Goal: Task Accomplishment & Management: Use online tool/utility

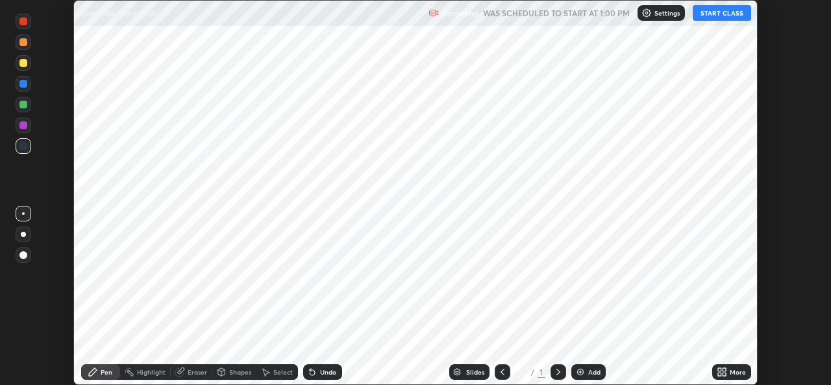
scroll to position [385, 831]
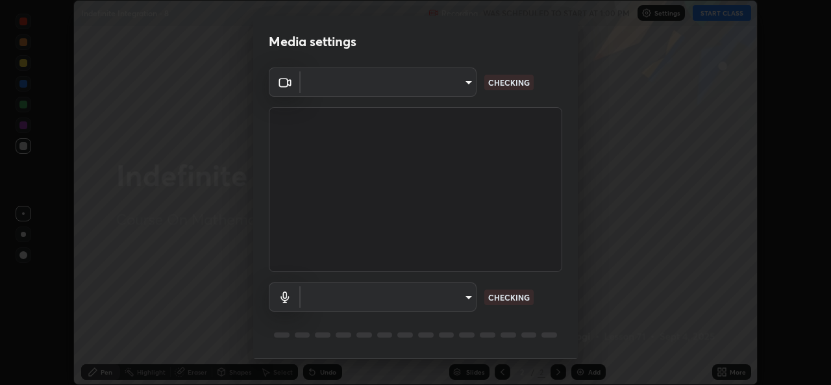
type input "02c526a7d083af2ea0f9b848da83c41b37d7728a07c2247aa6837277cf3aa32d"
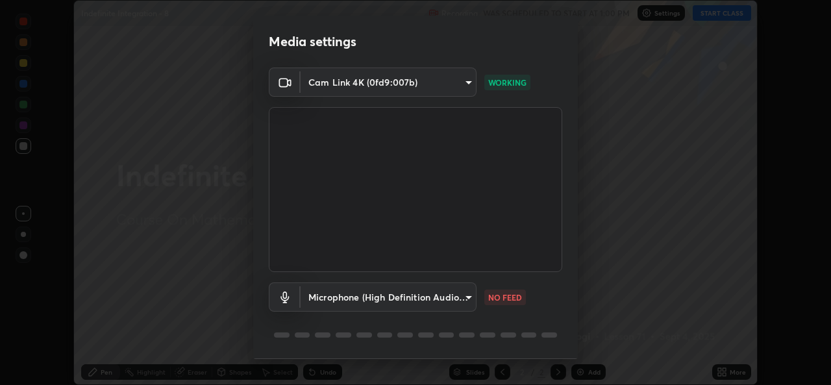
click at [464, 300] on body "Erase all Indefinite Integration - 8 Recording WAS SCHEDULED TO START AT 1:00 P…" at bounding box center [415, 192] width 831 height 385
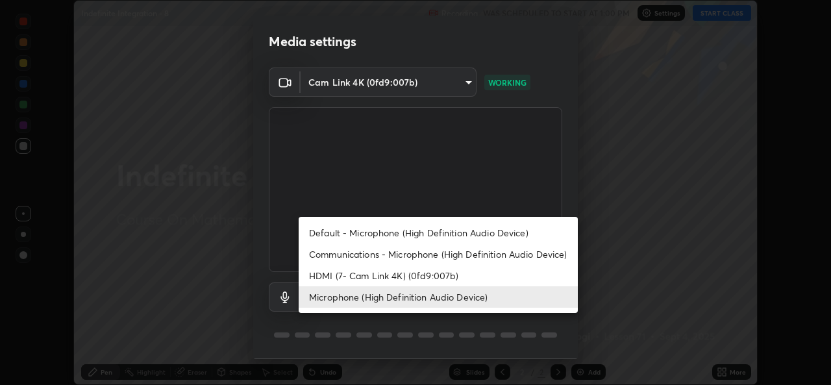
click at [451, 251] on li "Communications - Microphone (High Definition Audio Device)" at bounding box center [438, 254] width 279 height 21
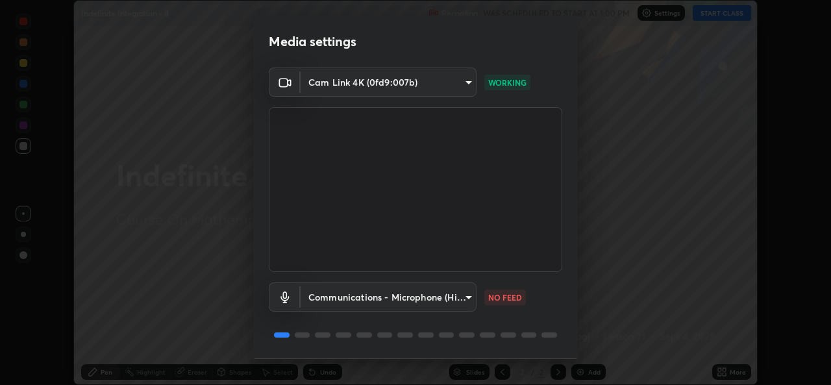
click at [440, 300] on body "Erase all Indefinite Integration - 8 Recording WAS SCHEDULED TO START AT 1:00 P…" at bounding box center [415, 192] width 831 height 385
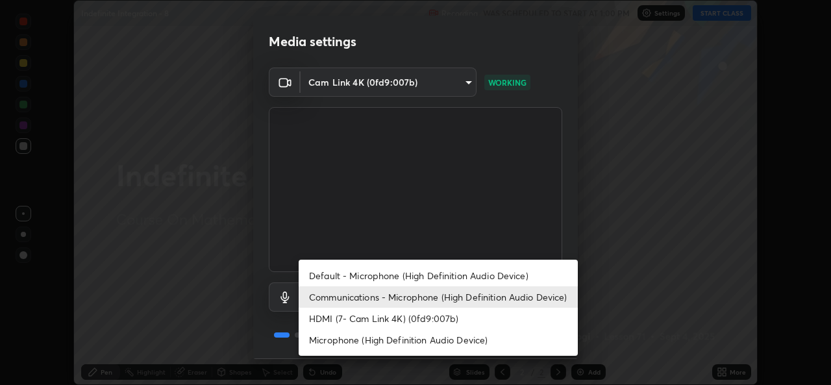
click at [442, 344] on li "Microphone (High Definition Audio Device)" at bounding box center [438, 339] width 279 height 21
type input "1f9b2b7b856d792cc5f4e166810154640c8dc3d584de9c331c588b9cd70d1665"
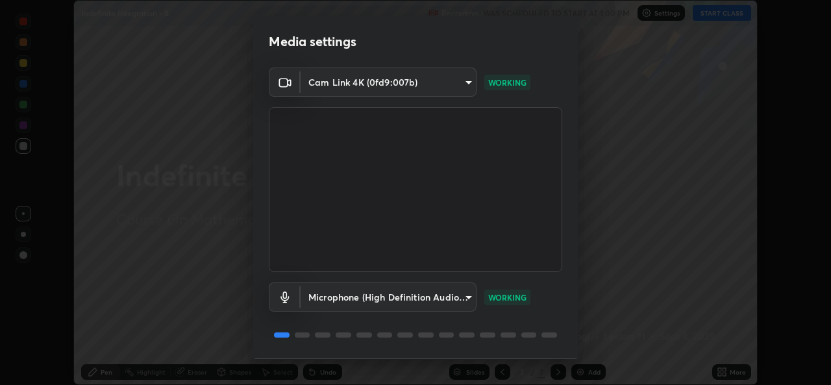
scroll to position [41, 0]
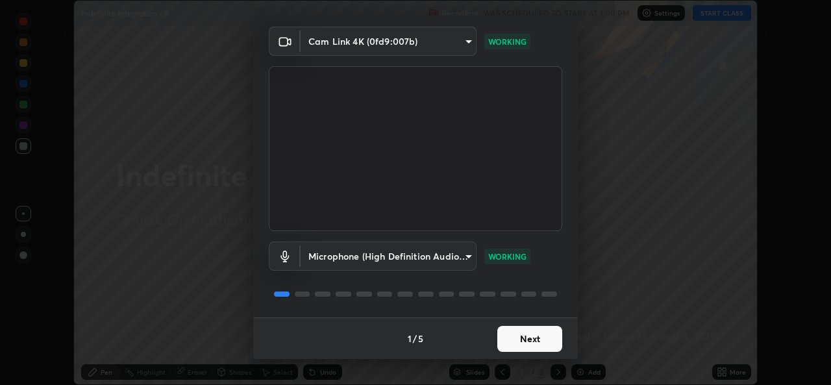
click at [534, 332] on button "Next" at bounding box center [530, 339] width 65 height 26
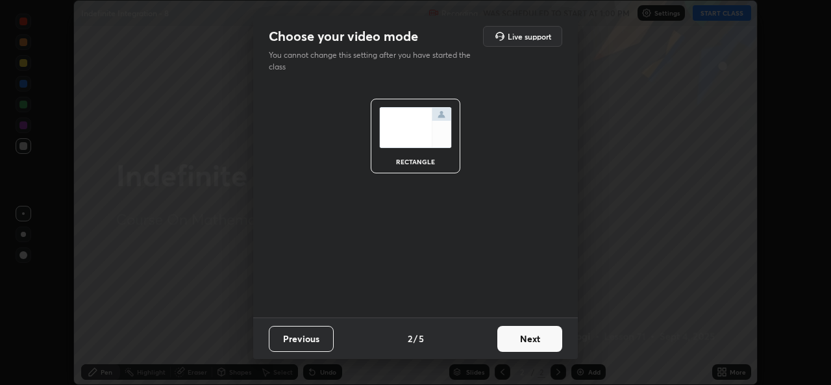
click at [540, 340] on button "Next" at bounding box center [530, 339] width 65 height 26
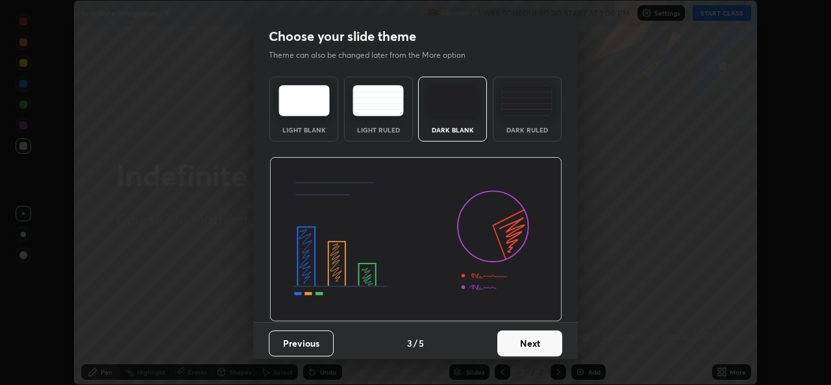
click at [550, 353] on button "Next" at bounding box center [530, 344] width 65 height 26
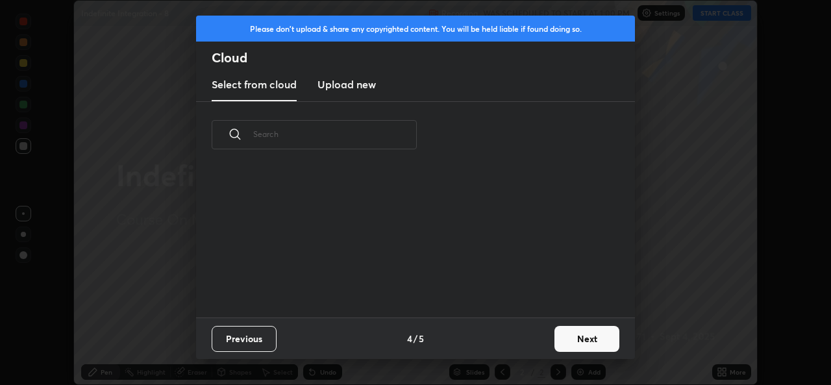
click at [555, 349] on div "Previous 4 / 5 Next" at bounding box center [415, 339] width 439 height 42
click at [569, 336] on button "Next" at bounding box center [587, 339] width 65 height 26
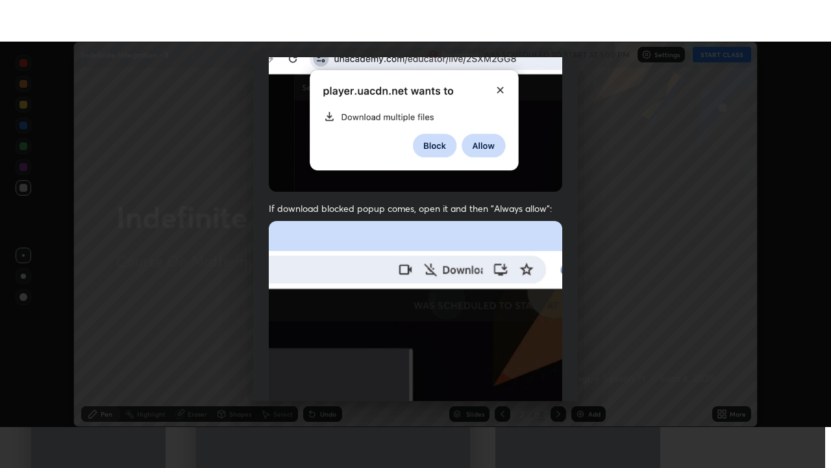
scroll to position [306, 0]
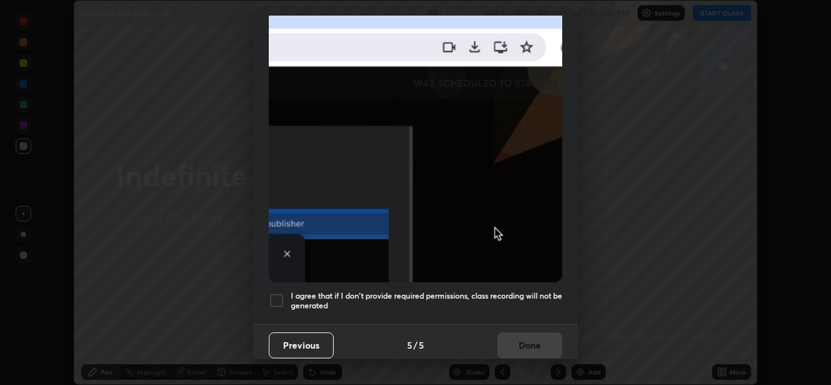
click at [275, 299] on div at bounding box center [277, 301] width 16 height 16
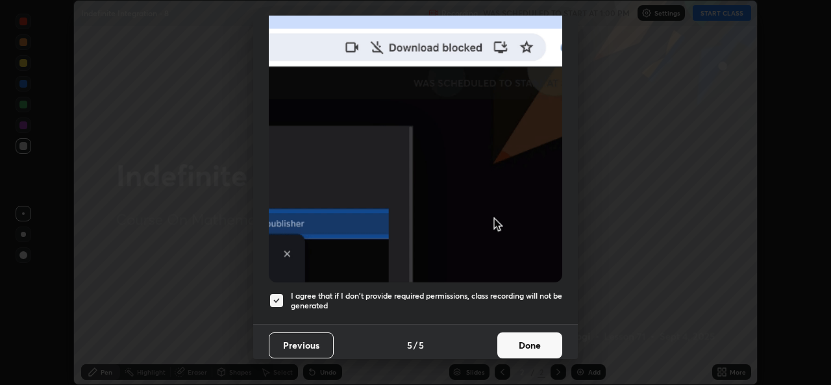
click at [537, 337] on button "Done" at bounding box center [530, 346] width 65 height 26
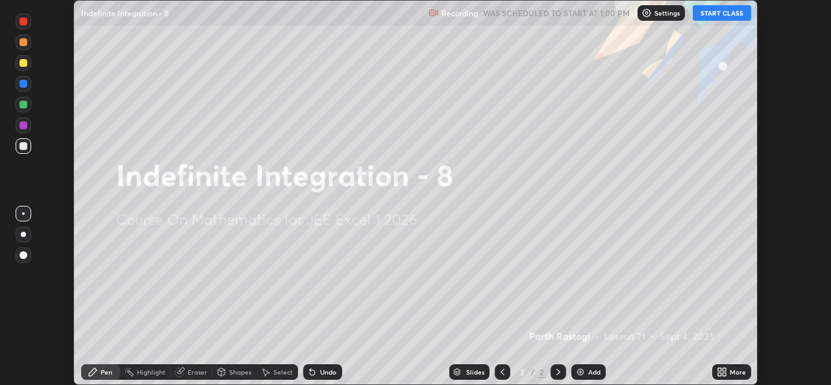
click at [718, 16] on button "START CLASS" at bounding box center [722, 13] width 58 height 16
click at [739, 372] on div "More" at bounding box center [738, 372] width 16 height 6
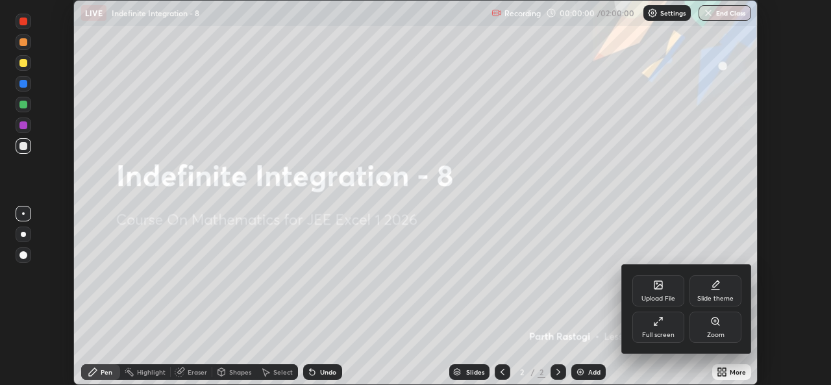
click at [662, 340] on div "Full screen" at bounding box center [659, 327] width 52 height 31
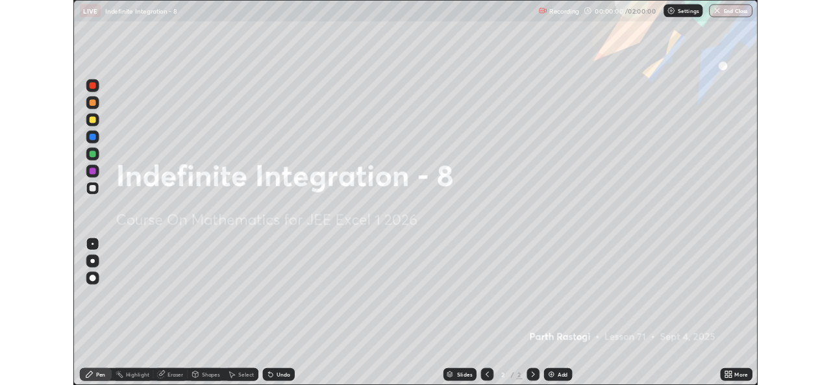
scroll to position [468, 831]
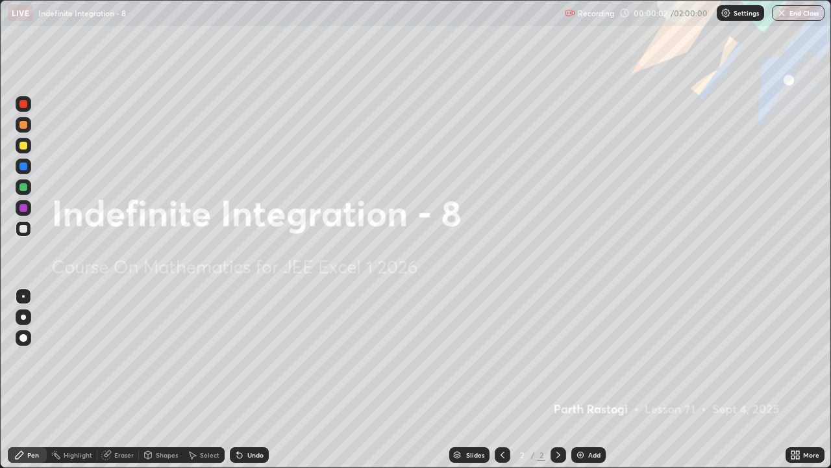
click at [601, 385] on div "Add" at bounding box center [589, 455] width 34 height 16
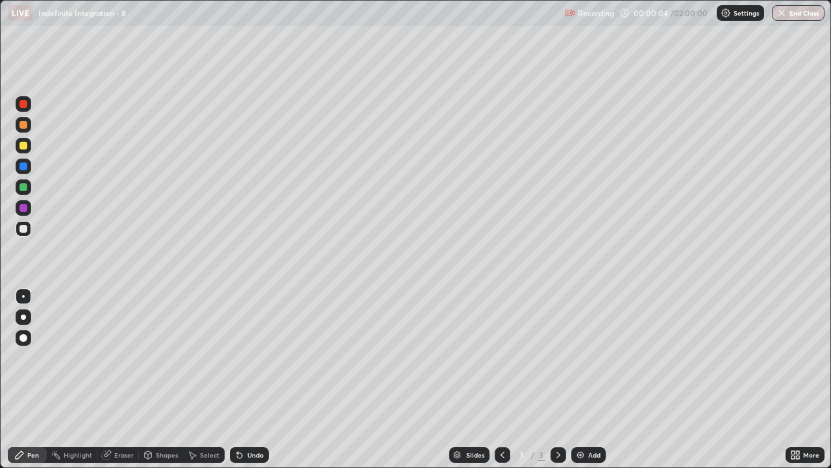
click at [31, 316] on div at bounding box center [24, 317] width 16 height 16
click at [23, 188] on div at bounding box center [23, 187] width 8 height 8
click at [27, 385] on div "Pen" at bounding box center [33, 454] width 12 height 6
click at [24, 146] on div at bounding box center [23, 146] width 8 height 8
click at [260, 385] on div "Undo" at bounding box center [255, 454] width 16 height 6
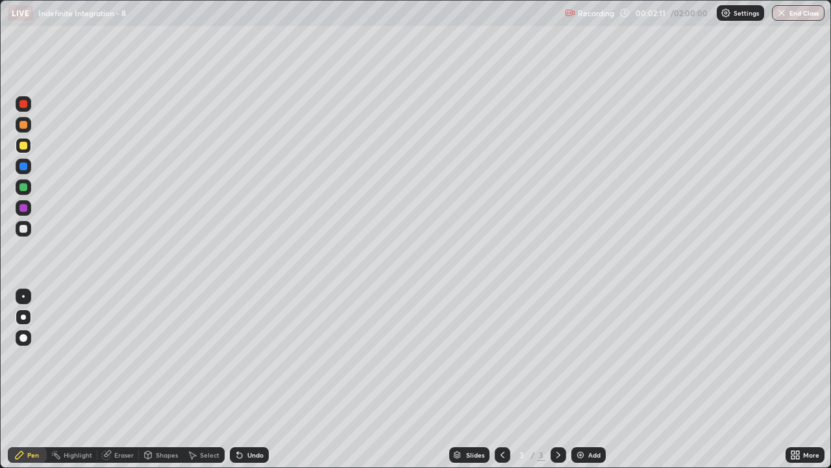
click at [25, 190] on div at bounding box center [23, 187] width 8 height 8
click at [23, 225] on div at bounding box center [23, 229] width 8 height 8
click at [255, 385] on div "Undo" at bounding box center [255, 454] width 16 height 6
click at [117, 385] on div "Eraser" at bounding box center [123, 454] width 19 height 6
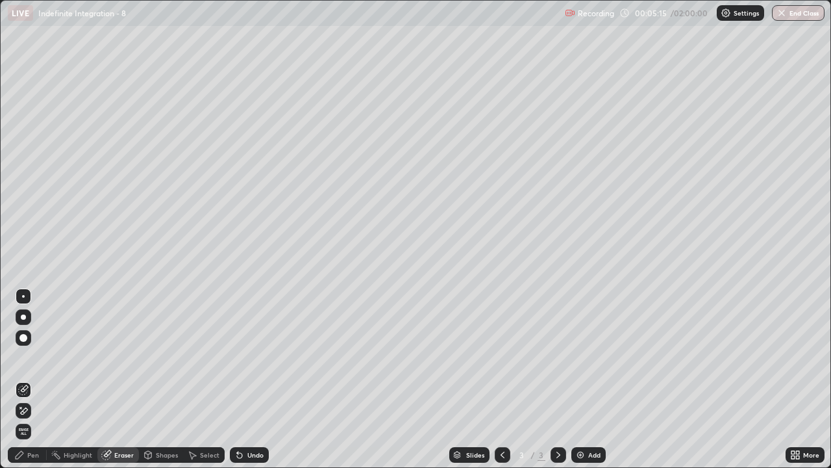
click at [27, 385] on icon at bounding box center [23, 410] width 10 height 11
click at [31, 385] on div "Pen" at bounding box center [27, 455] width 39 height 16
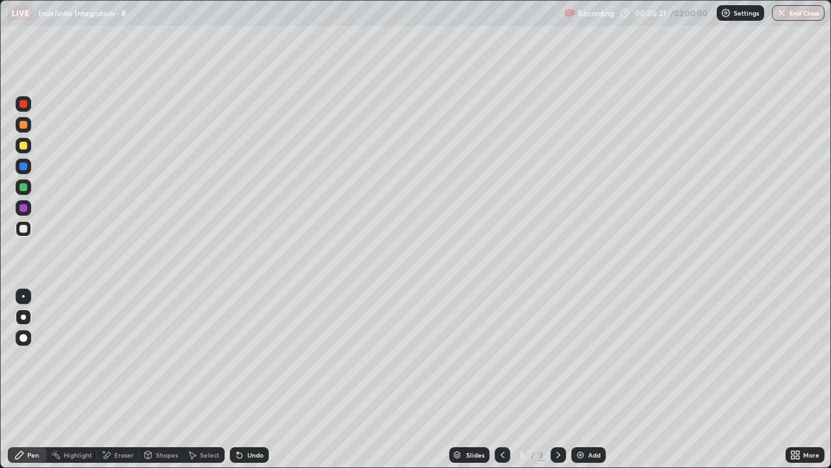
click at [244, 385] on div "Undo" at bounding box center [249, 455] width 39 height 16
click at [242, 385] on div "Undo" at bounding box center [249, 455] width 39 height 16
click at [245, 385] on div "Undo" at bounding box center [249, 455] width 39 height 16
click at [590, 385] on div "Add" at bounding box center [595, 454] width 12 height 6
click at [501, 385] on icon at bounding box center [503, 455] width 10 height 10
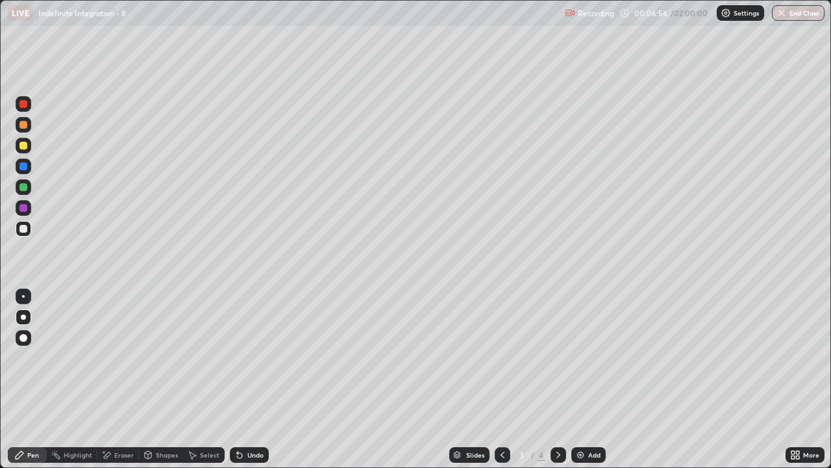
click at [559, 385] on icon at bounding box center [558, 455] width 10 height 10
click at [503, 385] on icon at bounding box center [503, 455] width 10 height 10
click at [557, 385] on icon at bounding box center [558, 455] width 10 height 10
click at [501, 385] on icon at bounding box center [503, 455] width 10 height 10
click at [555, 385] on icon at bounding box center [558, 455] width 10 height 10
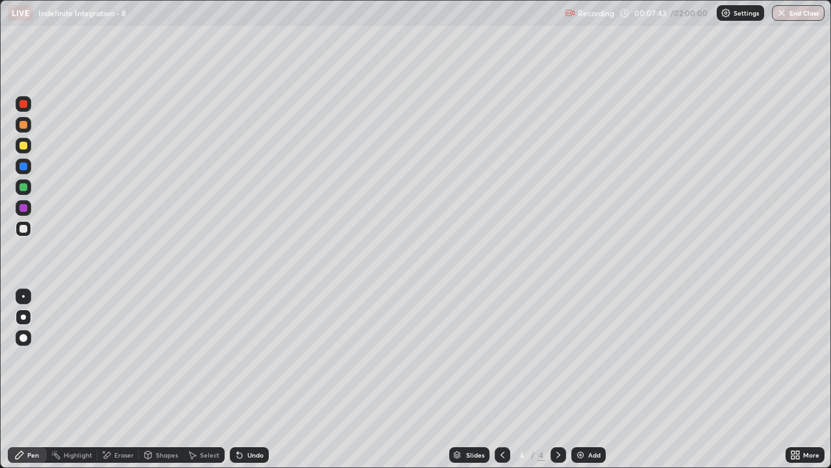
click at [259, 385] on div "Undo" at bounding box center [249, 455] width 39 height 16
click at [506, 385] on div at bounding box center [503, 455] width 16 height 16
click at [563, 385] on div at bounding box center [559, 455] width 16 height 16
click at [127, 385] on div "Eraser" at bounding box center [118, 455] width 42 height 16
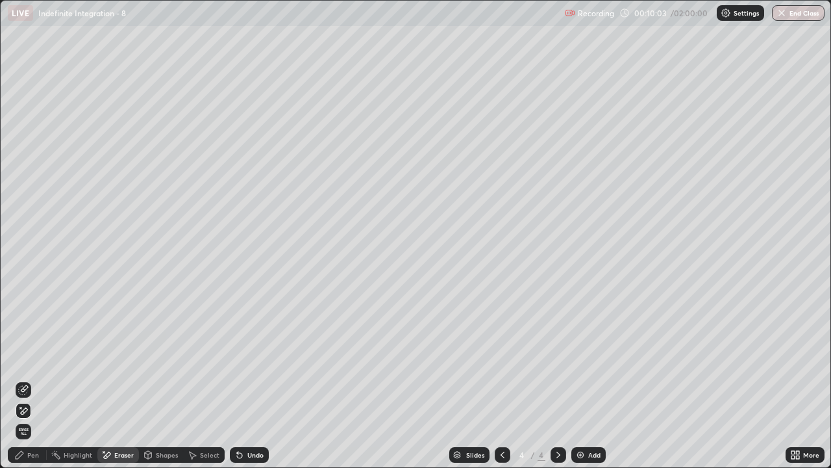
click at [501, 385] on icon at bounding box center [503, 455] width 10 height 10
click at [557, 385] on icon at bounding box center [558, 455] width 10 height 10
click at [501, 385] on icon at bounding box center [503, 454] width 4 height 6
click at [556, 385] on icon at bounding box center [558, 455] width 10 height 10
click at [30, 385] on div "Pen" at bounding box center [27, 455] width 39 height 16
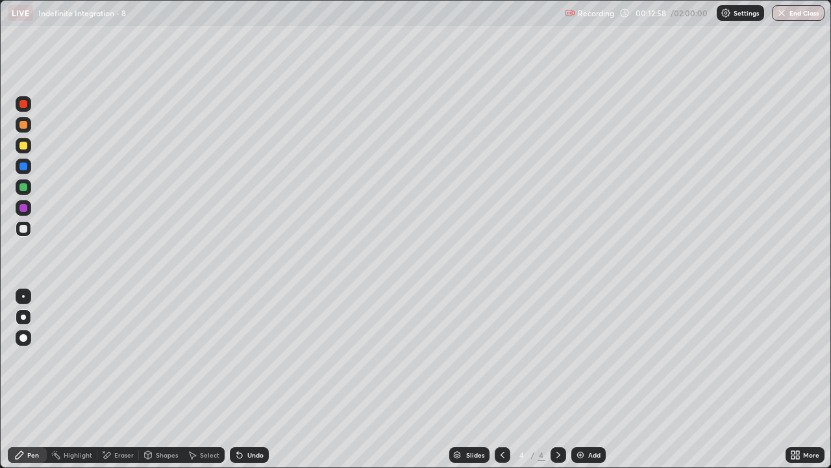
click at [501, 385] on icon at bounding box center [503, 455] width 10 height 10
click at [556, 385] on icon at bounding box center [558, 455] width 10 height 10
click at [500, 385] on icon at bounding box center [503, 455] width 10 height 10
click at [556, 385] on icon at bounding box center [558, 455] width 10 height 10
click at [23, 188] on div at bounding box center [23, 187] width 8 height 8
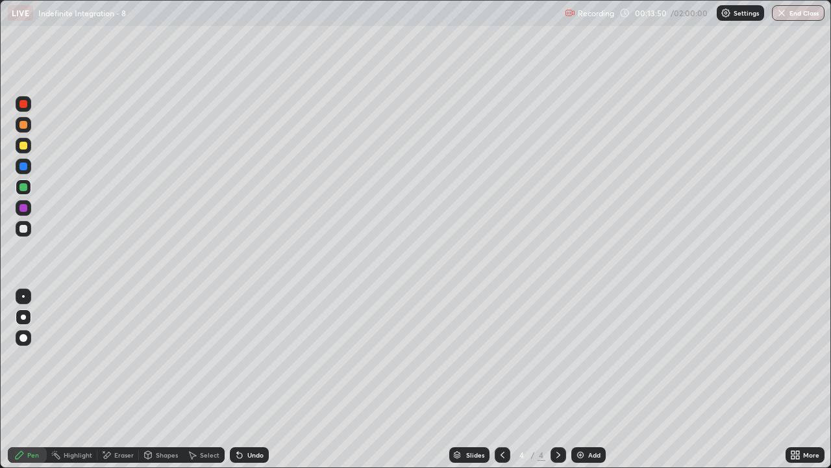
click at [501, 385] on icon at bounding box center [503, 455] width 10 height 10
click at [557, 385] on icon at bounding box center [558, 455] width 10 height 10
click at [501, 385] on icon at bounding box center [503, 455] width 10 height 10
click at [554, 385] on icon at bounding box center [558, 455] width 10 height 10
click at [27, 234] on div at bounding box center [24, 229] width 16 height 16
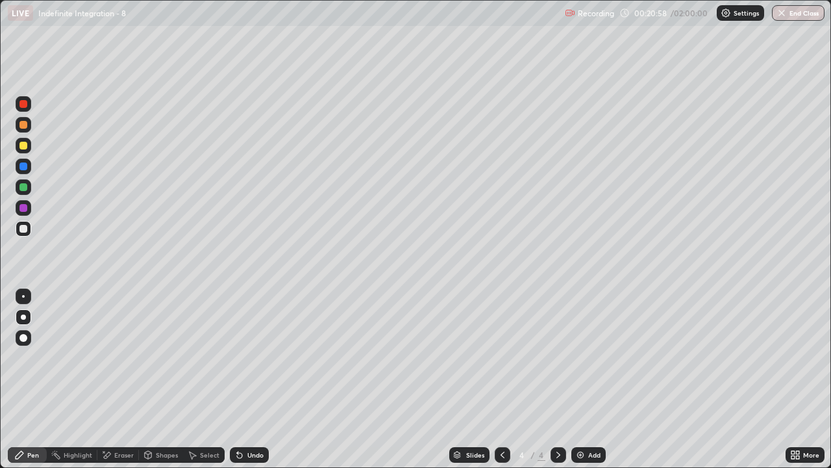
click at [118, 385] on div "Eraser" at bounding box center [123, 454] width 19 height 6
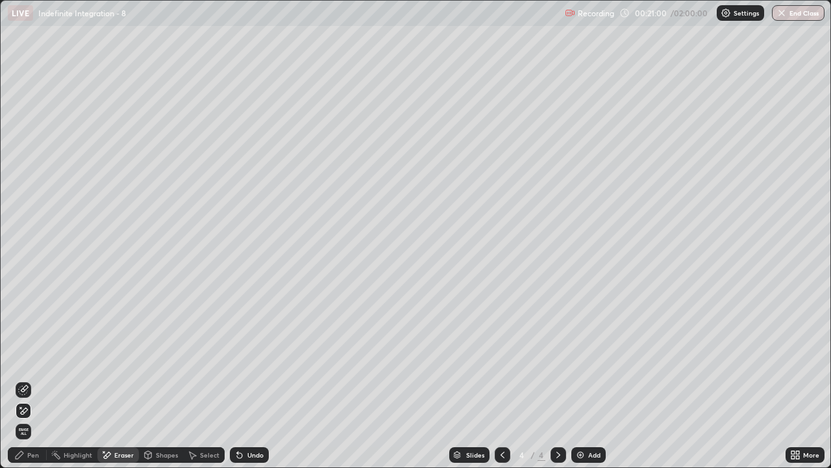
click at [32, 385] on div "Pen" at bounding box center [27, 455] width 39 height 16
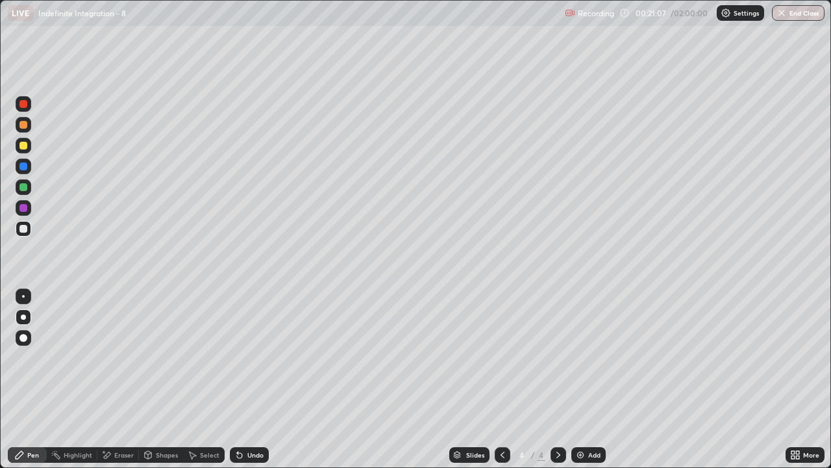
click at [114, 385] on div "Eraser" at bounding box center [123, 454] width 19 height 6
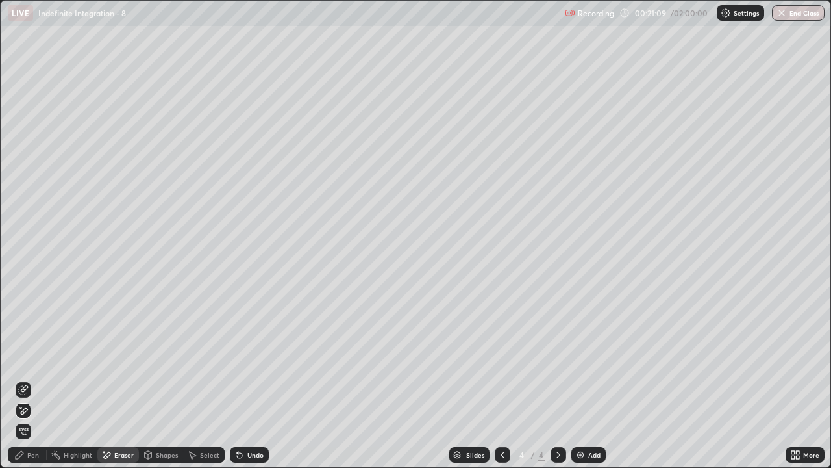
click at [32, 385] on div "Pen" at bounding box center [33, 454] width 12 height 6
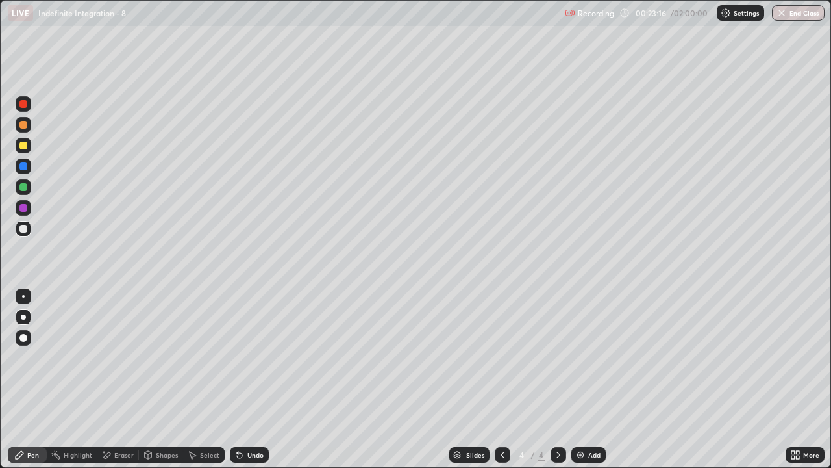
click at [108, 385] on icon at bounding box center [106, 455] width 10 height 11
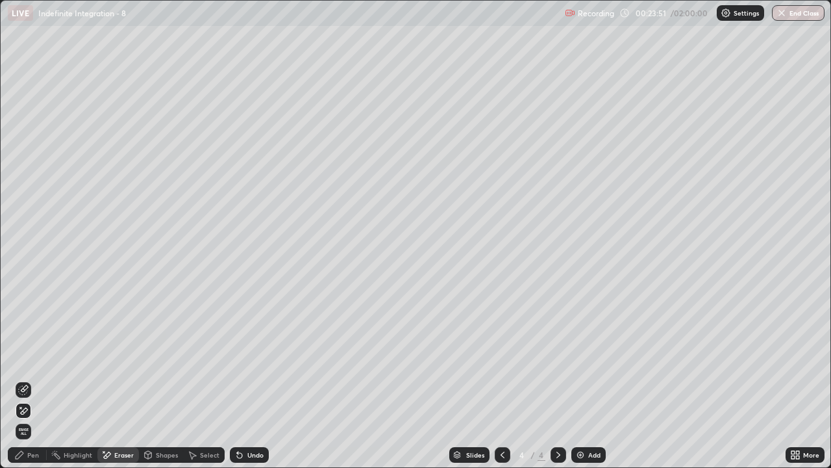
click at [496, 385] on div at bounding box center [503, 455] width 16 height 16
click at [553, 385] on div at bounding box center [559, 455] width 16 height 26
click at [501, 385] on icon at bounding box center [503, 455] width 10 height 10
click at [557, 385] on icon at bounding box center [558, 455] width 10 height 10
click at [596, 385] on div "Add" at bounding box center [589, 455] width 34 height 16
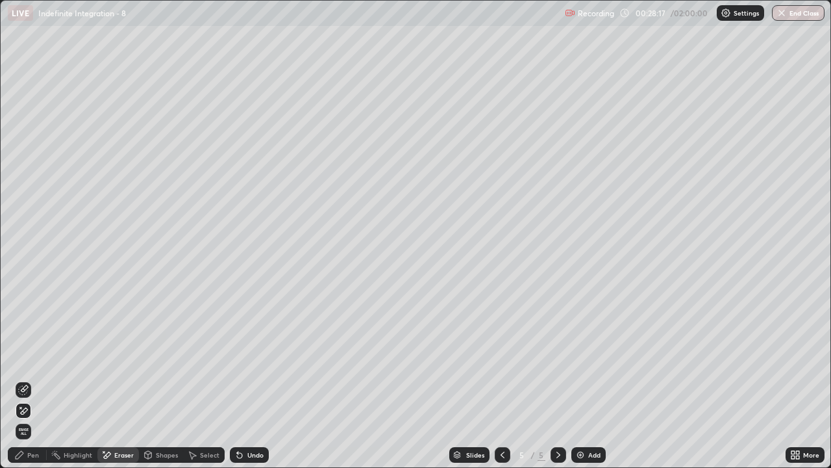
click at [34, 385] on div "Pen" at bounding box center [27, 455] width 39 height 16
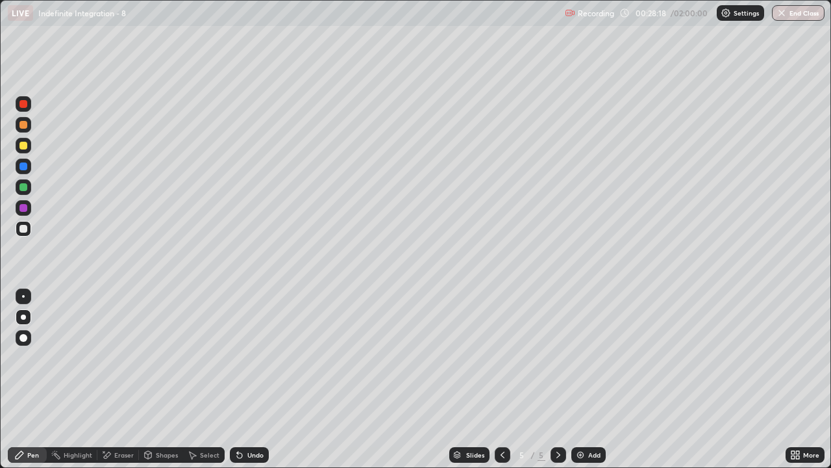
click at [29, 192] on div at bounding box center [24, 187] width 16 height 16
click at [256, 385] on div "Undo" at bounding box center [255, 454] width 16 height 6
click at [255, 385] on div "Undo" at bounding box center [249, 455] width 39 height 16
click at [254, 385] on div "Undo" at bounding box center [249, 455] width 39 height 16
click at [255, 385] on div "Undo" at bounding box center [249, 455] width 39 height 16
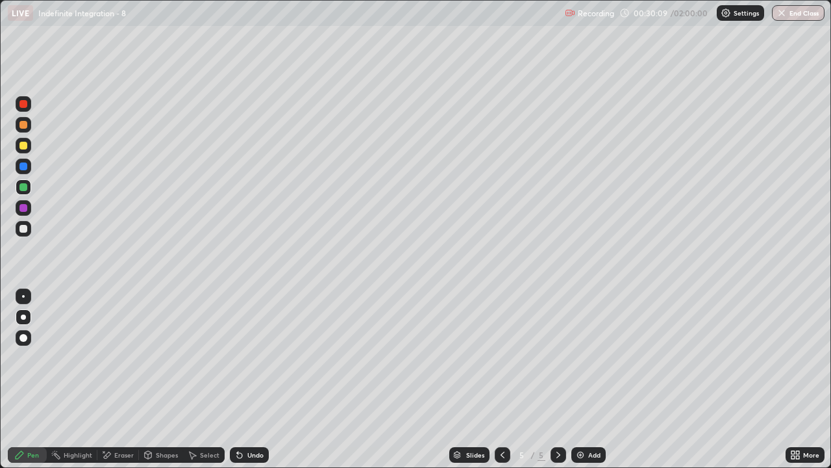
click at [593, 385] on div "Add" at bounding box center [595, 454] width 12 height 6
click at [501, 385] on icon at bounding box center [503, 455] width 10 height 10
click at [557, 385] on icon at bounding box center [558, 455] width 10 height 10
click at [505, 385] on div at bounding box center [503, 455] width 16 height 16
click at [25, 231] on div at bounding box center [23, 229] width 8 height 8
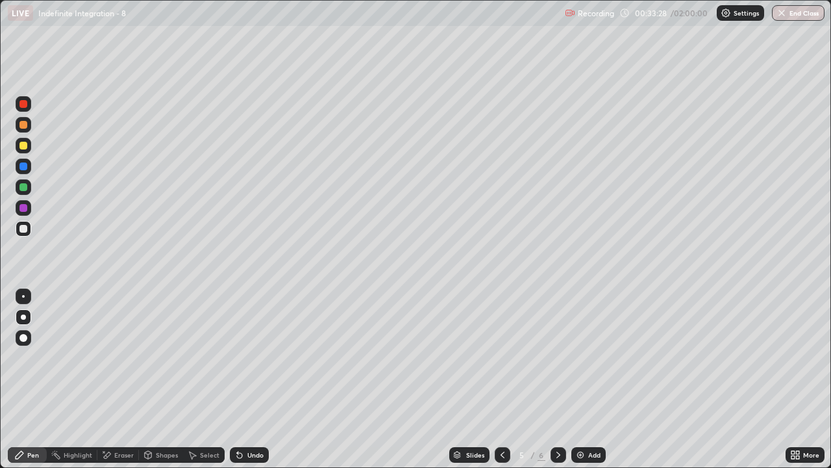
click at [248, 385] on div "Undo" at bounding box center [255, 454] width 16 height 6
click at [253, 385] on div "Undo" at bounding box center [255, 454] width 16 height 6
click at [255, 385] on div "Undo" at bounding box center [255, 454] width 16 height 6
click at [117, 385] on div "Eraser" at bounding box center [123, 454] width 19 height 6
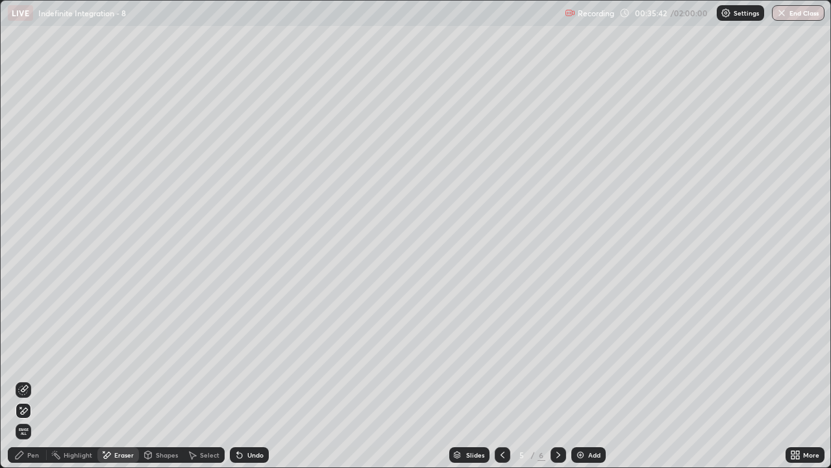
click at [34, 385] on div "Pen" at bounding box center [27, 455] width 39 height 16
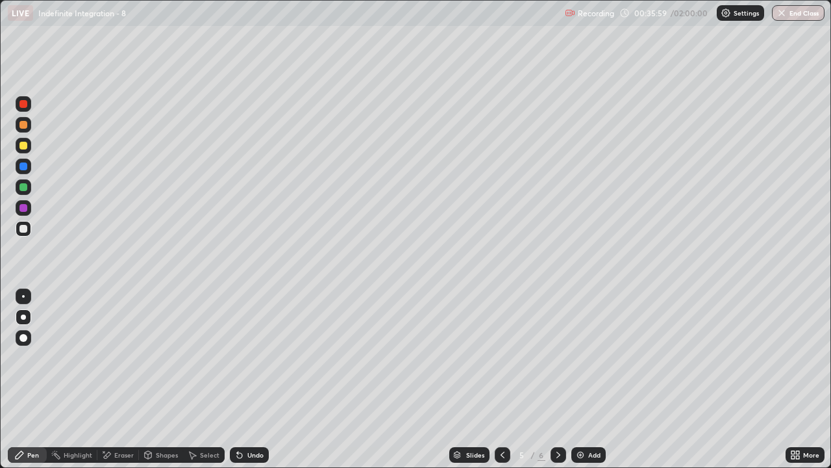
click at [255, 385] on div "Undo" at bounding box center [255, 454] width 16 height 6
click at [557, 385] on icon at bounding box center [558, 455] width 10 height 10
click at [501, 385] on icon at bounding box center [503, 455] width 10 height 10
click at [557, 385] on icon at bounding box center [558, 455] width 10 height 10
click at [253, 385] on div "Undo" at bounding box center [255, 454] width 16 height 6
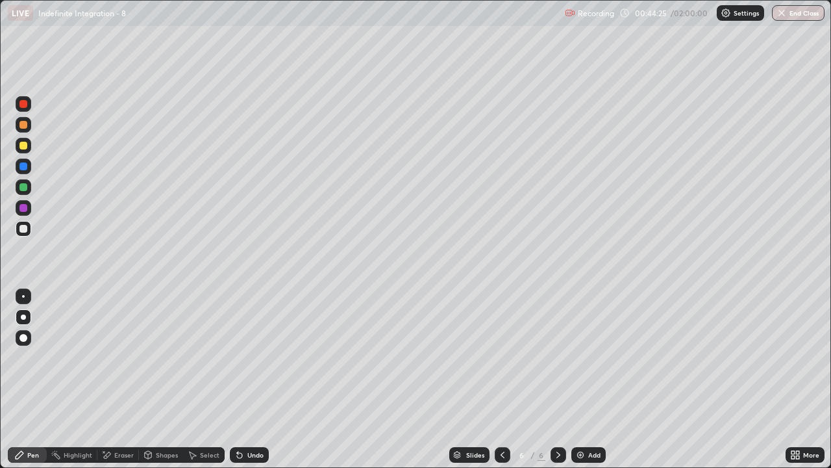
click at [116, 385] on div "Eraser" at bounding box center [123, 454] width 19 height 6
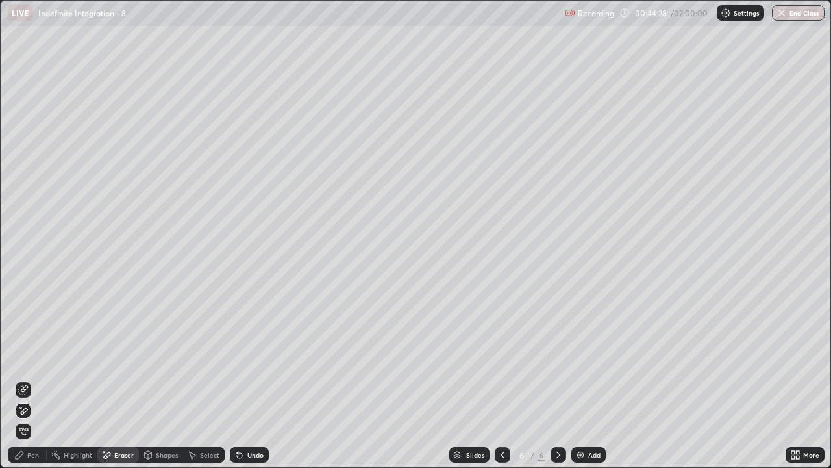
click at [29, 385] on div "Pen" at bounding box center [27, 455] width 39 height 16
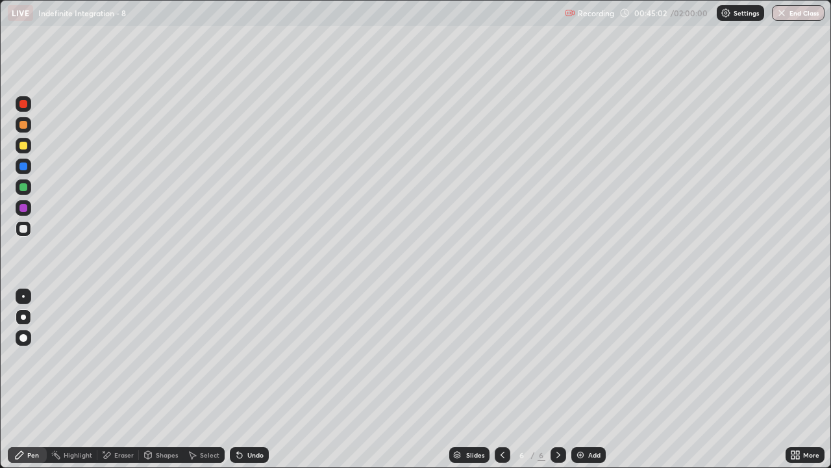
click at [114, 385] on div "Eraser" at bounding box center [118, 455] width 42 height 16
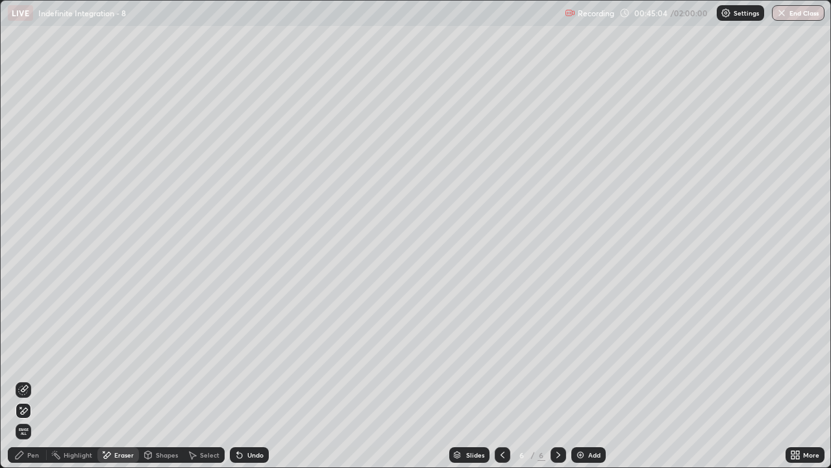
click at [37, 385] on div "Pen" at bounding box center [27, 455] width 39 height 16
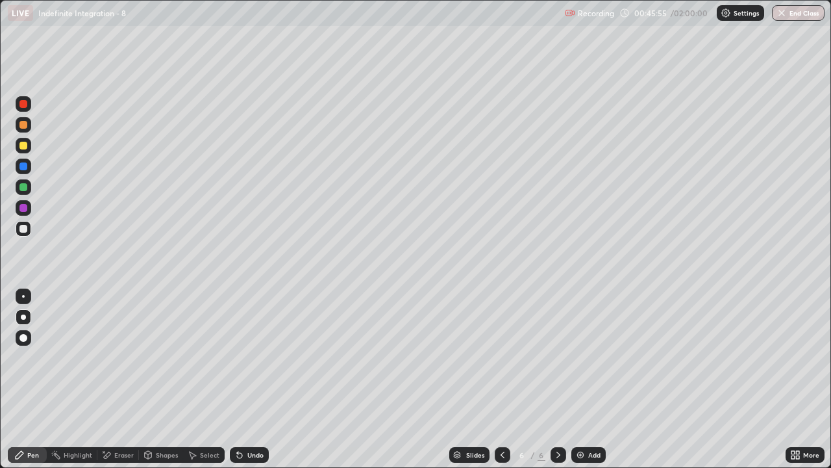
click at [247, 385] on div "Undo" at bounding box center [255, 454] width 16 height 6
click at [255, 385] on div "Undo" at bounding box center [255, 454] width 16 height 6
click at [118, 385] on div "Eraser" at bounding box center [118, 455] width 42 height 16
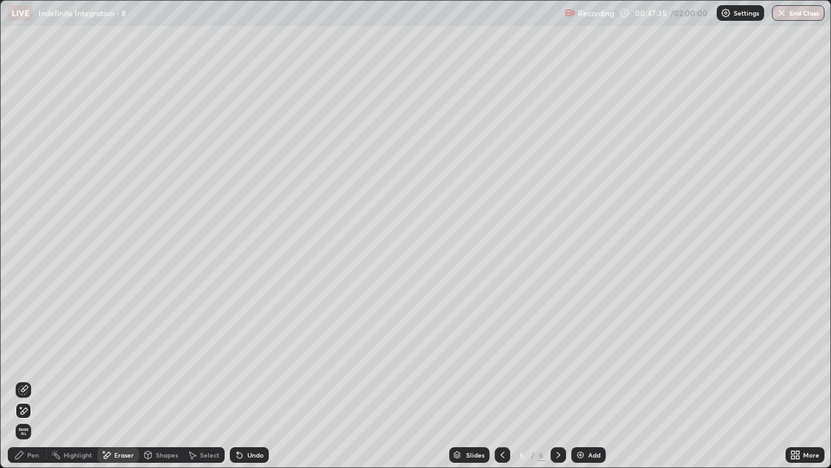
click at [121, 385] on div "Eraser" at bounding box center [118, 455] width 42 height 16
click at [34, 385] on div "Pen" at bounding box center [27, 455] width 39 height 16
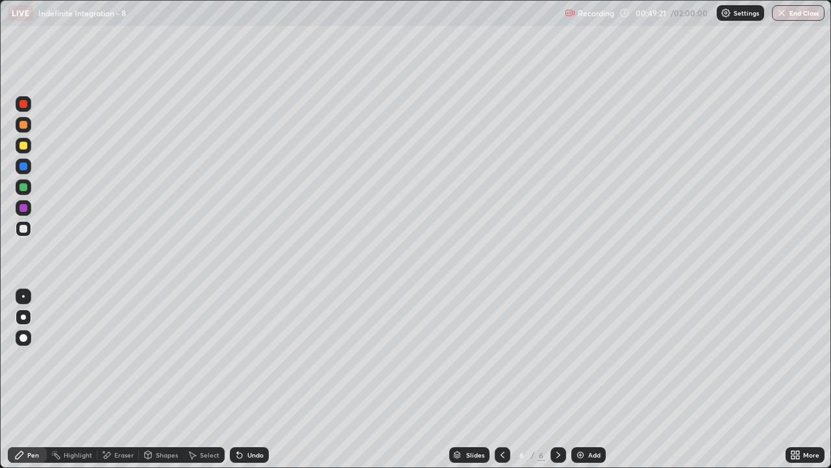
click at [206, 385] on div "Select" at bounding box center [204, 455] width 42 height 16
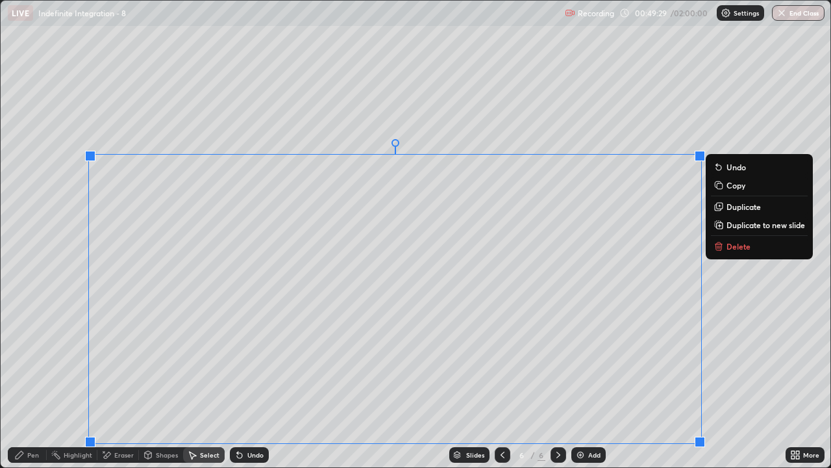
click at [739, 231] on button "Duplicate to new slide" at bounding box center [759, 225] width 97 height 16
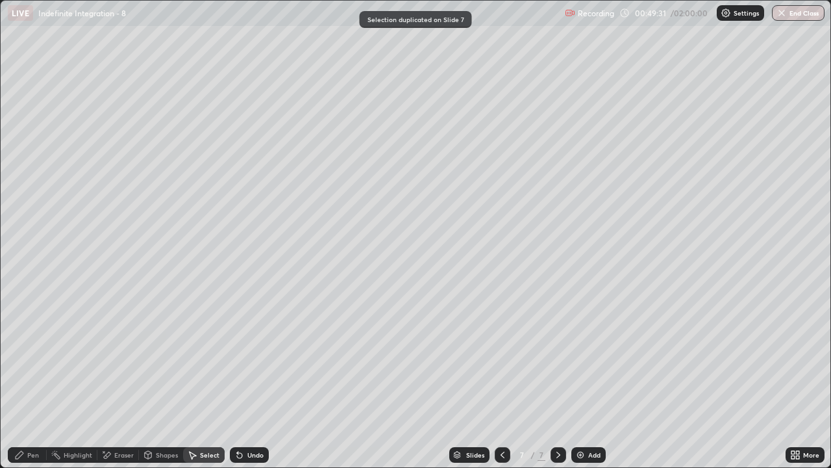
click at [122, 385] on div "Eraser" at bounding box center [123, 454] width 19 height 6
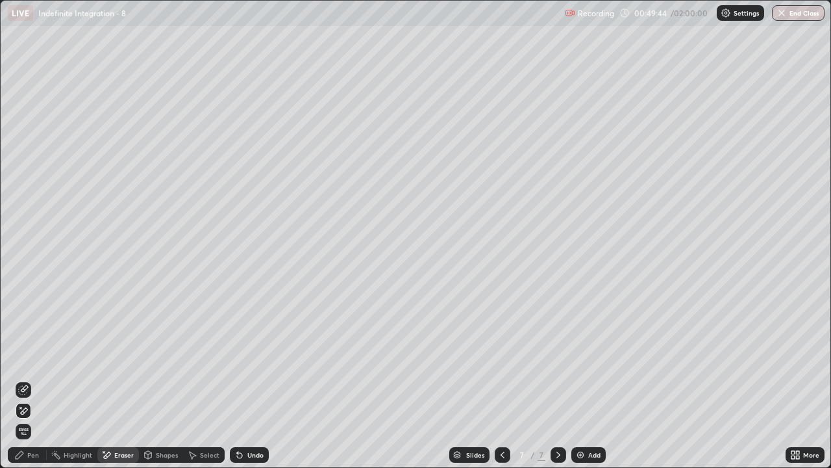
click at [25, 385] on icon at bounding box center [23, 390] width 10 height 10
click at [209, 385] on div "Select" at bounding box center [204, 455] width 42 height 16
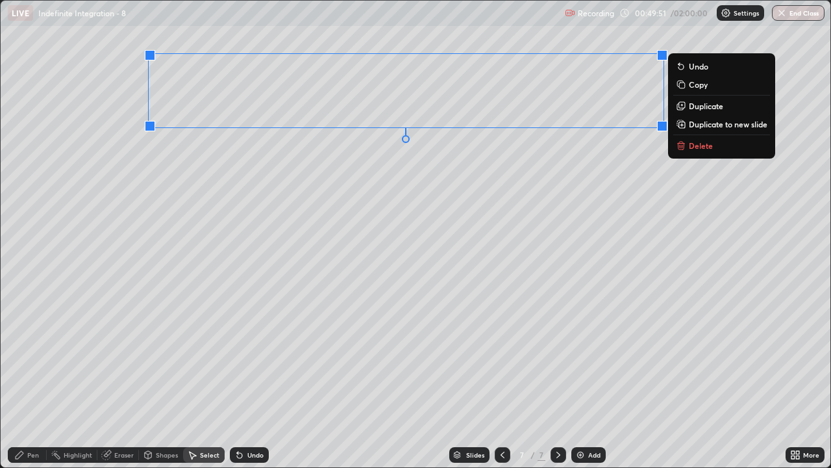
click at [811, 385] on div "More" at bounding box center [812, 454] width 16 height 6
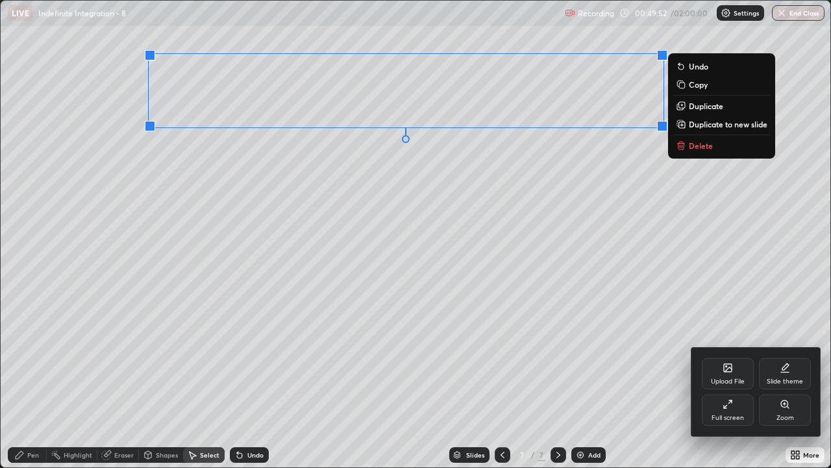
click at [718, 385] on div "Full screen" at bounding box center [728, 417] width 32 height 6
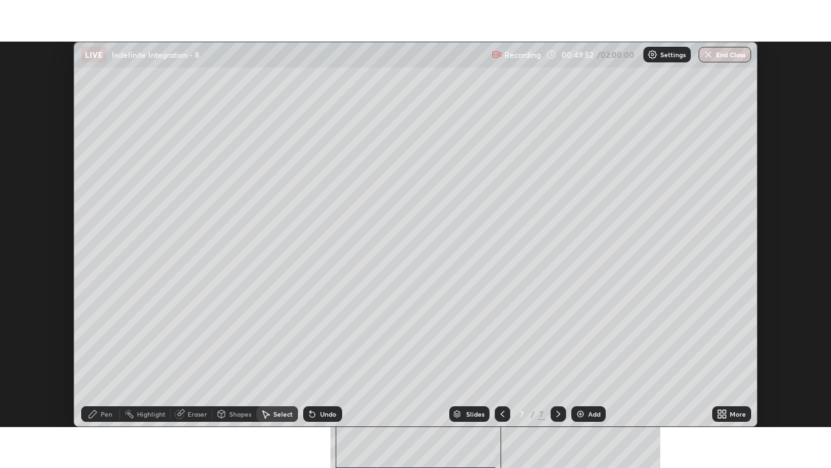
scroll to position [64573, 64127]
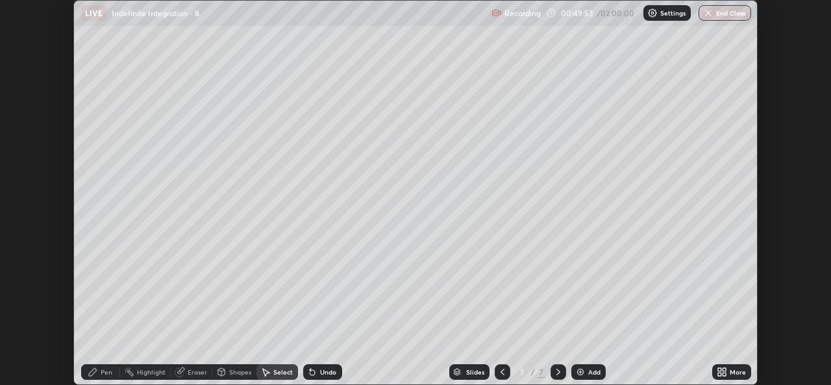
click at [720, 374] on icon at bounding box center [719, 374] width 3 height 3
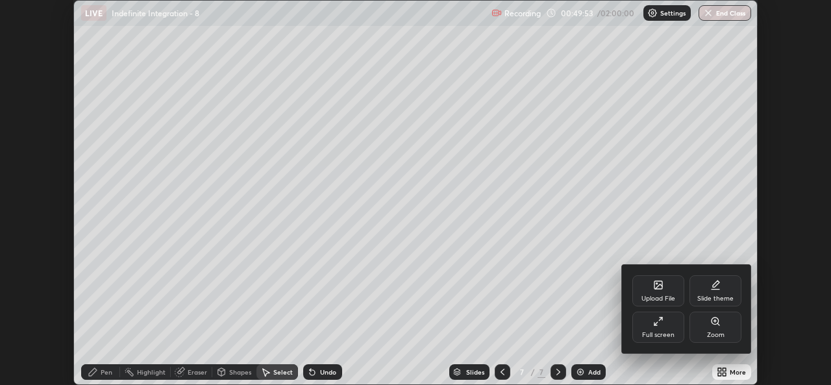
click at [653, 327] on div "Full screen" at bounding box center [659, 327] width 52 height 31
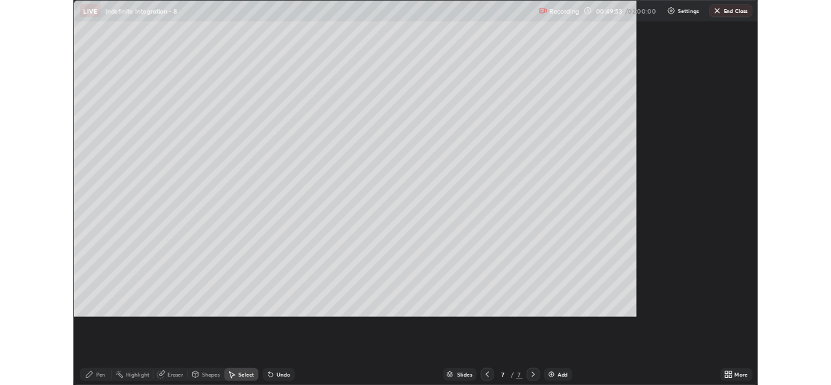
scroll to position [468, 831]
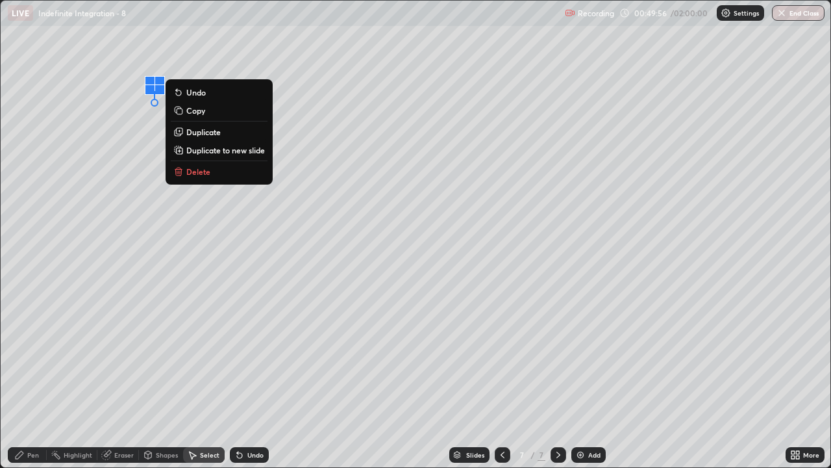
click at [125, 245] on div "0 ° Undo Copy Duplicate Duplicate to new slide Delete" at bounding box center [416, 234] width 830 height 466
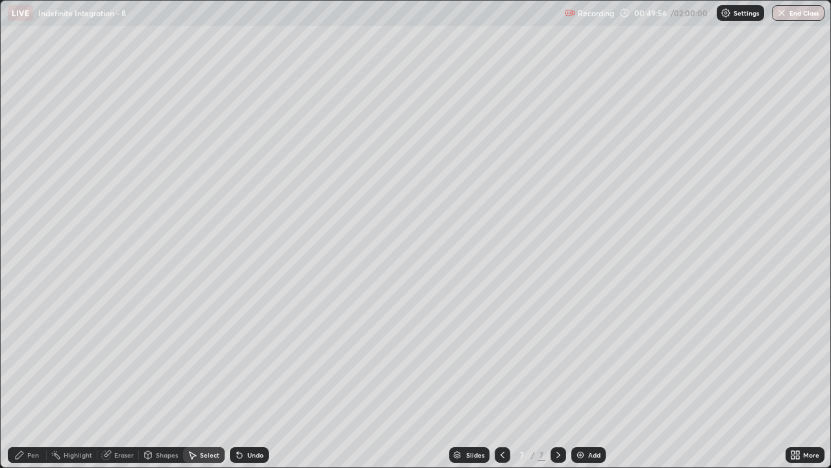
click at [30, 385] on div "Pen" at bounding box center [33, 454] width 12 height 6
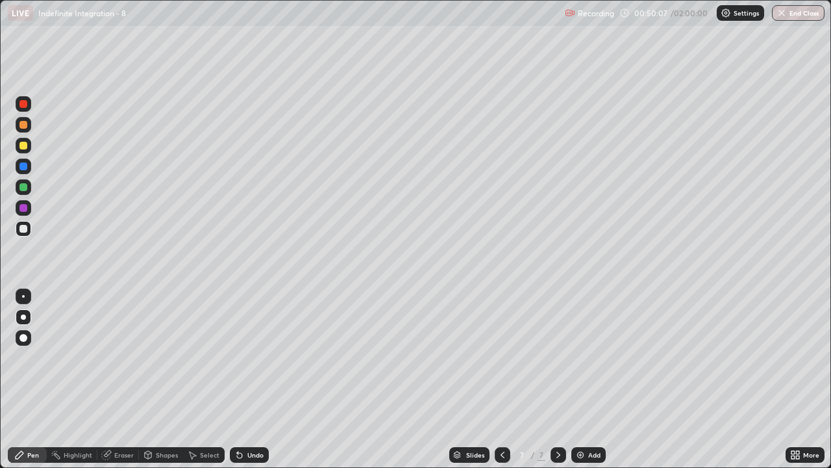
click at [121, 385] on div "Eraser" at bounding box center [123, 454] width 19 height 6
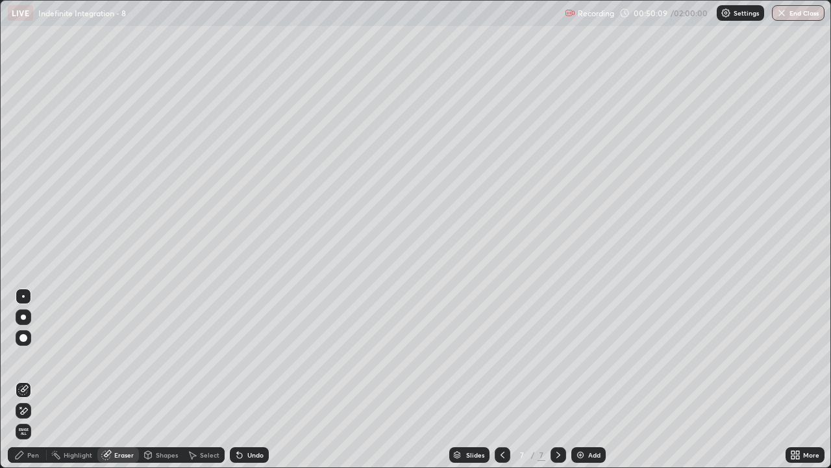
click at [30, 385] on div at bounding box center [24, 411] width 16 height 16
click at [33, 385] on div "Pen" at bounding box center [33, 454] width 12 height 6
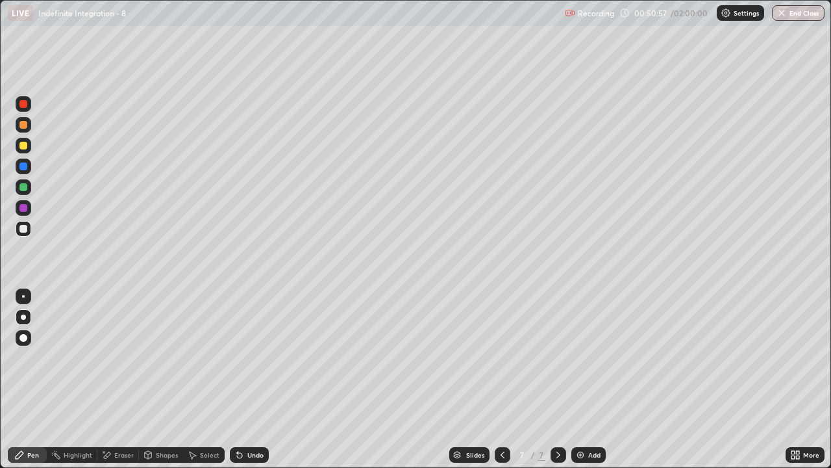
click at [496, 385] on div at bounding box center [503, 455] width 16 height 26
click at [556, 385] on div at bounding box center [559, 455] width 16 height 16
click at [502, 385] on div at bounding box center [503, 455] width 16 height 16
click at [112, 385] on div "Eraser" at bounding box center [118, 455] width 42 height 16
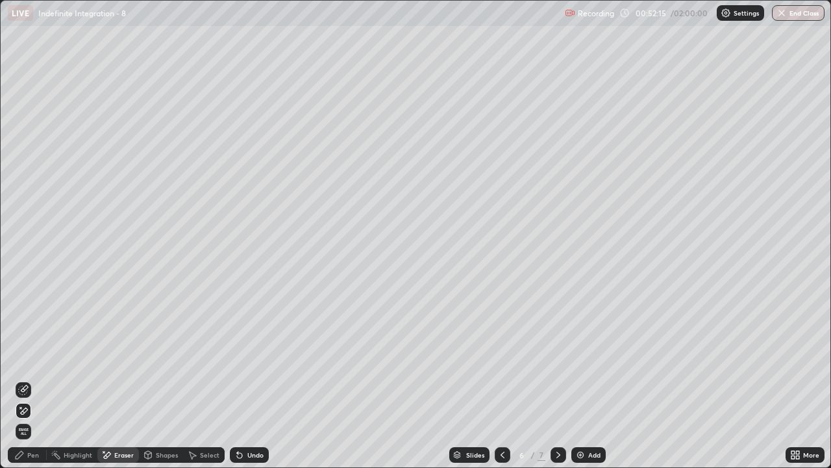
click at [558, 385] on icon at bounding box center [559, 454] width 4 height 6
click at [503, 385] on icon at bounding box center [503, 454] width 4 height 6
click at [557, 385] on icon at bounding box center [558, 455] width 10 height 10
click at [592, 385] on div "Add" at bounding box center [595, 454] width 12 height 6
click at [33, 385] on div "Pen" at bounding box center [33, 454] width 12 height 6
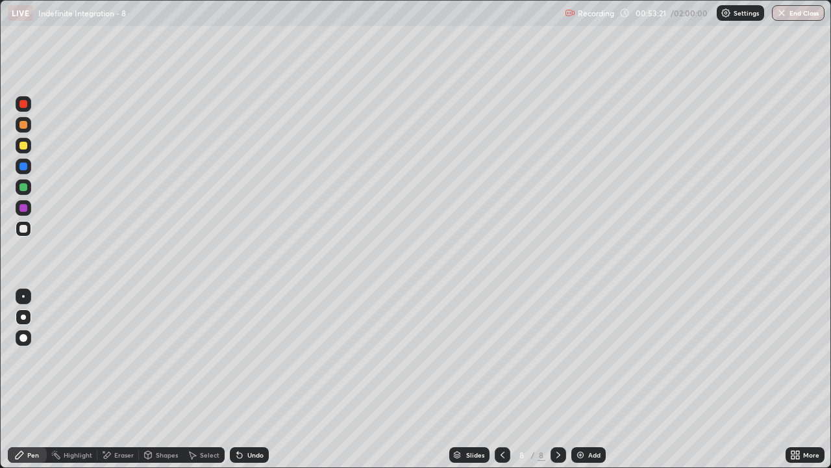
click at [23, 190] on div at bounding box center [23, 187] width 8 height 8
click at [498, 385] on div at bounding box center [503, 455] width 16 height 16
click at [563, 385] on div at bounding box center [559, 455] width 16 height 16
click at [23, 227] on div at bounding box center [23, 229] width 8 height 8
click at [23, 151] on div at bounding box center [24, 146] width 16 height 16
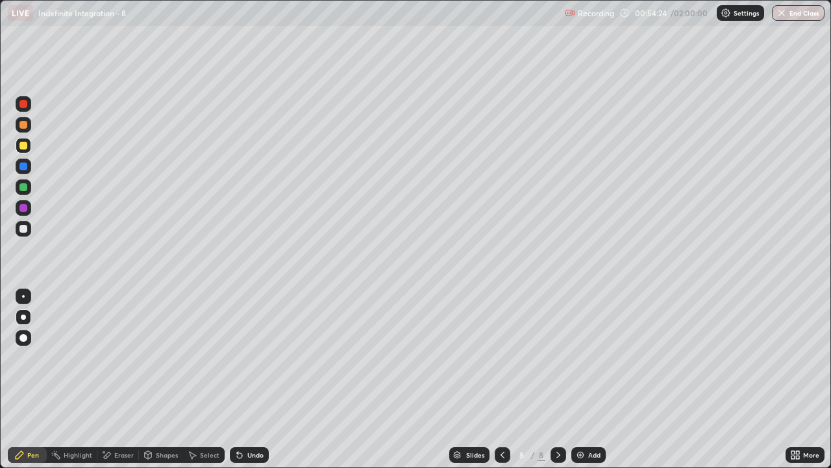
click at [244, 385] on div "Undo" at bounding box center [249, 455] width 39 height 16
click at [245, 385] on div "Undo" at bounding box center [249, 455] width 39 height 16
click at [255, 385] on div "Undo" at bounding box center [255, 454] width 16 height 6
click at [256, 385] on div "Undo" at bounding box center [255, 454] width 16 height 6
click at [116, 385] on div "Eraser" at bounding box center [123, 454] width 19 height 6
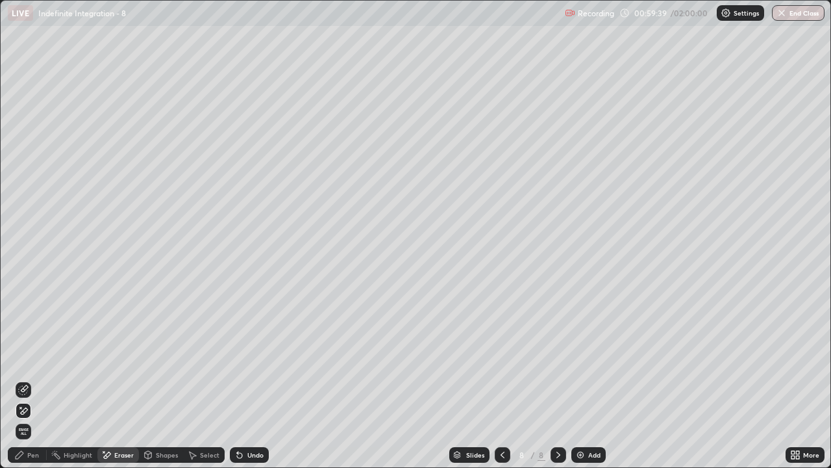
click at [26, 385] on div "Pen" at bounding box center [27, 455] width 39 height 16
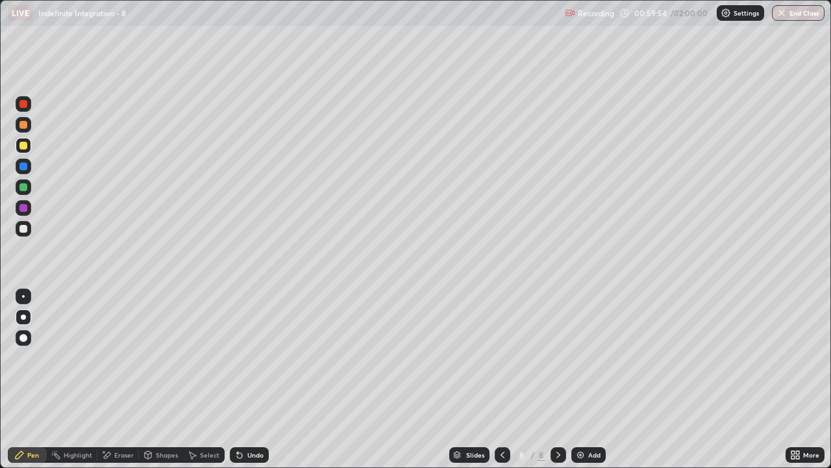
click at [247, 385] on div "Undo" at bounding box center [255, 454] width 16 height 6
click at [123, 385] on div "Eraser" at bounding box center [118, 455] width 42 height 16
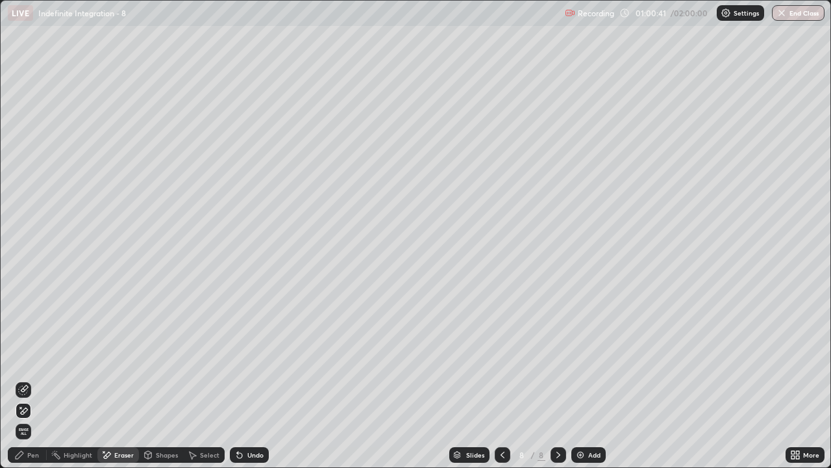
click at [32, 385] on div "Pen" at bounding box center [27, 455] width 39 height 16
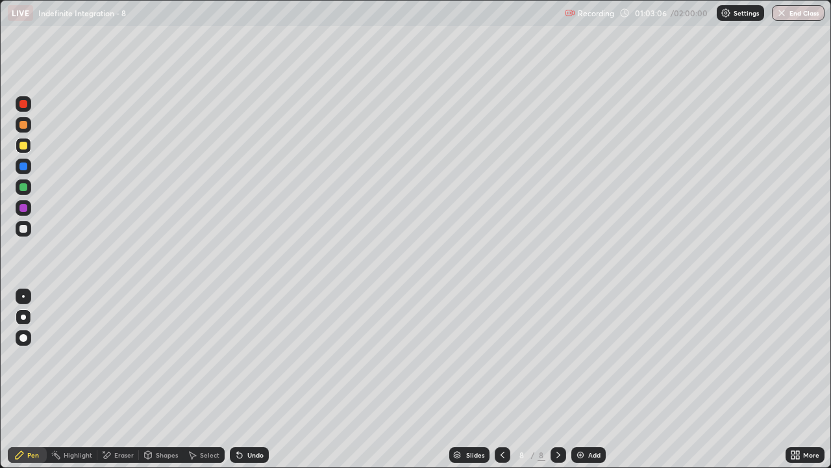
click at [21, 235] on div at bounding box center [24, 229] width 16 height 16
click at [596, 385] on div "Add" at bounding box center [589, 455] width 34 height 16
click at [167, 385] on div "Shapes" at bounding box center [161, 455] width 44 height 16
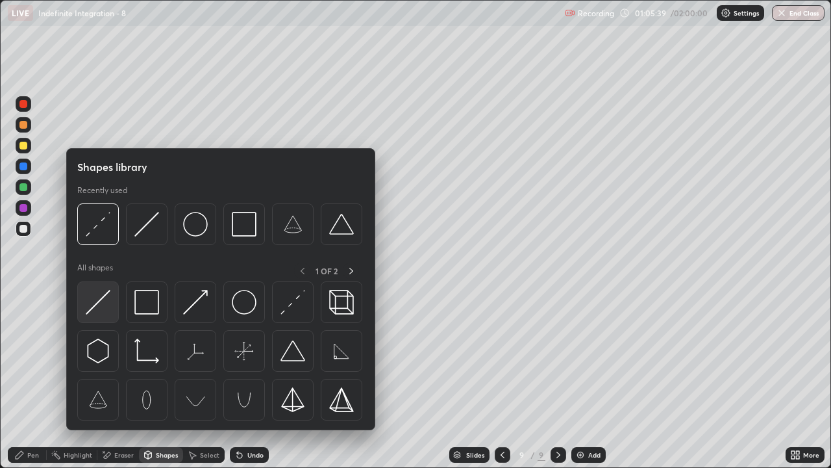
click at [99, 303] on img at bounding box center [98, 302] width 25 height 25
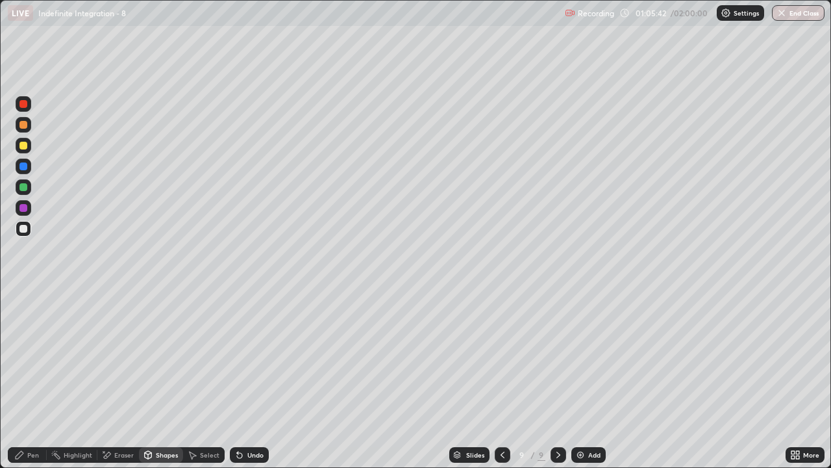
click at [251, 385] on div "Undo" at bounding box center [255, 454] width 16 height 6
click at [208, 385] on div "Select" at bounding box center [209, 454] width 19 height 6
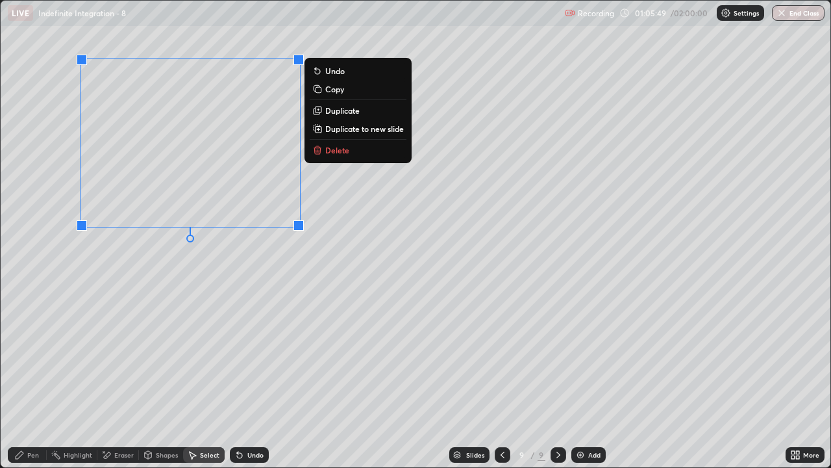
click at [351, 108] on p "Duplicate" at bounding box center [342, 110] width 34 height 10
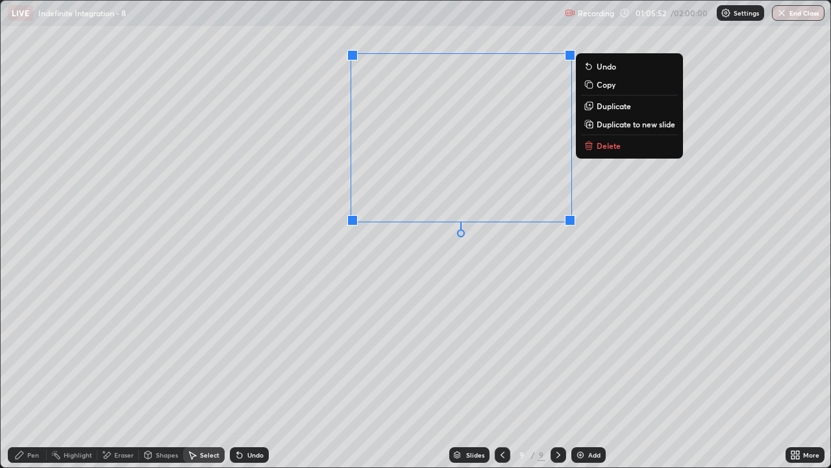
click at [36, 385] on div "Pen" at bounding box center [33, 454] width 12 height 6
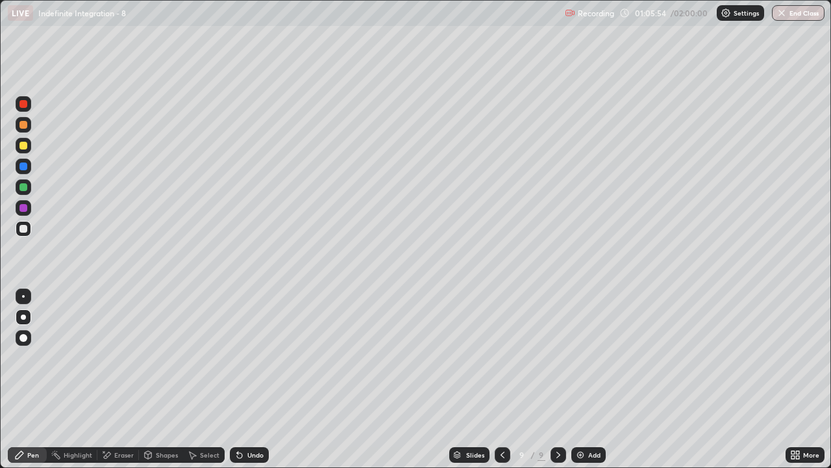
click at [793, 385] on icon at bounding box center [793, 456] width 3 height 3
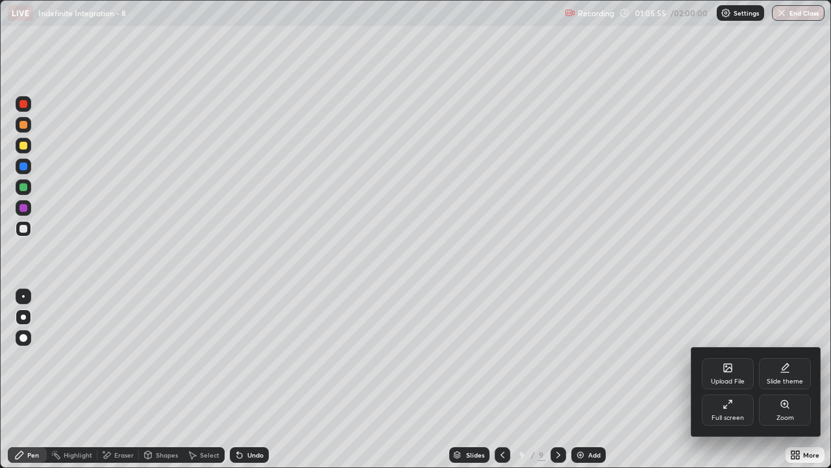
click at [723, 385] on div "Full screen" at bounding box center [728, 417] width 32 height 6
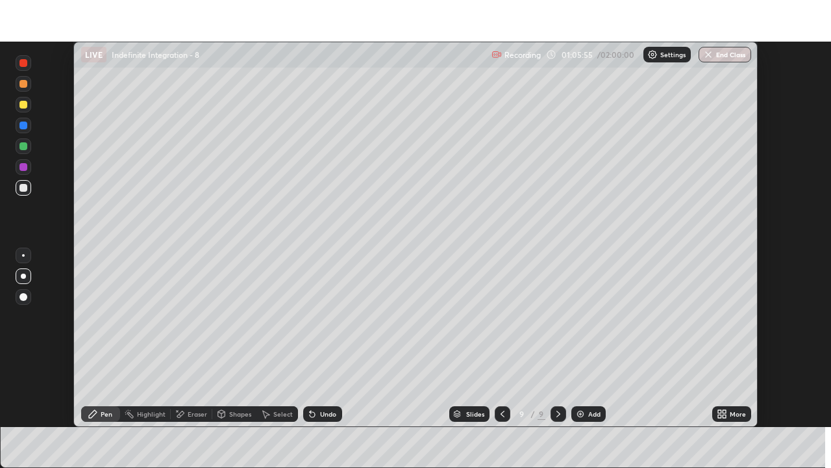
scroll to position [64573, 64127]
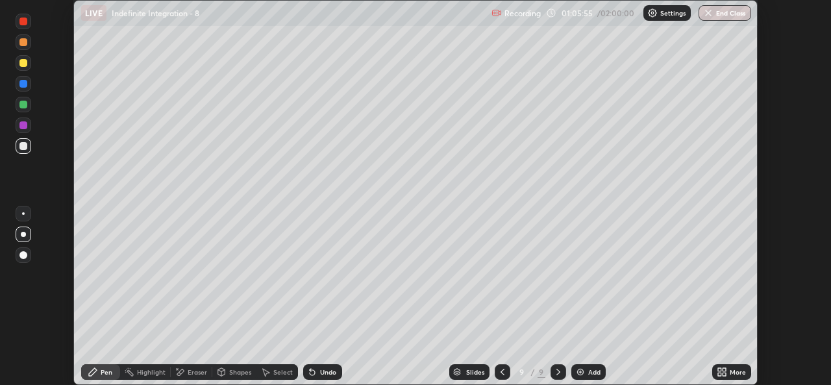
click at [739, 373] on div "More" at bounding box center [738, 372] width 16 height 6
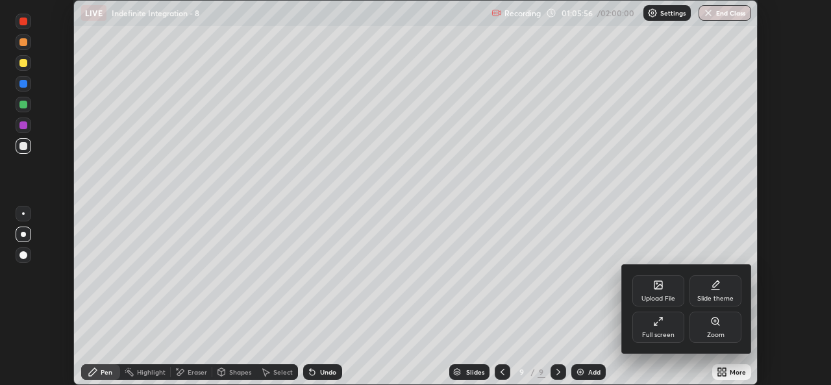
click at [657, 333] on div "Full screen" at bounding box center [658, 335] width 32 height 6
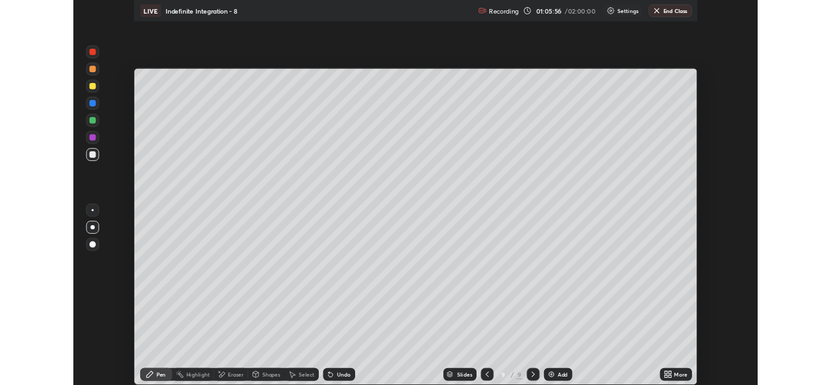
scroll to position [468, 831]
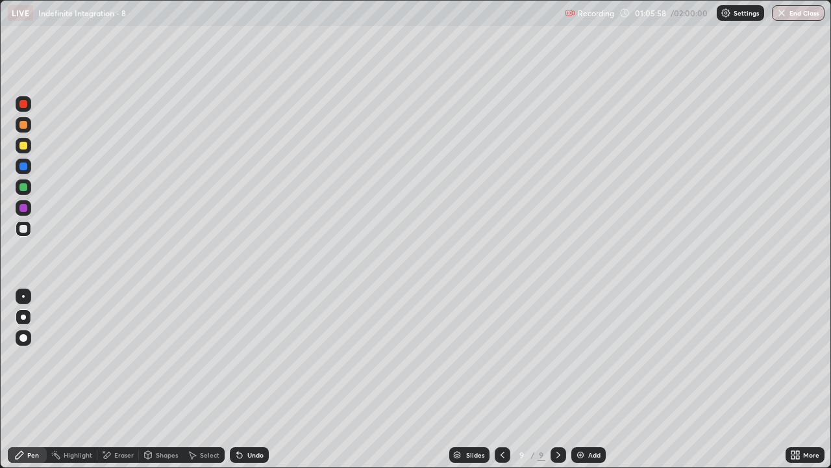
click at [23, 146] on div at bounding box center [23, 146] width 8 height 8
click at [23, 128] on div at bounding box center [23, 125] width 8 height 8
click at [73, 385] on div "Highlight" at bounding box center [78, 454] width 29 height 6
click at [23, 385] on icon at bounding box center [23, 415] width 8 height 0
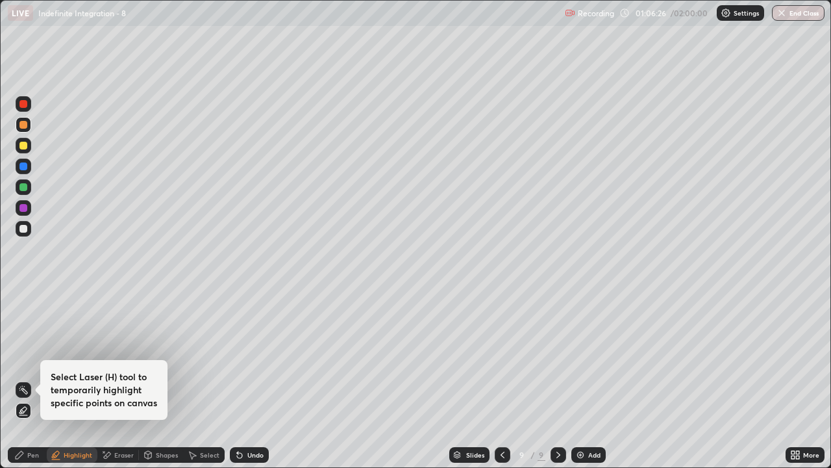
click at [27, 385] on div "Pen" at bounding box center [27, 455] width 39 height 16
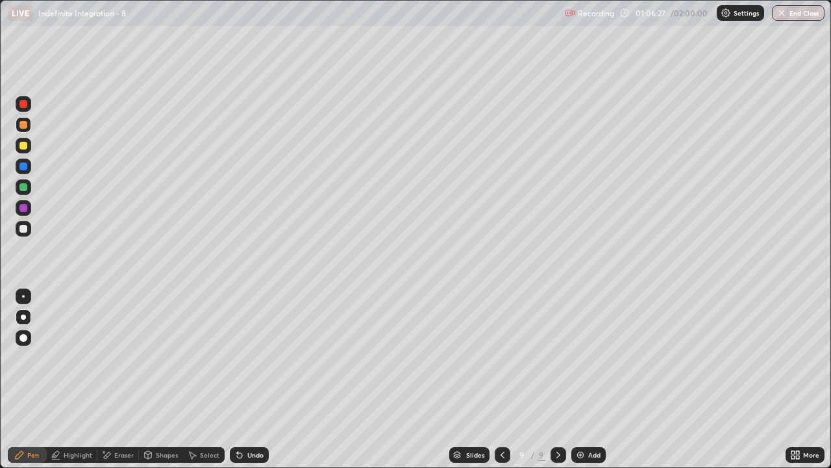
click at [24, 146] on div at bounding box center [23, 146] width 8 height 8
click at [30, 234] on div at bounding box center [24, 228] width 16 height 21
click at [262, 385] on div "Undo" at bounding box center [255, 454] width 16 height 6
click at [118, 385] on div "Eraser" at bounding box center [118, 455] width 42 height 16
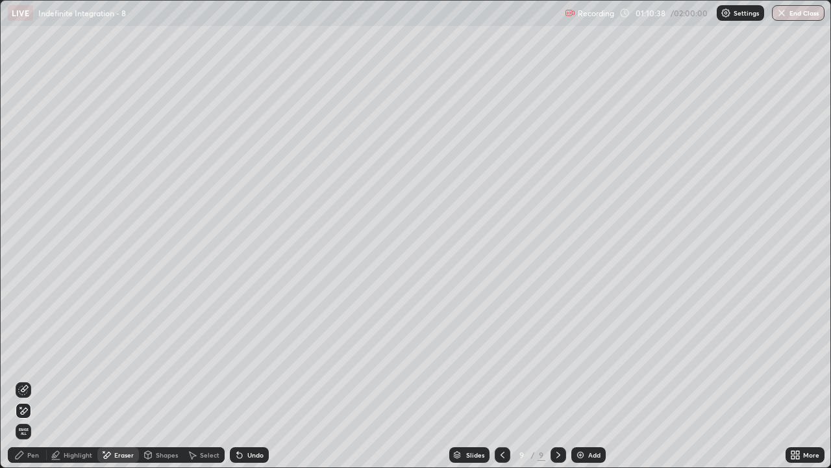
click at [32, 385] on div "Pen" at bounding box center [27, 455] width 39 height 16
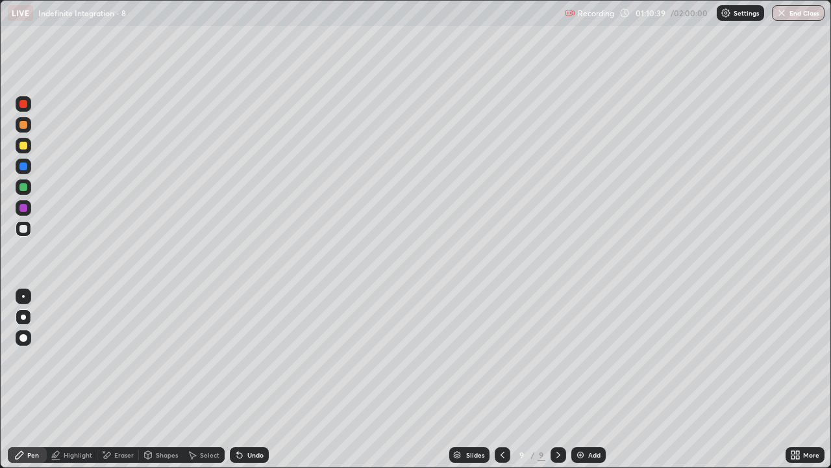
click at [34, 385] on div "Pen" at bounding box center [33, 454] width 12 height 6
click at [27, 192] on div at bounding box center [24, 187] width 16 height 16
click at [25, 228] on div at bounding box center [23, 229] width 8 height 8
click at [253, 385] on div "Undo" at bounding box center [255, 454] width 16 height 6
click at [252, 385] on div "Undo" at bounding box center [249, 455] width 39 height 16
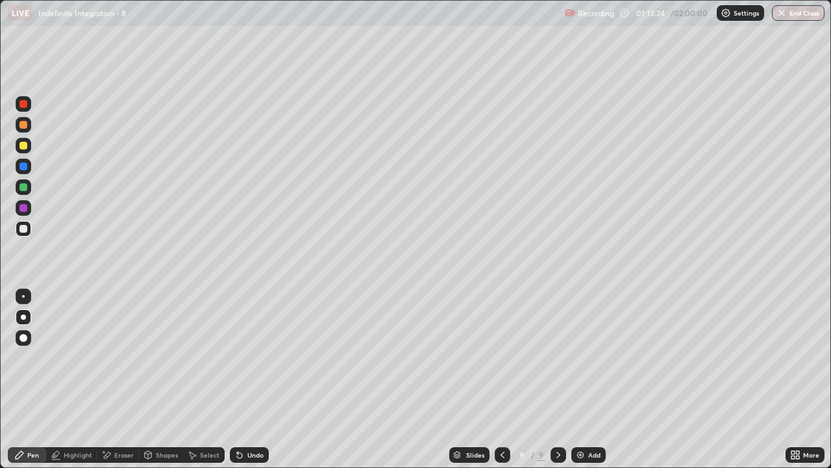
click at [25, 190] on div at bounding box center [23, 187] width 8 height 8
click at [157, 385] on div "Shapes" at bounding box center [167, 454] width 22 height 6
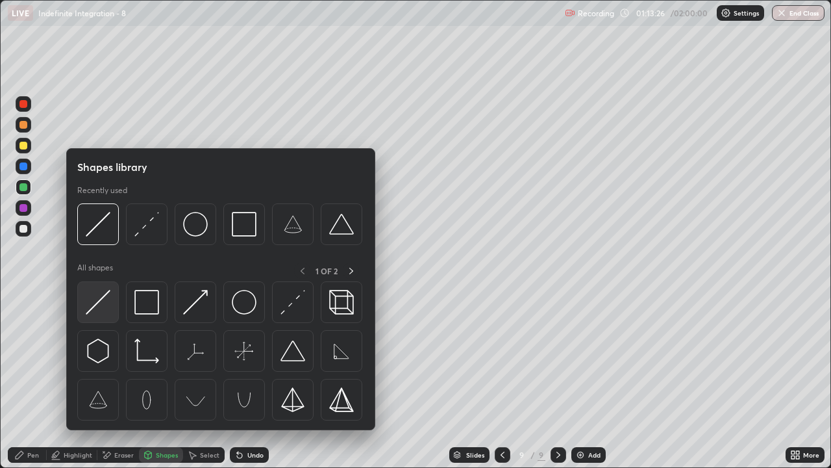
click at [91, 302] on img at bounding box center [98, 302] width 25 height 25
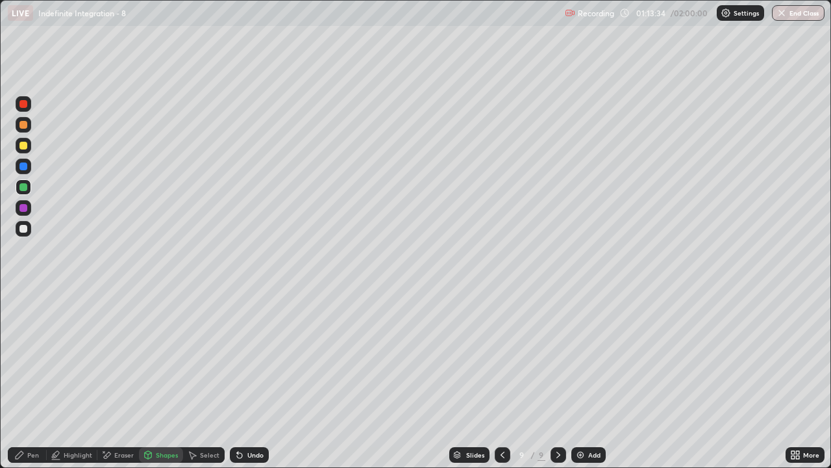
click at [27, 385] on div "Pen" at bounding box center [27, 455] width 39 height 16
click at [246, 385] on div "Undo" at bounding box center [249, 455] width 39 height 16
click at [244, 385] on div "Undo" at bounding box center [249, 455] width 39 height 16
click at [252, 385] on div "Undo" at bounding box center [255, 454] width 16 height 6
click at [251, 385] on div "Undo" at bounding box center [249, 455] width 39 height 16
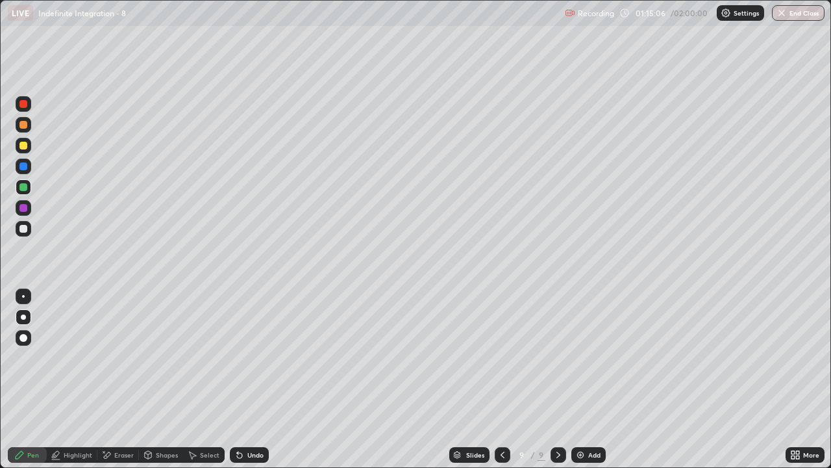
click at [255, 385] on div "Undo" at bounding box center [255, 454] width 16 height 6
click at [259, 385] on div "Undo" at bounding box center [249, 455] width 39 height 16
click at [261, 385] on div "Undo" at bounding box center [249, 455] width 39 height 16
click at [262, 385] on div "Undo" at bounding box center [249, 455] width 39 height 16
click at [261, 385] on div "Undo" at bounding box center [249, 455] width 39 height 16
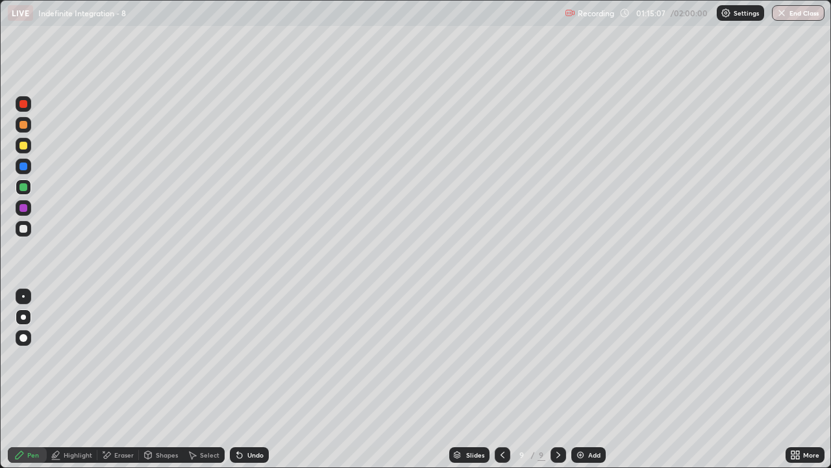
click at [262, 385] on div "Undo" at bounding box center [249, 455] width 39 height 16
click at [261, 385] on div "Undo" at bounding box center [249, 455] width 39 height 16
click at [262, 385] on div "Undo" at bounding box center [249, 455] width 39 height 16
click at [263, 385] on div "Undo" at bounding box center [249, 455] width 39 height 16
click at [251, 385] on div "Undo" at bounding box center [249, 455] width 39 height 16
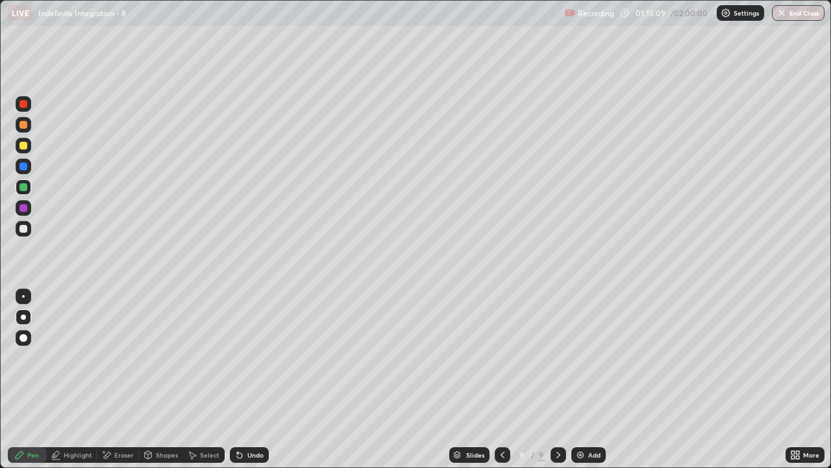
click at [246, 385] on div "Undo" at bounding box center [249, 455] width 39 height 16
click at [244, 385] on div "Undo" at bounding box center [249, 455] width 39 height 16
click at [238, 385] on icon at bounding box center [239, 455] width 5 height 5
click at [245, 385] on div "Undo" at bounding box center [249, 455] width 39 height 16
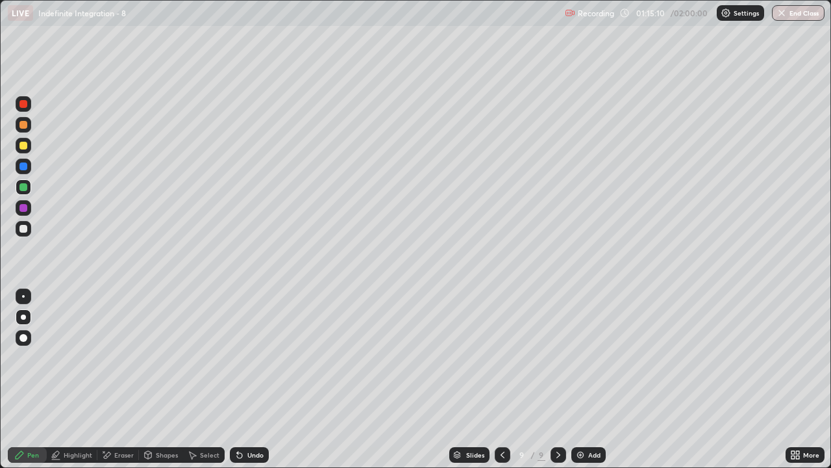
click at [246, 385] on div "Undo" at bounding box center [249, 455] width 39 height 16
click at [245, 385] on div "Undo" at bounding box center [249, 455] width 39 height 16
click at [248, 385] on div "Undo" at bounding box center [249, 455] width 39 height 16
click at [253, 385] on div "Undo" at bounding box center [249, 455] width 39 height 16
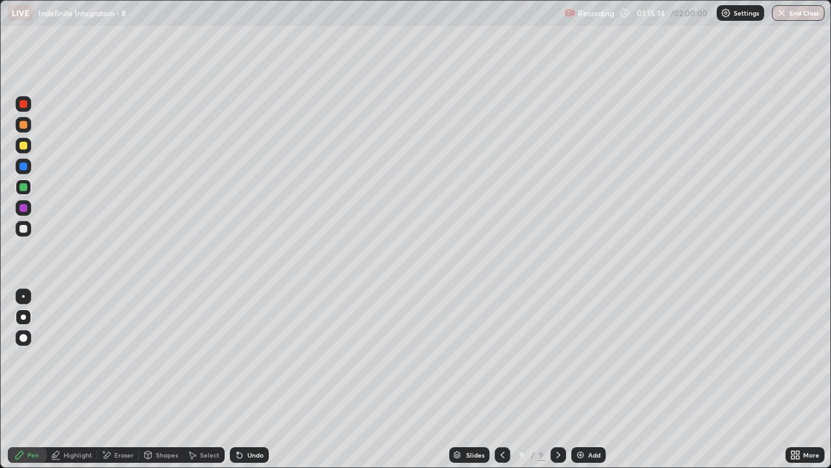
click at [31, 385] on div "Pen" at bounding box center [27, 455] width 39 height 16
click at [29, 231] on div at bounding box center [24, 229] width 16 height 16
click at [594, 385] on div "Add" at bounding box center [595, 454] width 12 height 6
click at [21, 192] on div at bounding box center [24, 187] width 16 height 16
click at [501, 385] on icon at bounding box center [502, 455] width 10 height 10
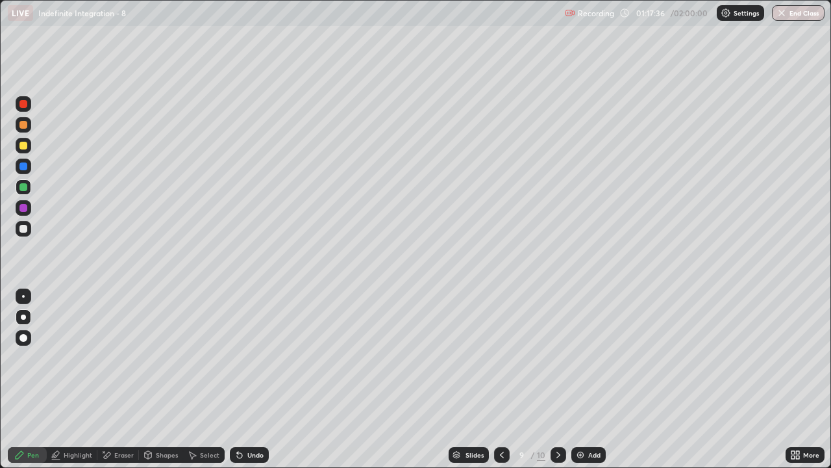
click at [557, 385] on icon at bounding box center [558, 455] width 10 height 10
click at [166, 385] on div "Shapes" at bounding box center [161, 455] width 44 height 16
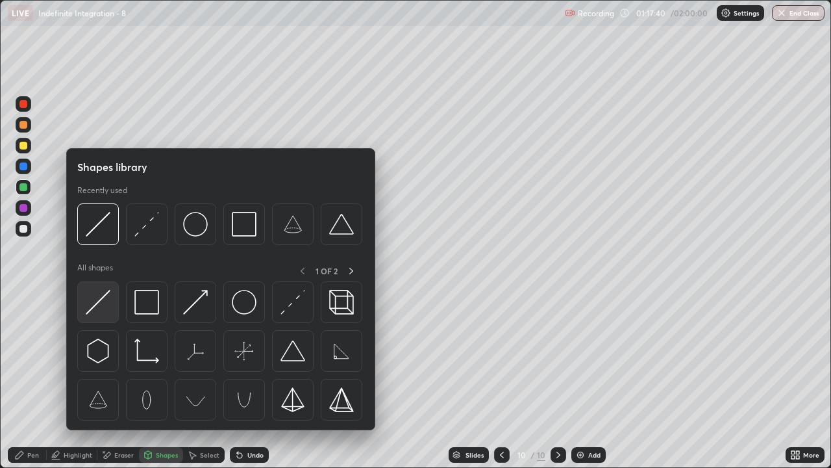
click at [98, 308] on img at bounding box center [98, 302] width 25 height 25
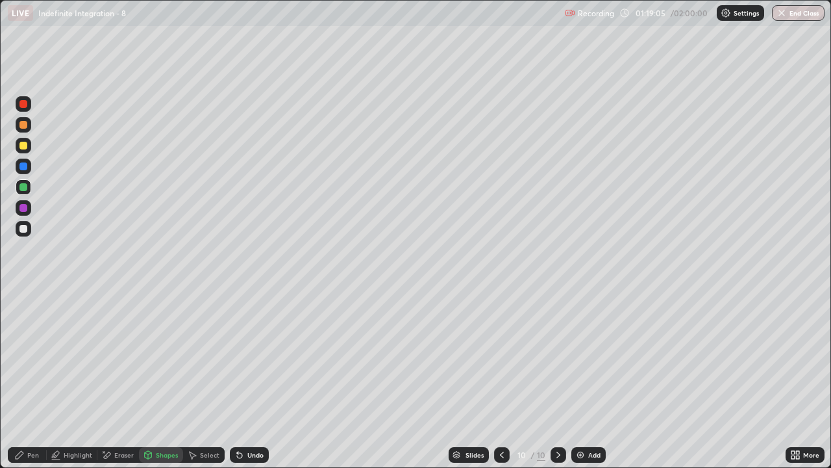
click at [162, 385] on div "Shapes" at bounding box center [167, 454] width 22 height 6
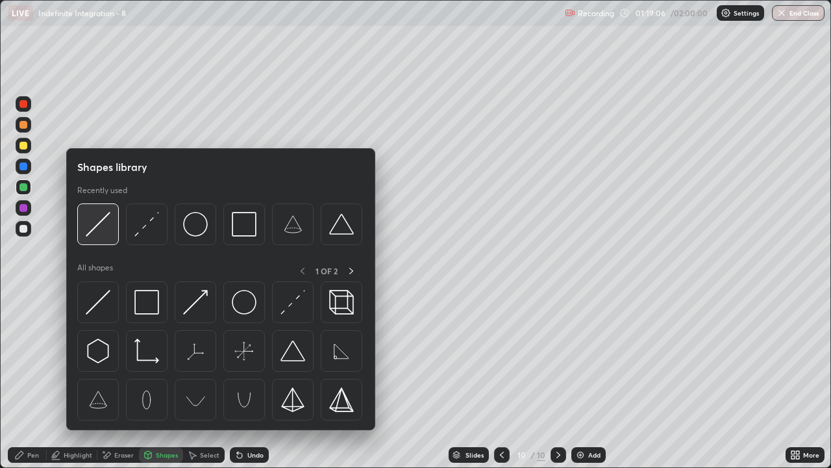
click at [100, 232] on img at bounding box center [98, 224] width 25 height 25
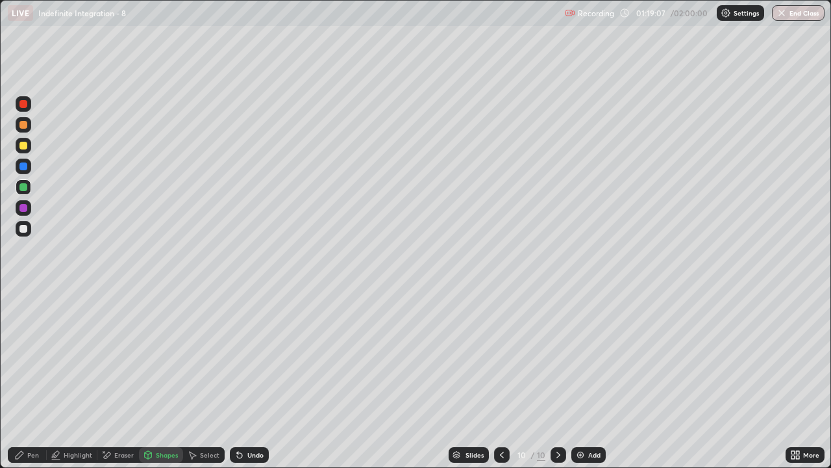
click at [23, 227] on div at bounding box center [23, 229] width 8 height 8
click at [29, 190] on div at bounding box center [24, 187] width 16 height 16
click at [251, 385] on div "Undo" at bounding box center [249, 455] width 39 height 16
click at [23, 146] on div at bounding box center [23, 146] width 8 height 8
click at [32, 385] on div "Pen" at bounding box center [27, 455] width 39 height 16
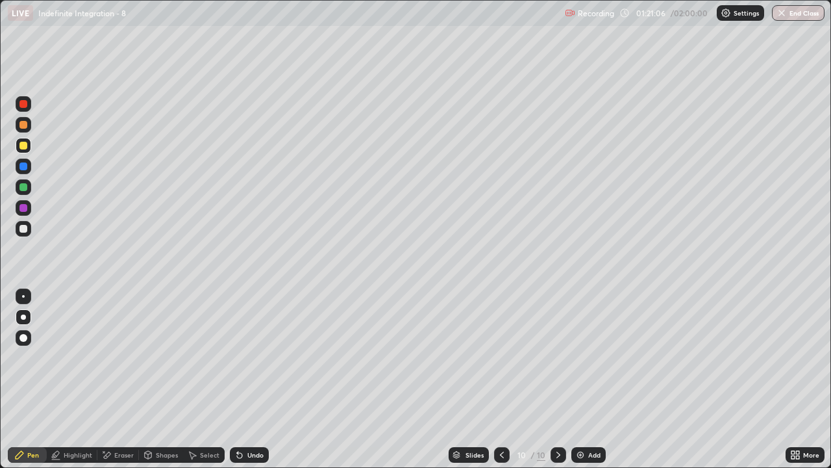
click at [26, 187] on div at bounding box center [23, 187] width 8 height 8
click at [262, 385] on div "Undo" at bounding box center [249, 455] width 39 height 16
click at [164, 385] on div "Shapes" at bounding box center [161, 455] width 44 height 16
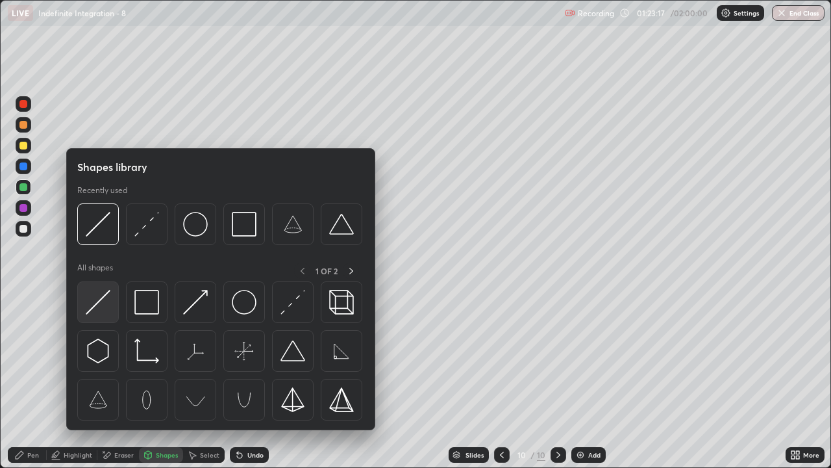
click at [104, 301] on img at bounding box center [98, 302] width 25 height 25
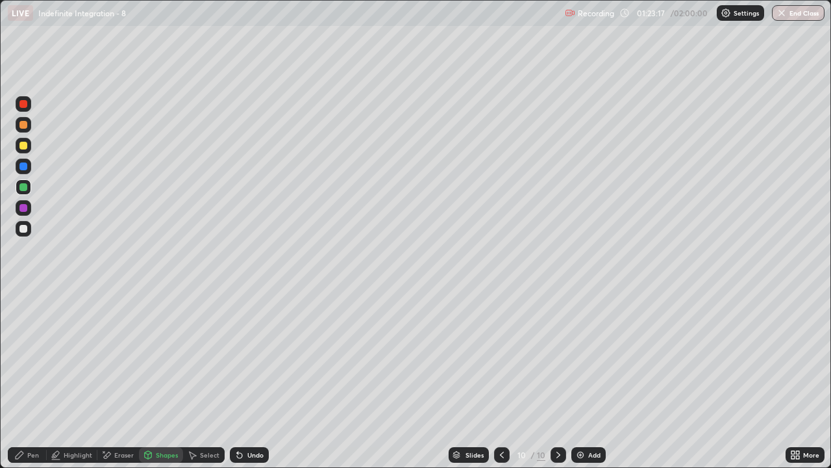
click at [26, 236] on div at bounding box center [24, 229] width 16 height 16
click at [166, 385] on div "Shapes" at bounding box center [167, 454] width 22 height 6
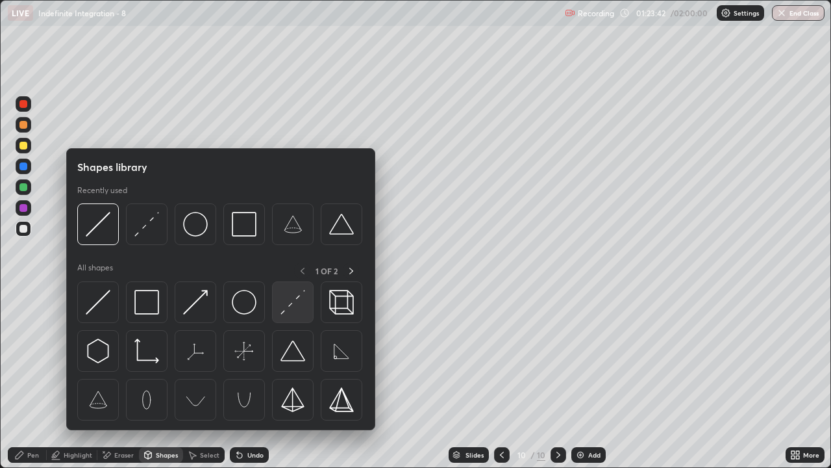
click at [300, 301] on img at bounding box center [293, 302] width 25 height 25
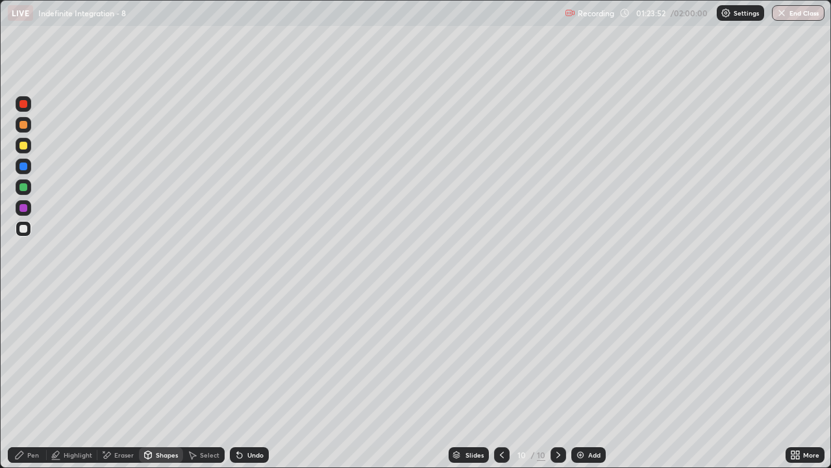
click at [31, 385] on div "Pen" at bounding box center [27, 455] width 39 height 16
click at [593, 385] on div "Add" at bounding box center [589, 455] width 34 height 16
click at [157, 385] on div "Shapes" at bounding box center [167, 454] width 22 height 6
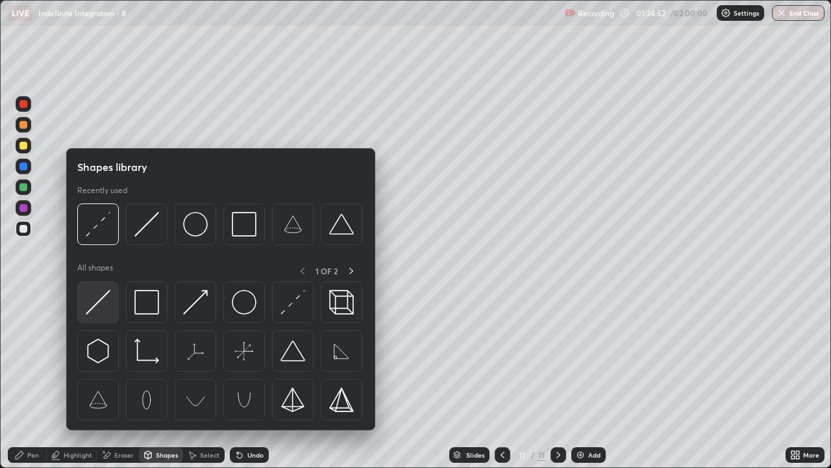
click at [101, 306] on img at bounding box center [98, 302] width 25 height 25
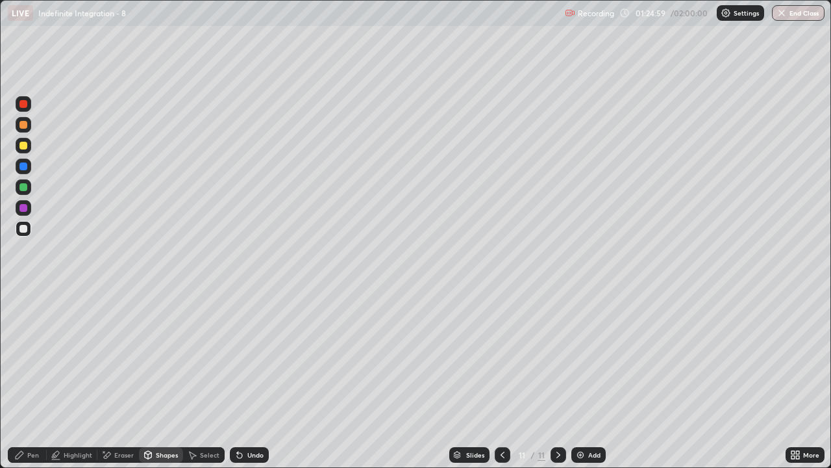
click at [158, 385] on div "Shapes" at bounding box center [167, 454] width 22 height 6
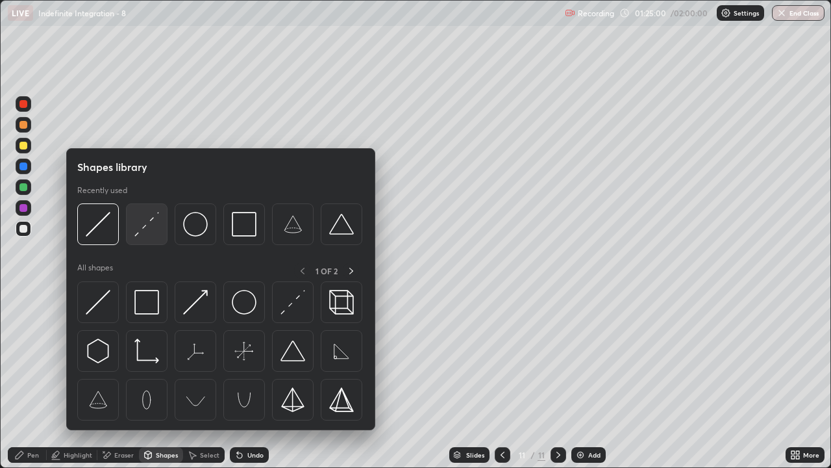
click at [146, 224] on img at bounding box center [146, 224] width 25 height 25
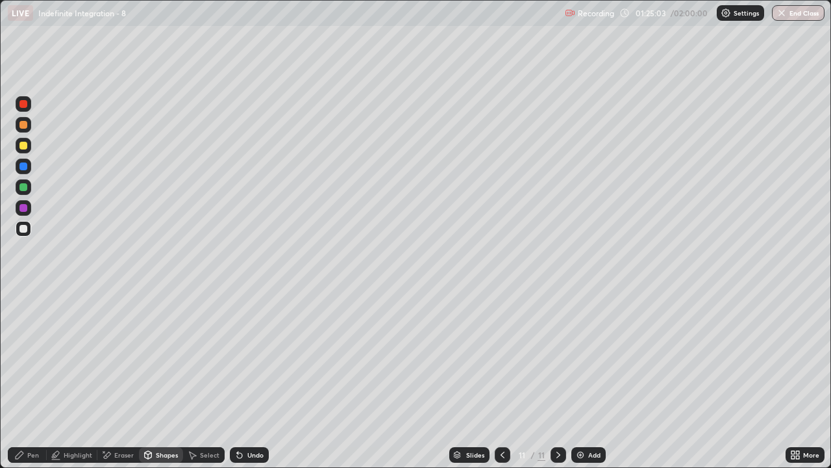
click at [27, 385] on div "Pen" at bounding box center [27, 455] width 39 height 16
click at [503, 385] on div at bounding box center [503, 455] width 16 height 16
click at [561, 385] on div at bounding box center [559, 455] width 16 height 26
click at [23, 146] on div at bounding box center [23, 146] width 8 height 8
click at [169, 385] on div "Shapes" at bounding box center [161, 455] width 44 height 16
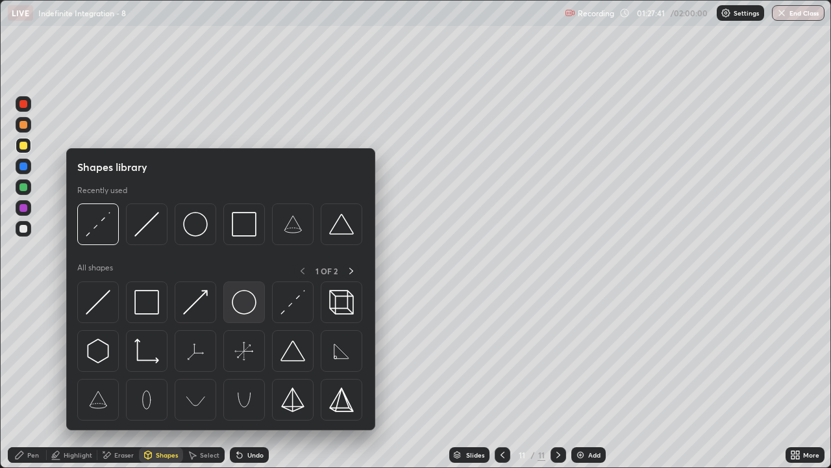
click at [242, 300] on img at bounding box center [244, 302] width 25 height 25
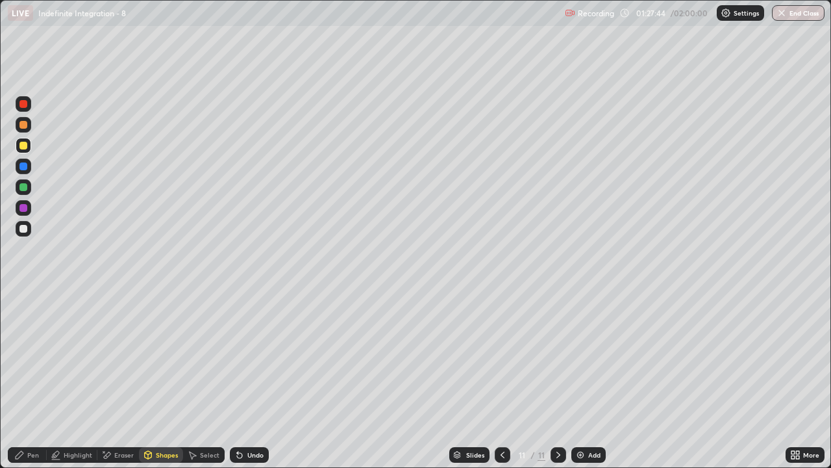
click at [159, 385] on div "Shapes" at bounding box center [167, 454] width 22 height 6
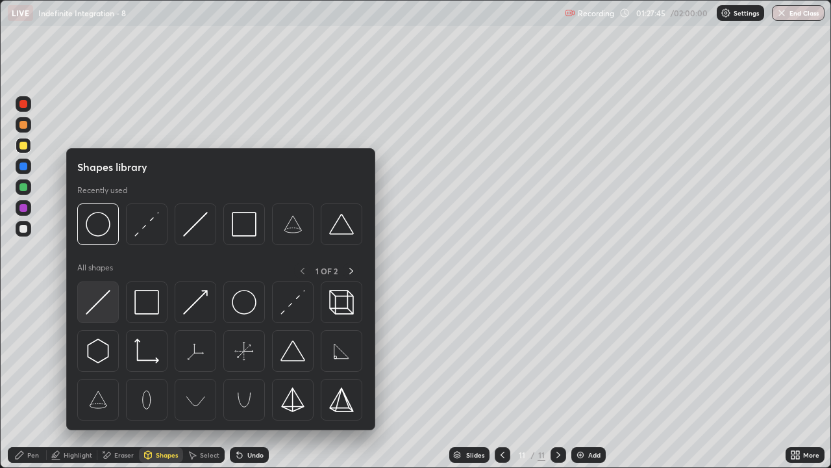
click at [97, 314] on img at bounding box center [98, 302] width 25 height 25
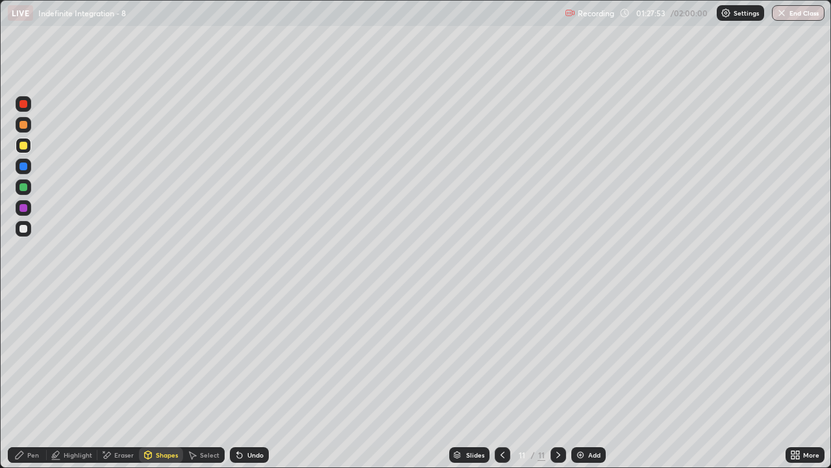
click at [69, 385] on div "Highlight" at bounding box center [72, 455] width 51 height 16
click at [24, 385] on icon at bounding box center [23, 390] width 10 height 10
click at [25, 189] on div at bounding box center [23, 187] width 8 height 8
click at [23, 385] on div "Pen" at bounding box center [27, 455] width 39 height 16
click at [72, 385] on div "Highlight" at bounding box center [78, 454] width 29 height 6
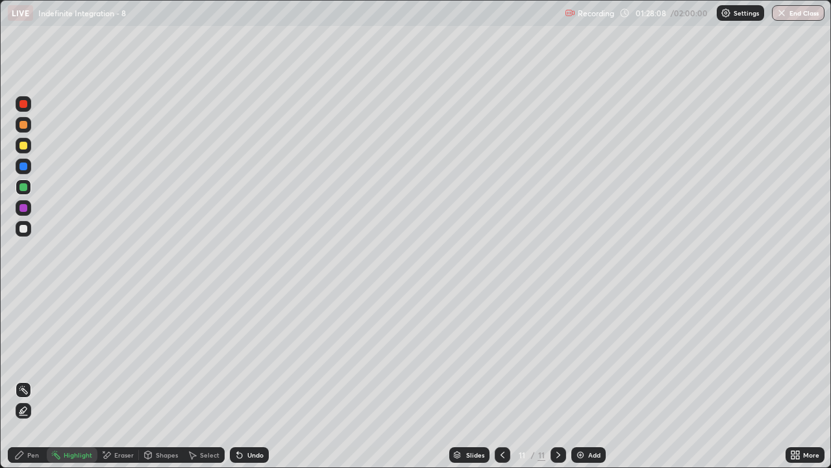
click at [23, 385] on icon at bounding box center [23, 415] width 8 height 0
click at [33, 385] on div "Pen" at bounding box center [27, 455] width 39 height 16
click at [24, 231] on div at bounding box center [23, 229] width 8 height 8
click at [590, 385] on div "Add" at bounding box center [595, 454] width 12 height 6
click at [24, 190] on div at bounding box center [23, 187] width 8 height 8
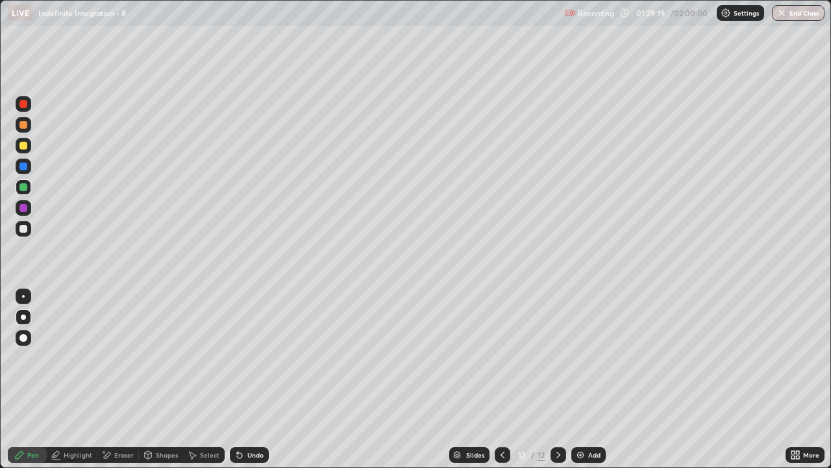
click at [257, 385] on div "Undo" at bounding box center [255, 454] width 16 height 6
click at [259, 385] on div "Undo" at bounding box center [255, 454] width 16 height 6
click at [261, 385] on div "Undo" at bounding box center [249, 455] width 39 height 16
click at [262, 385] on div "Undo" at bounding box center [249, 455] width 39 height 16
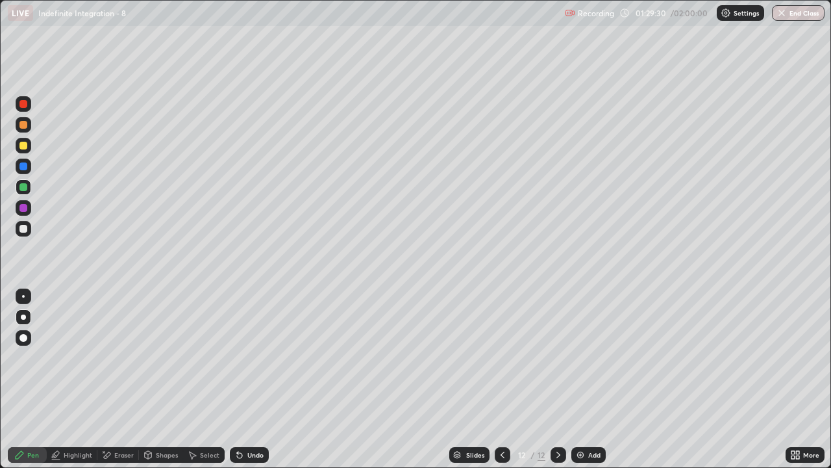
click at [264, 385] on div "Undo" at bounding box center [249, 455] width 39 height 16
click at [18, 144] on div at bounding box center [24, 146] width 16 height 16
click at [255, 385] on div "Undo" at bounding box center [255, 454] width 16 height 6
click at [116, 385] on div "Eraser" at bounding box center [118, 455] width 42 height 16
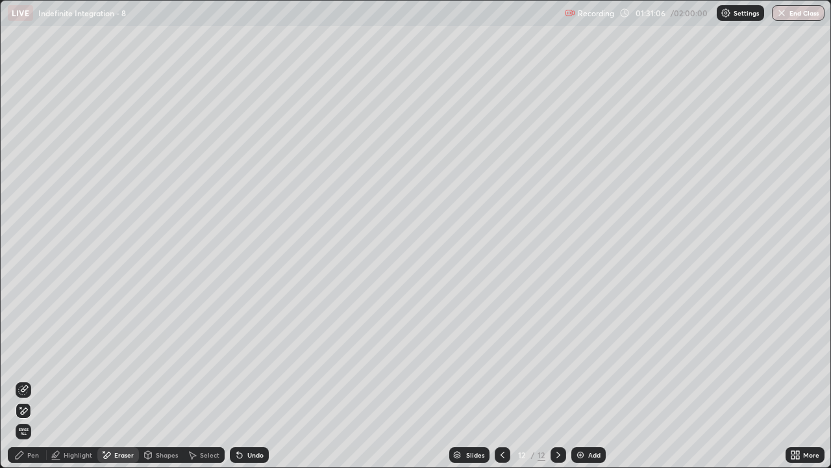
click at [28, 385] on div "Pen" at bounding box center [27, 455] width 39 height 16
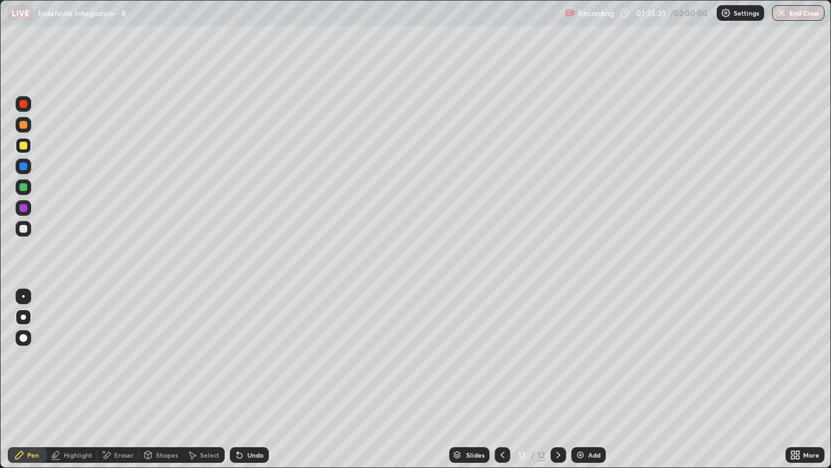
click at [595, 385] on div "Add" at bounding box center [589, 455] width 34 height 16
click at [249, 385] on div "Undo" at bounding box center [249, 455] width 39 height 16
click at [253, 385] on div "Undo" at bounding box center [249, 455] width 39 height 16
click at [252, 385] on div "Undo" at bounding box center [249, 455] width 39 height 16
click at [109, 385] on icon at bounding box center [106, 455] width 10 height 11
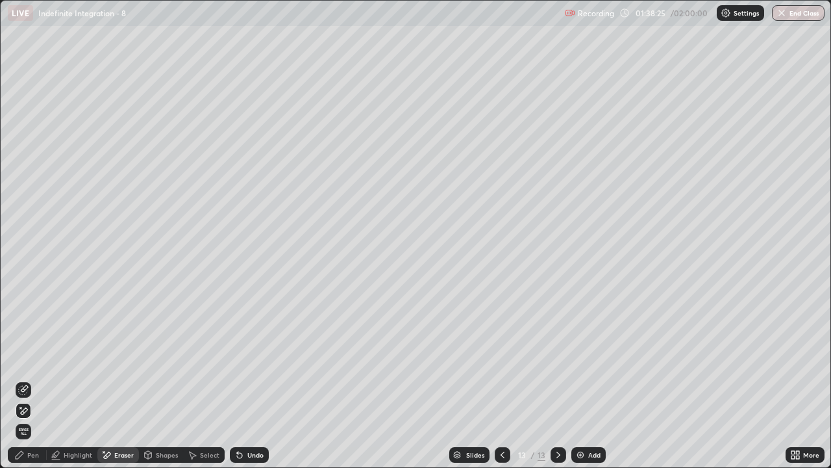
click at [38, 385] on div "Pen" at bounding box center [27, 455] width 39 height 16
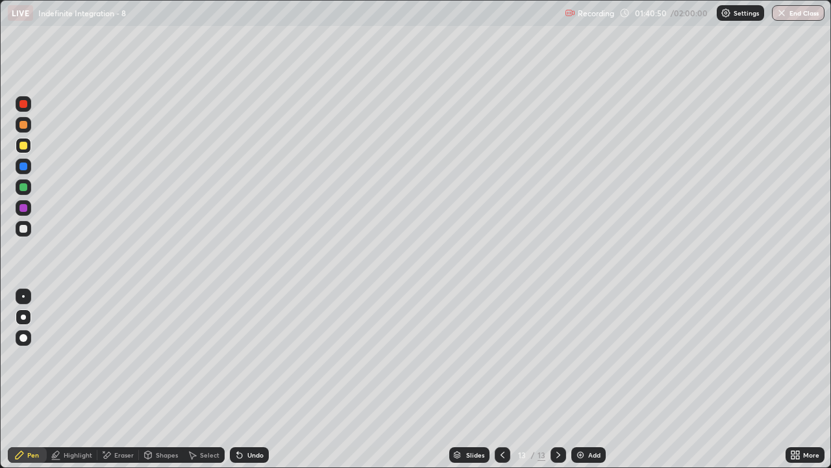
click at [23, 188] on div at bounding box center [23, 187] width 8 height 8
click at [501, 385] on icon at bounding box center [503, 455] width 10 height 10
click at [557, 385] on icon at bounding box center [558, 455] width 10 height 10
click at [586, 385] on div "Add" at bounding box center [589, 455] width 34 height 16
click at [121, 385] on div "Eraser" at bounding box center [123, 454] width 19 height 6
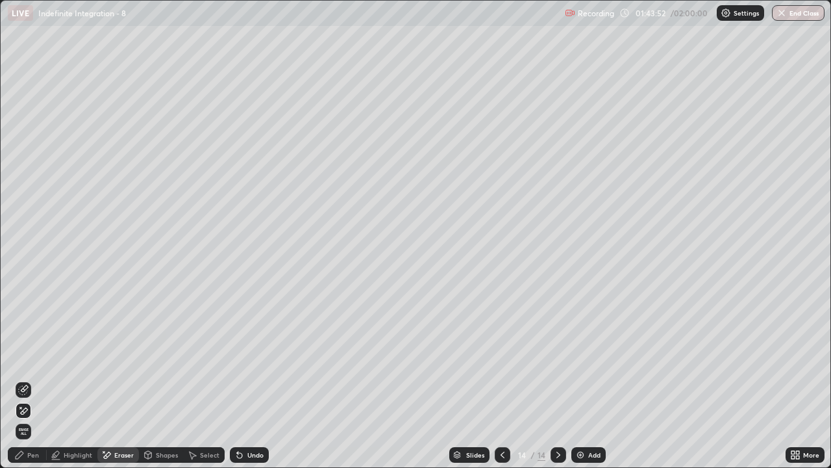
click at [35, 385] on div "Pen" at bounding box center [33, 454] width 12 height 6
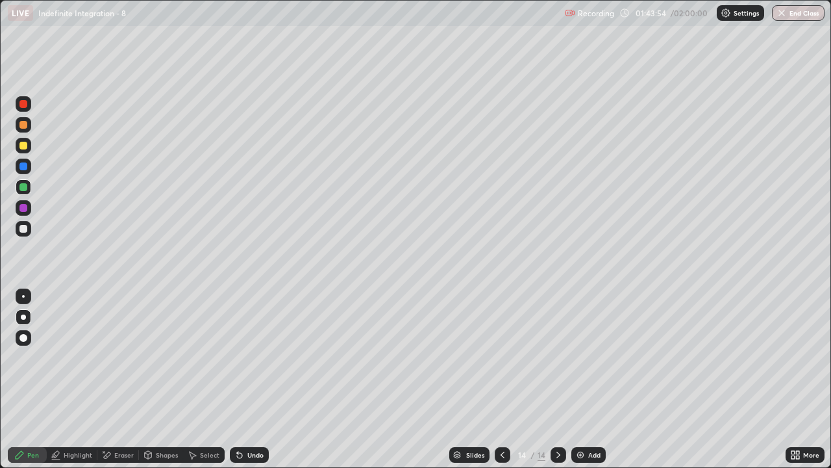
click at [160, 385] on div "Shapes" at bounding box center [161, 455] width 44 height 16
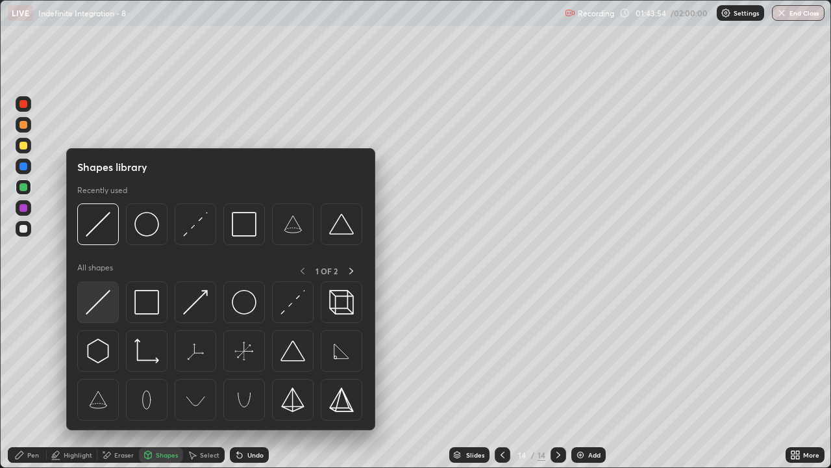
click at [105, 303] on img at bounding box center [98, 302] width 25 height 25
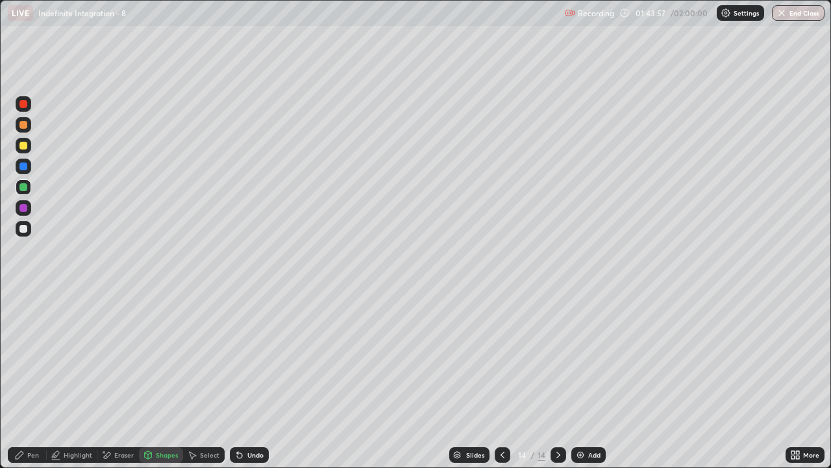
click at [29, 385] on div "Pen" at bounding box center [27, 455] width 39 height 16
click at [159, 385] on div "Shapes" at bounding box center [167, 454] width 22 height 6
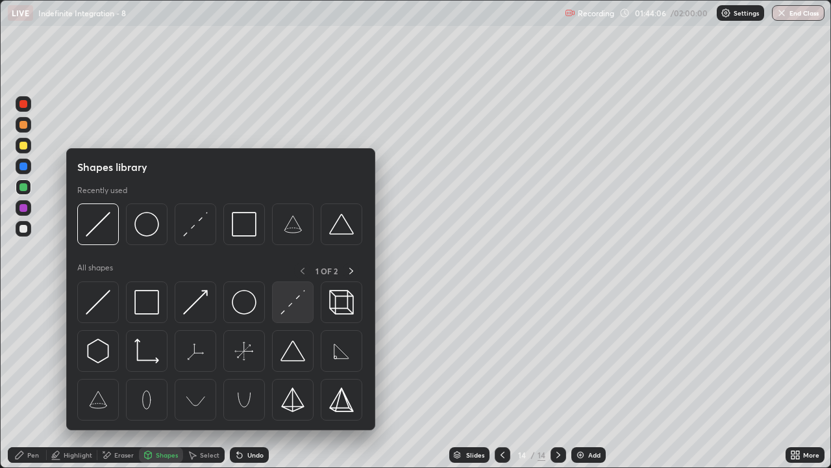
click at [293, 306] on img at bounding box center [293, 302] width 25 height 25
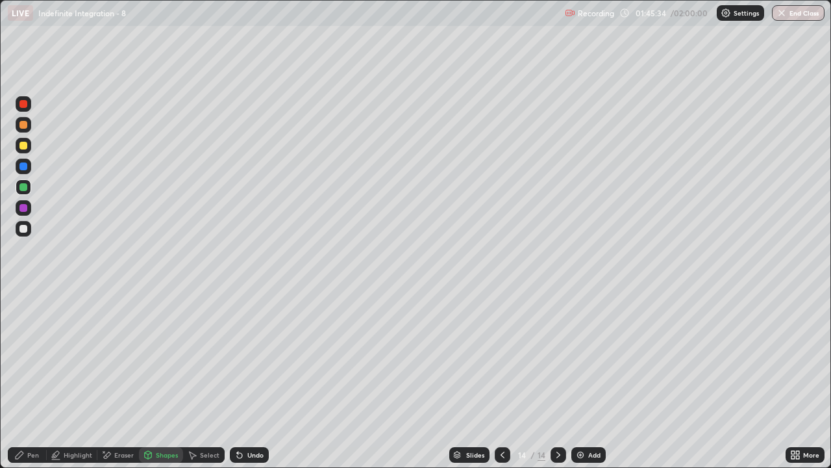
click at [245, 385] on div "Undo" at bounding box center [249, 455] width 39 height 16
click at [241, 385] on icon at bounding box center [239, 455] width 10 height 10
click at [249, 385] on div "Undo" at bounding box center [255, 454] width 16 height 6
click at [252, 385] on div "Undo" at bounding box center [255, 454] width 16 height 6
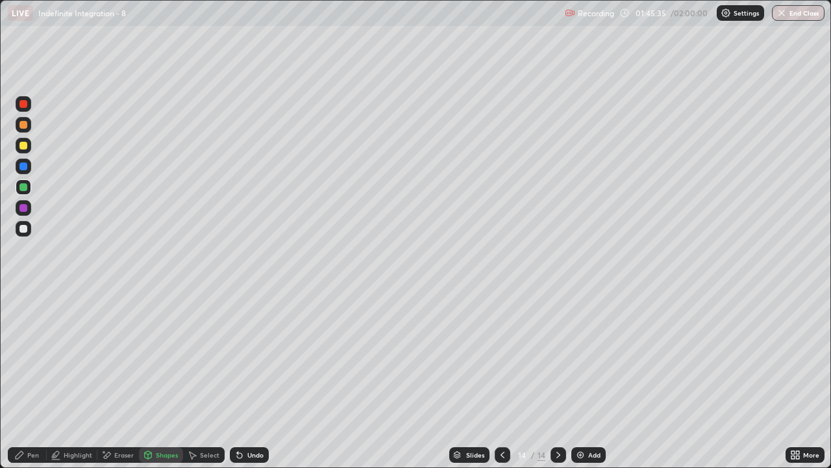
click at [251, 385] on div "Undo" at bounding box center [255, 454] width 16 height 6
click at [249, 385] on div "Undo" at bounding box center [249, 455] width 39 height 16
click at [252, 385] on div "Undo" at bounding box center [255, 454] width 16 height 6
click at [503, 385] on div at bounding box center [503, 455] width 16 height 26
click at [218, 385] on div "Select" at bounding box center [204, 455] width 42 height 16
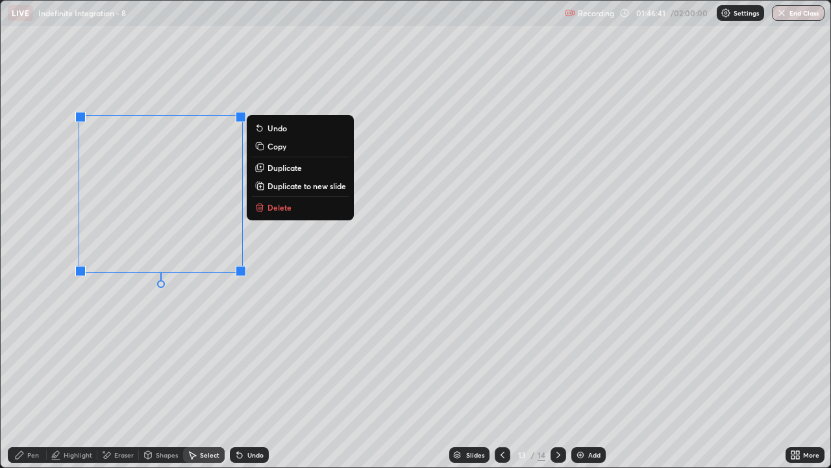
click at [305, 190] on p "Duplicate to new slide" at bounding box center [307, 186] width 79 height 10
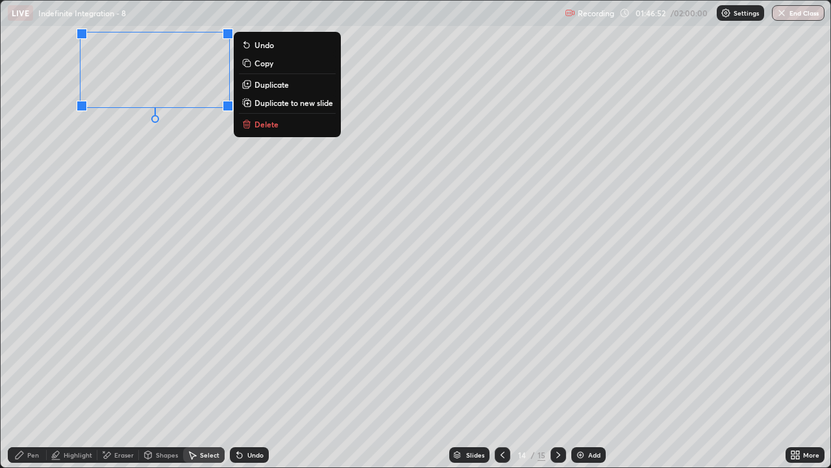
click at [813, 385] on div "More" at bounding box center [812, 454] width 16 height 6
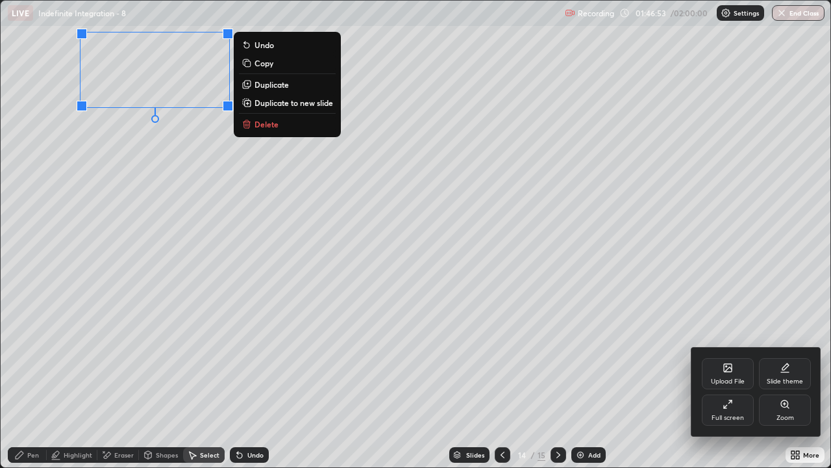
click at [727, 385] on div "Full screen" at bounding box center [728, 417] width 32 height 6
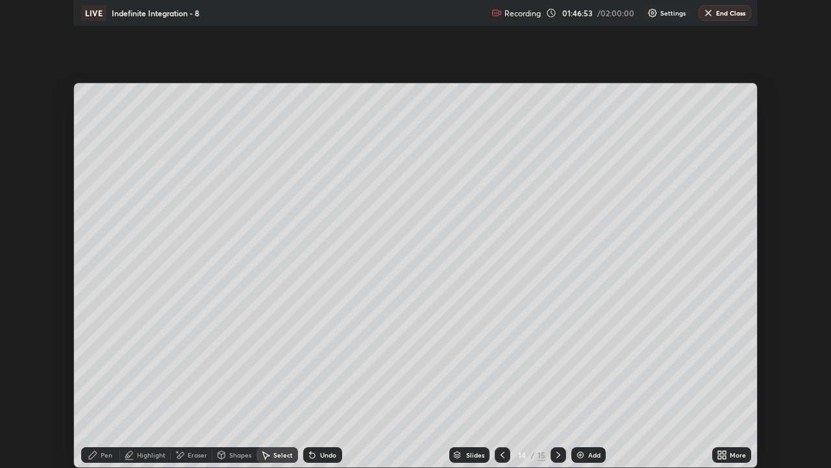
scroll to position [64573, 64127]
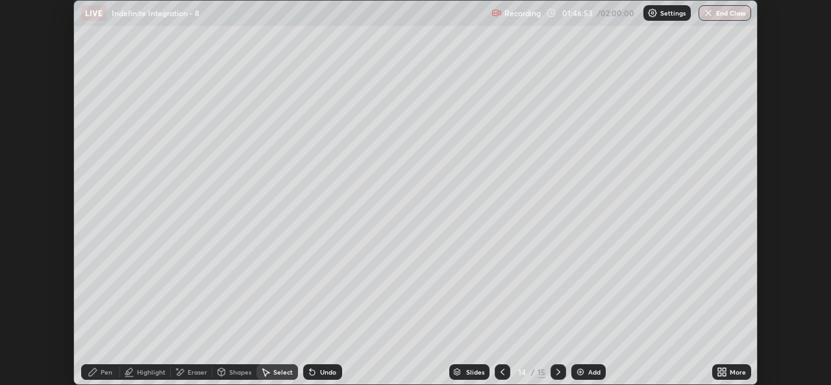
click at [737, 372] on div "More" at bounding box center [738, 372] width 16 height 6
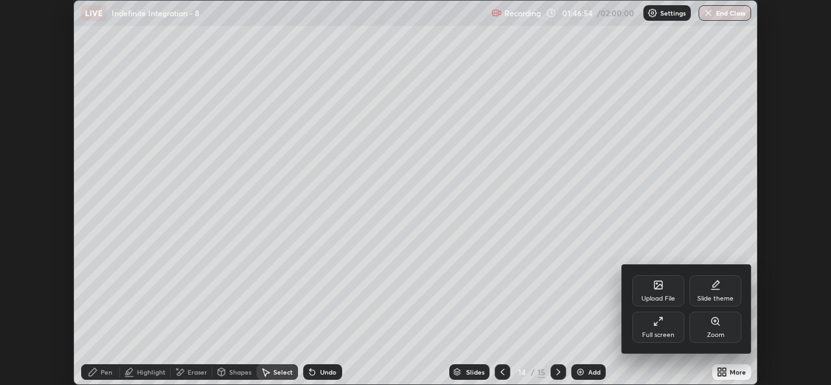
click at [653, 335] on div "Full screen" at bounding box center [658, 335] width 32 height 6
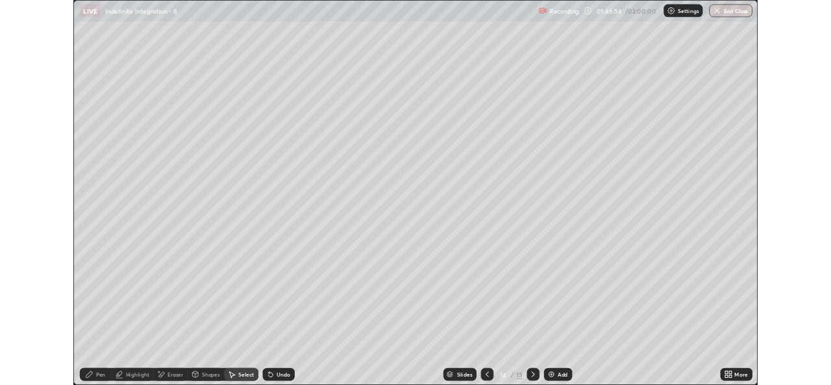
scroll to position [468, 831]
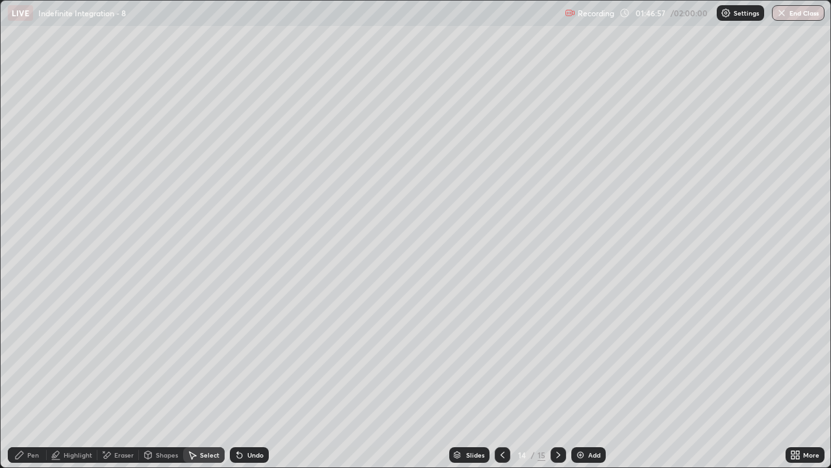
click at [36, 385] on div "Pen" at bounding box center [33, 454] width 12 height 6
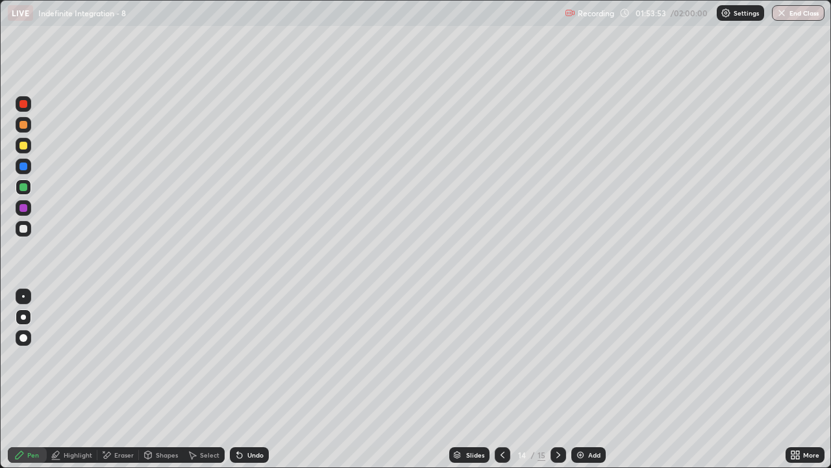
click at [255, 385] on div "Undo" at bounding box center [255, 454] width 16 height 6
click at [503, 385] on icon at bounding box center [503, 455] width 10 height 10
click at [210, 385] on div "Select" at bounding box center [204, 455] width 42 height 16
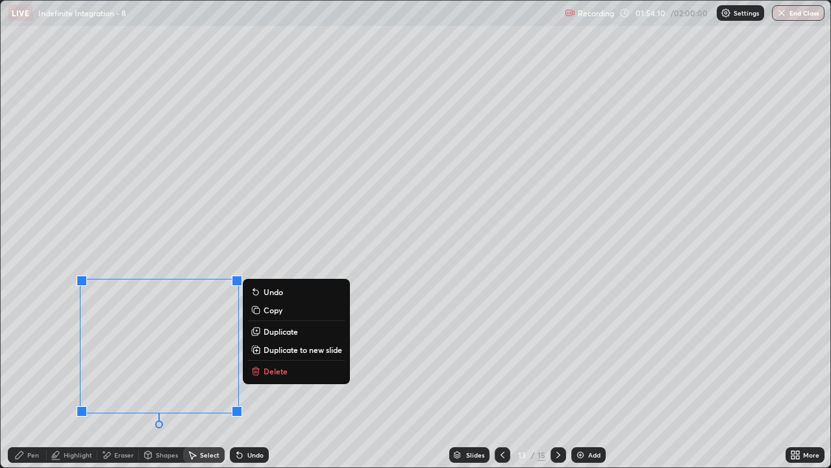
click at [284, 350] on p "Duplicate to new slide" at bounding box center [303, 349] width 79 height 10
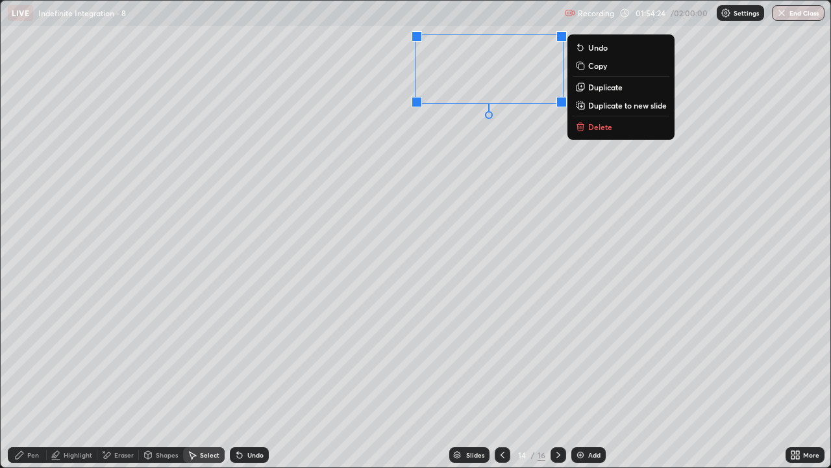
click at [557, 385] on icon at bounding box center [558, 455] width 10 height 10
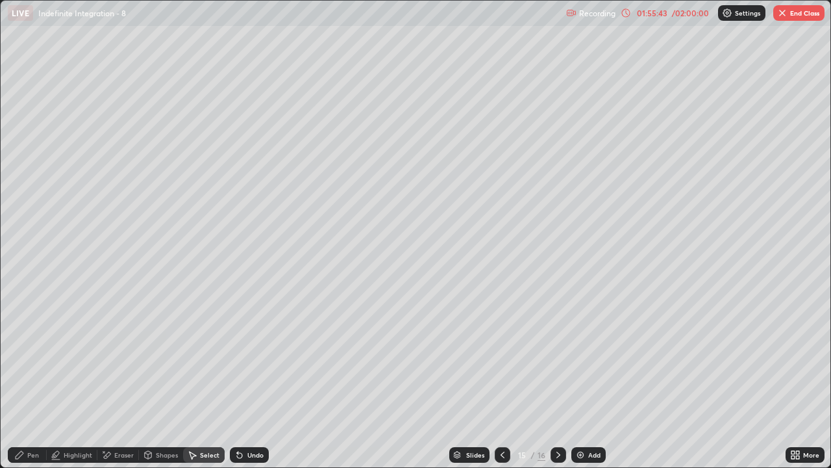
click at [559, 385] on icon at bounding box center [559, 454] width 4 height 6
click at [501, 385] on icon at bounding box center [503, 455] width 10 height 10
click at [34, 385] on div "Pen" at bounding box center [27, 455] width 39 height 16
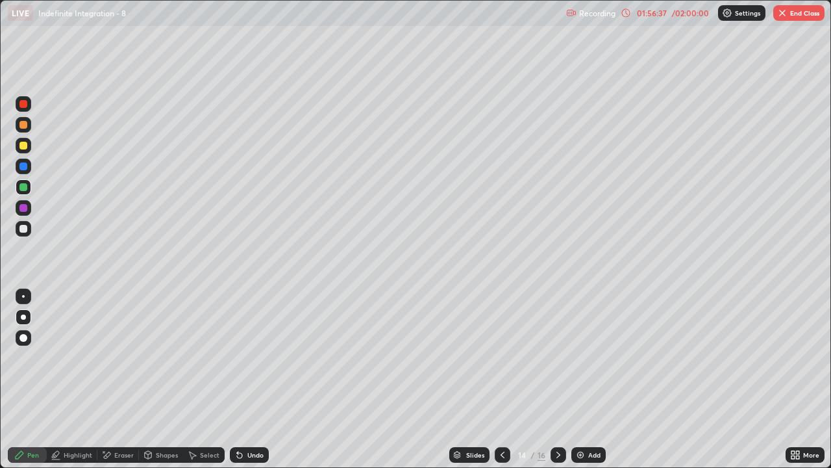
click at [29, 385] on div "Pen" at bounding box center [33, 454] width 12 height 6
click at [112, 385] on div "Eraser" at bounding box center [118, 455] width 42 height 16
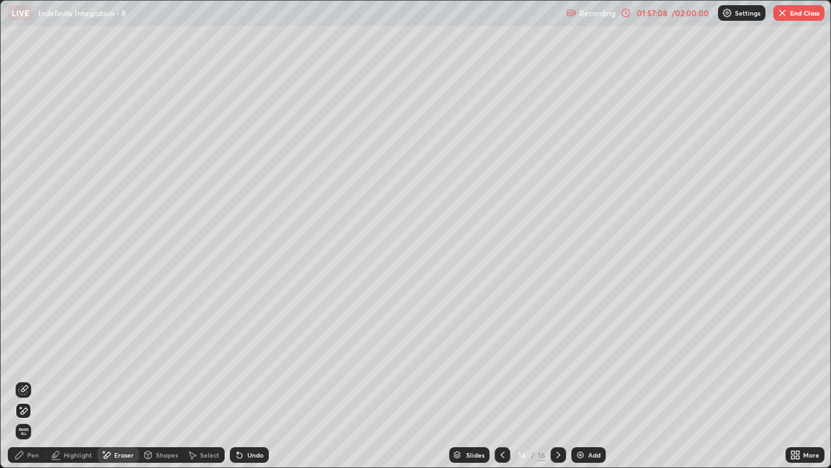
click at [23, 385] on icon at bounding box center [19, 455] width 10 height 10
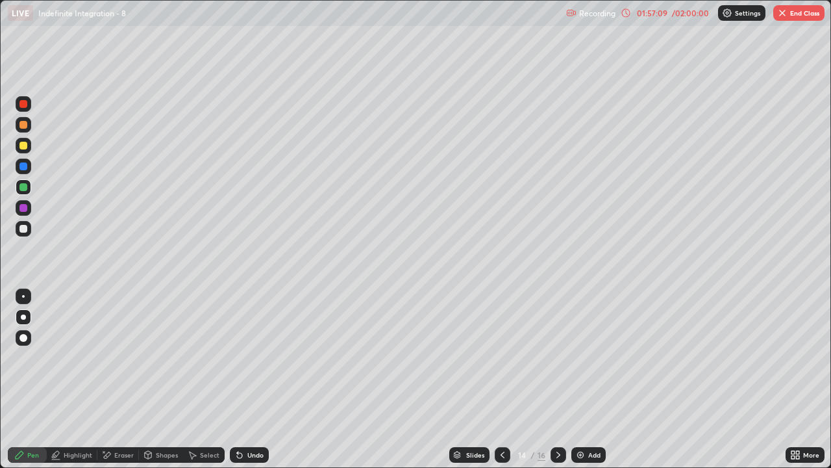
click at [18, 228] on div at bounding box center [24, 229] width 16 height 16
click at [804, 385] on div "More" at bounding box center [805, 455] width 39 height 16
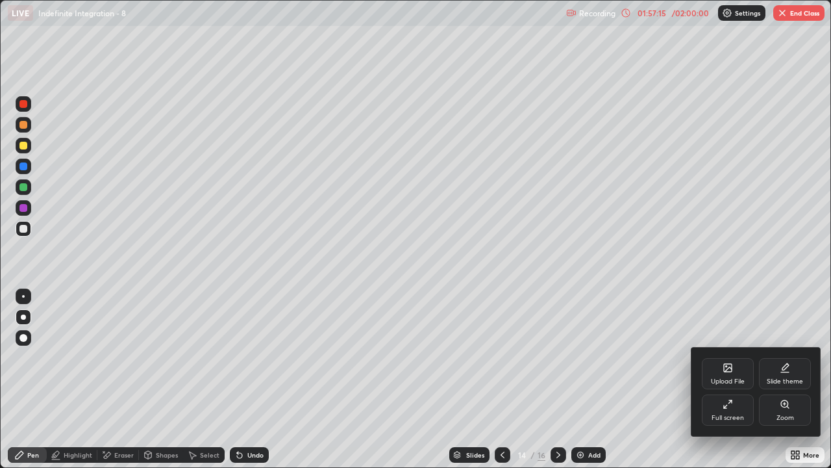
click at [737, 385] on div "Full screen" at bounding box center [728, 417] width 32 height 6
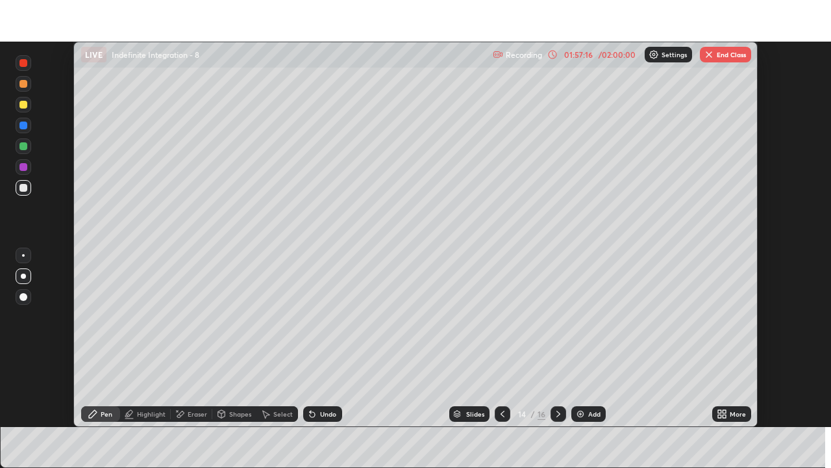
scroll to position [64573, 64127]
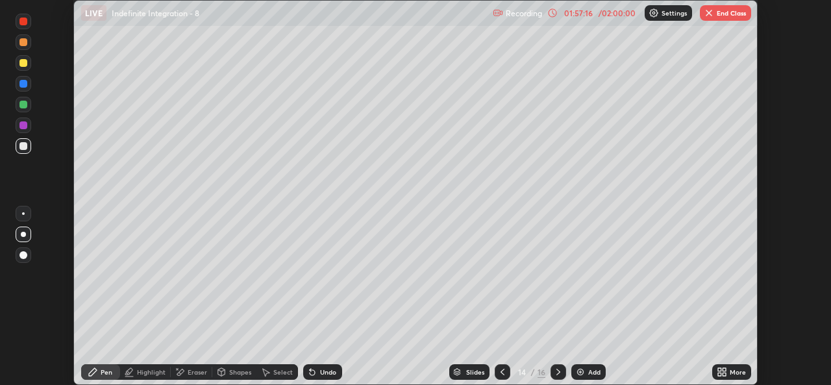
click at [726, 370] on icon at bounding box center [724, 369] width 3 height 3
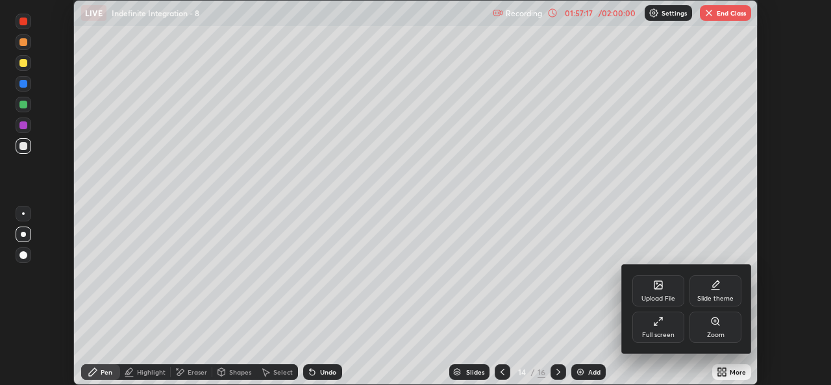
click at [666, 332] on div "Full screen" at bounding box center [658, 335] width 32 height 6
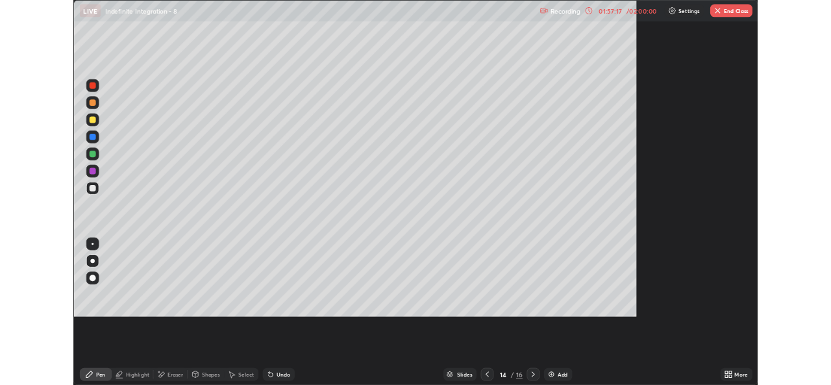
scroll to position [468, 831]
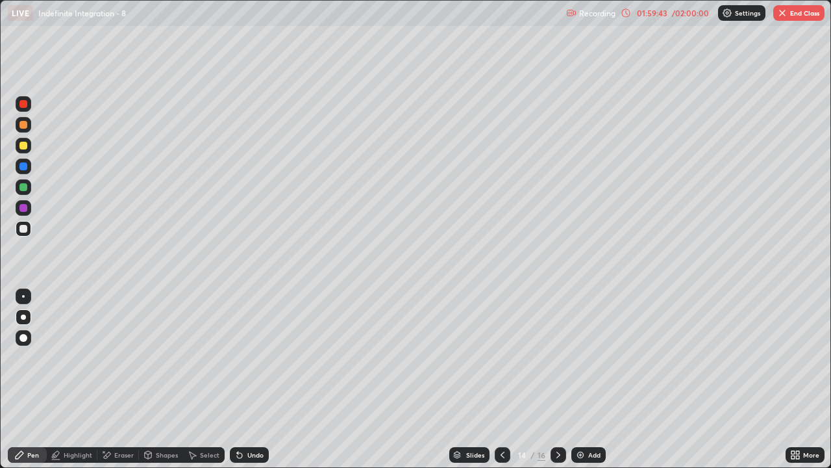
click at [117, 385] on div "Eraser" at bounding box center [123, 454] width 19 height 6
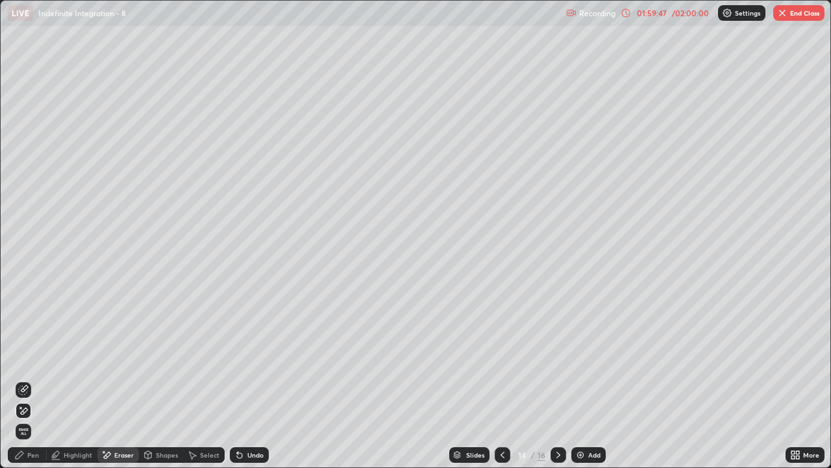
click at [36, 385] on div "Pen" at bounding box center [27, 455] width 39 height 16
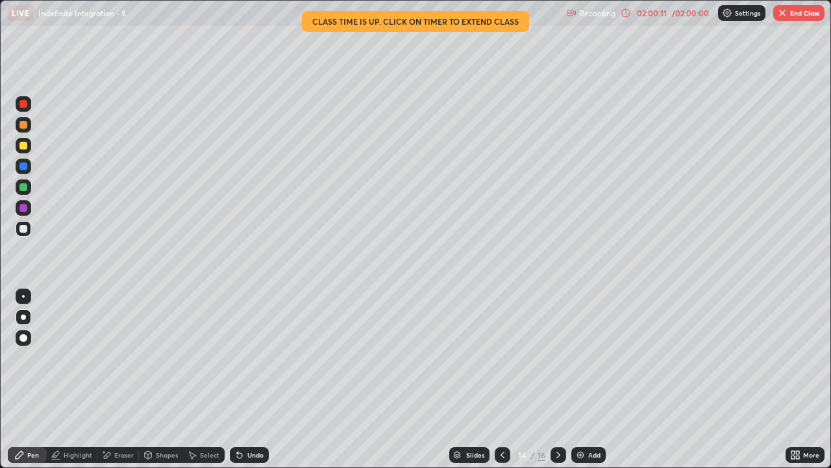
click at [253, 385] on div "Undo" at bounding box center [255, 454] width 16 height 6
click at [112, 385] on div "Eraser" at bounding box center [118, 455] width 42 height 16
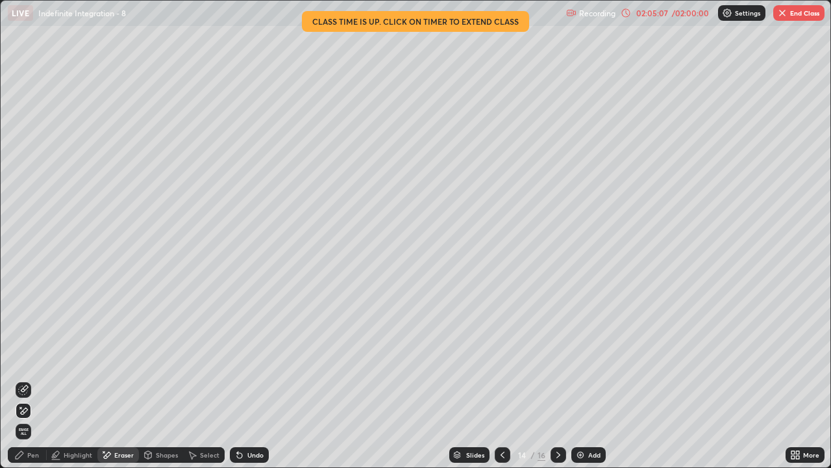
click at [31, 385] on div "Pen" at bounding box center [27, 455] width 39 height 16
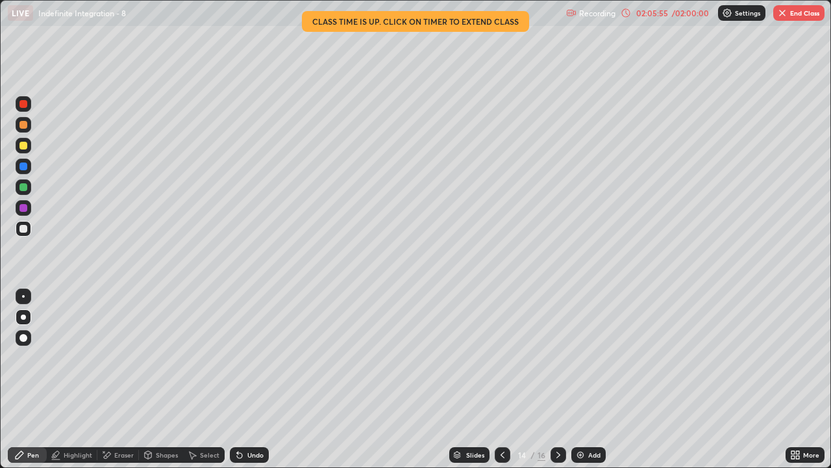
click at [124, 385] on div "Eraser" at bounding box center [123, 454] width 19 height 6
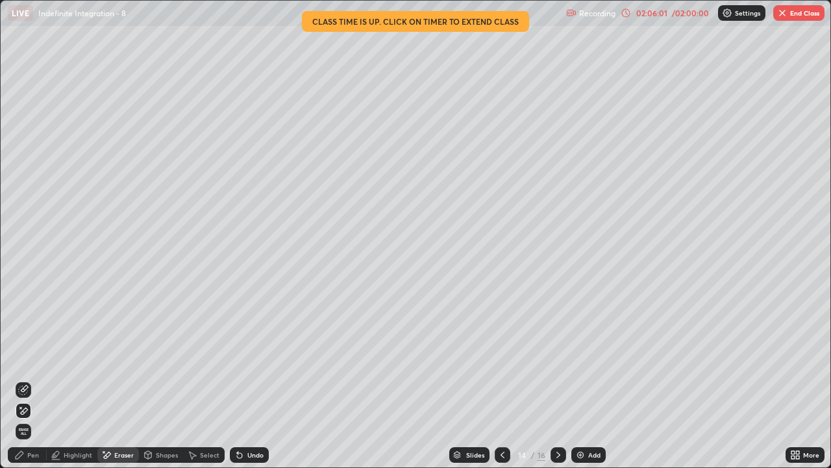
click at [27, 385] on div "Pen" at bounding box center [27, 455] width 39 height 16
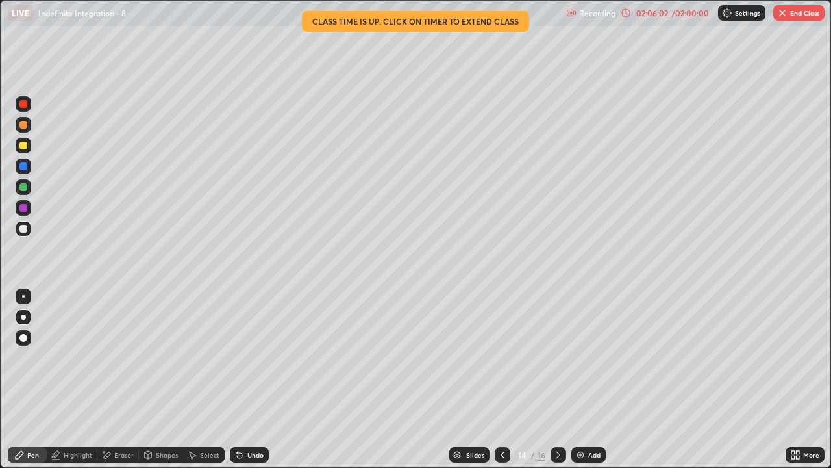
click at [206, 385] on div "Select" at bounding box center [209, 454] width 19 height 6
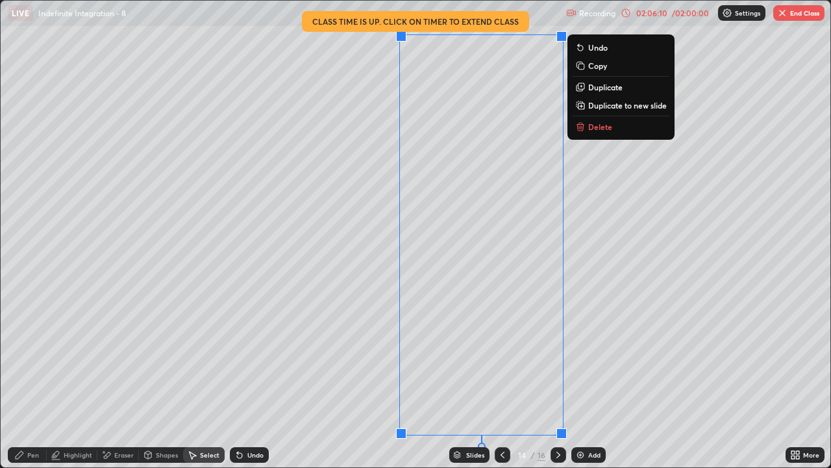
click at [598, 108] on p "Duplicate to new slide" at bounding box center [628, 105] width 79 height 10
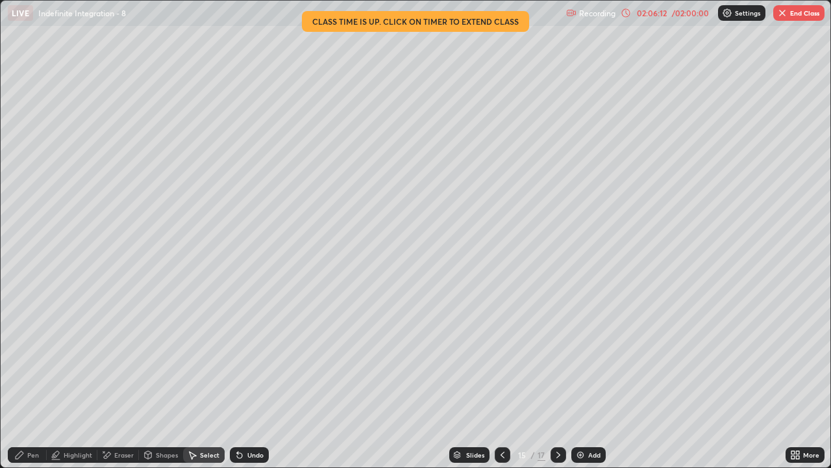
click at [121, 385] on div "Eraser" at bounding box center [123, 454] width 19 height 6
click at [201, 385] on div "Select" at bounding box center [204, 455] width 42 height 16
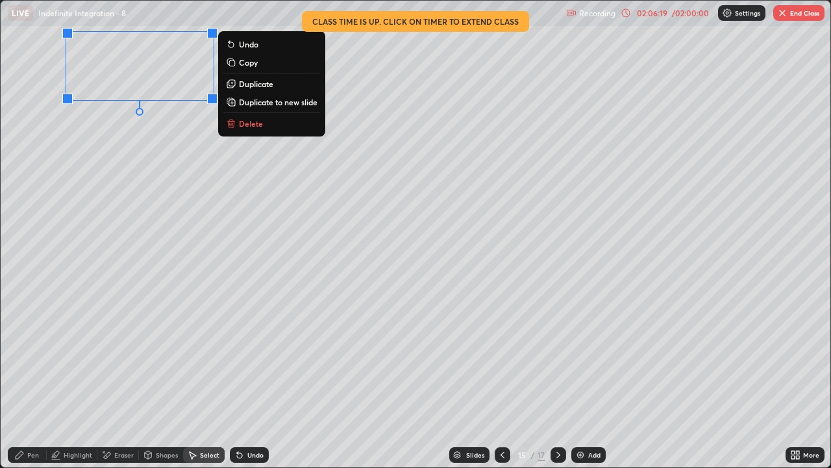
click at [34, 385] on div "Pen" at bounding box center [33, 454] width 12 height 6
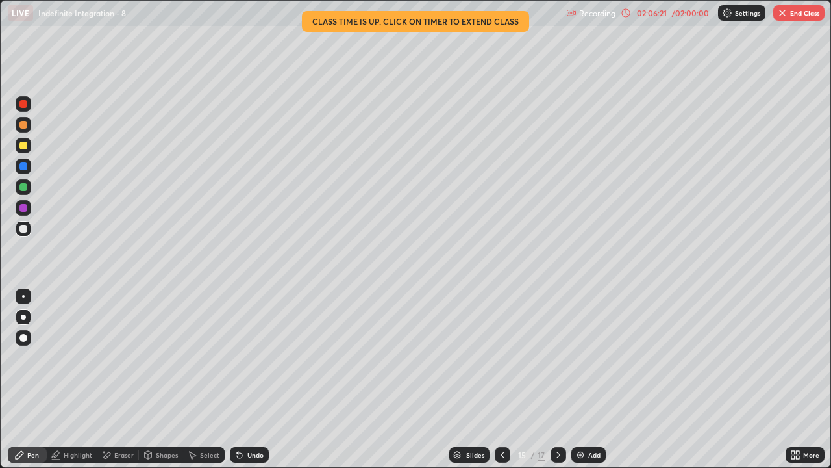
click at [798, 385] on icon at bounding box center [797, 456] width 3 height 3
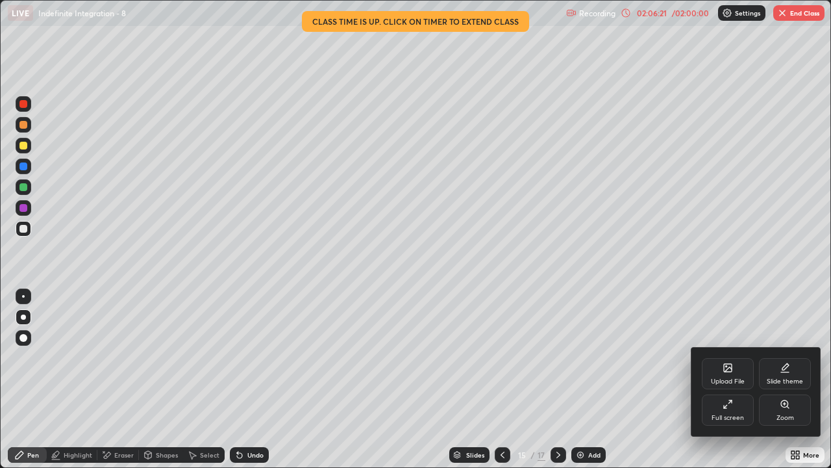
click at [728, 385] on div "Full screen" at bounding box center [728, 409] width 52 height 31
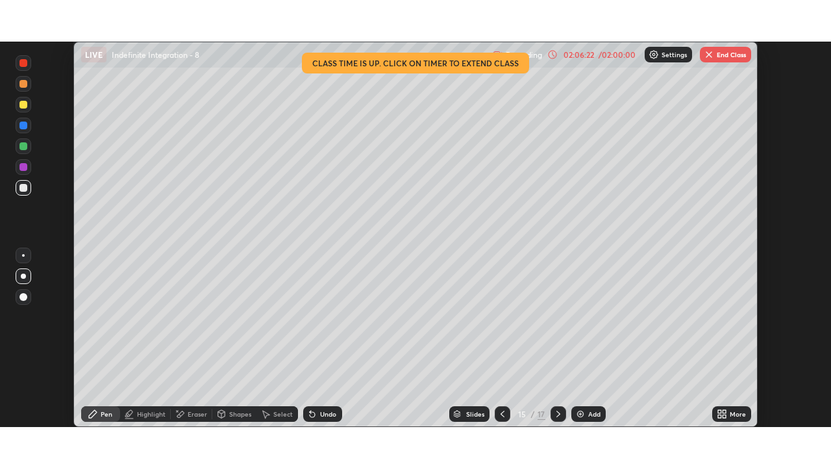
scroll to position [64573, 64127]
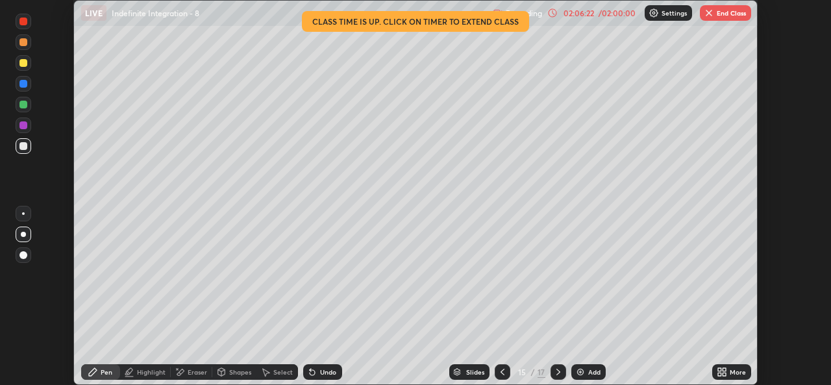
click at [724, 374] on icon at bounding box center [724, 374] width 3 height 3
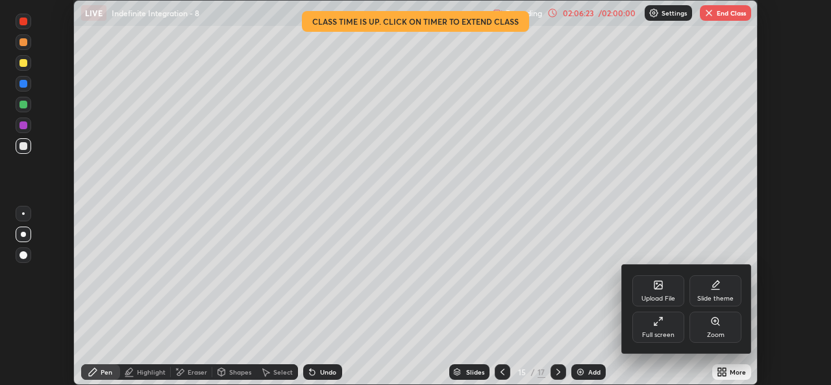
click at [665, 330] on div "Full screen" at bounding box center [659, 327] width 52 height 31
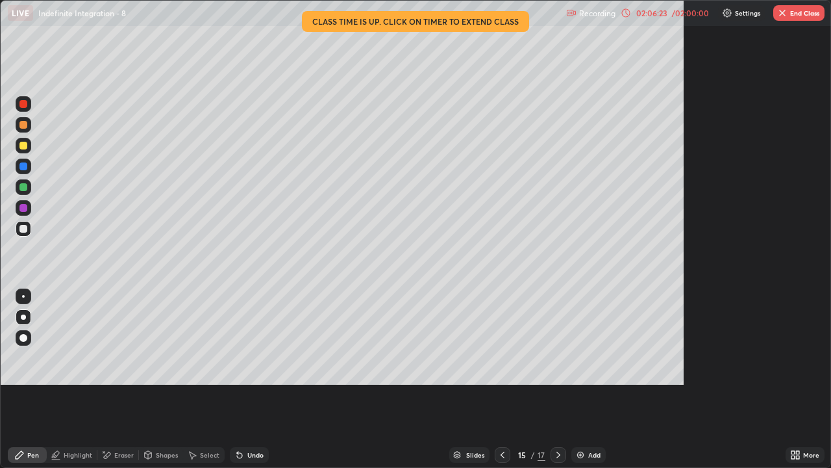
scroll to position [468, 831]
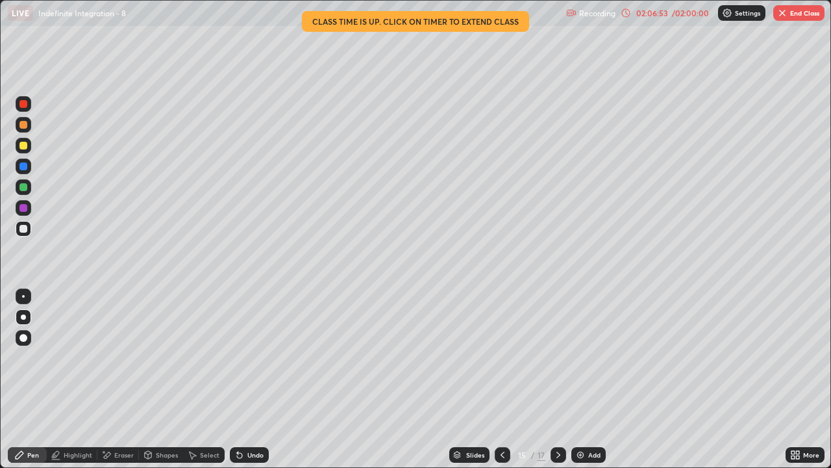
click at [498, 385] on div at bounding box center [503, 455] width 16 height 26
click at [557, 385] on icon at bounding box center [558, 455] width 10 height 10
click at [25, 236] on div at bounding box center [24, 229] width 16 height 16
click at [249, 385] on div "Undo" at bounding box center [255, 454] width 16 height 6
click at [251, 385] on div "Undo" at bounding box center [255, 454] width 16 height 6
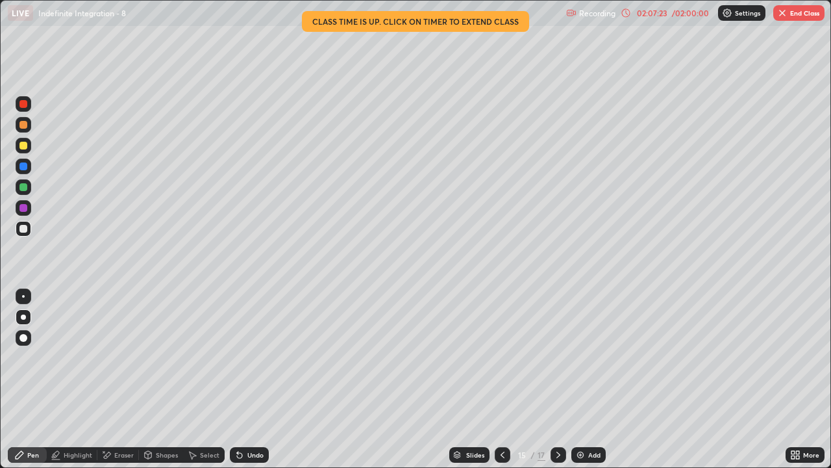
click at [252, 385] on div "Undo" at bounding box center [255, 454] width 16 height 6
click at [253, 385] on div "Undo" at bounding box center [255, 454] width 16 height 6
click at [255, 385] on div "Undo" at bounding box center [255, 454] width 16 height 6
click at [256, 385] on div "Undo" at bounding box center [255, 454] width 16 height 6
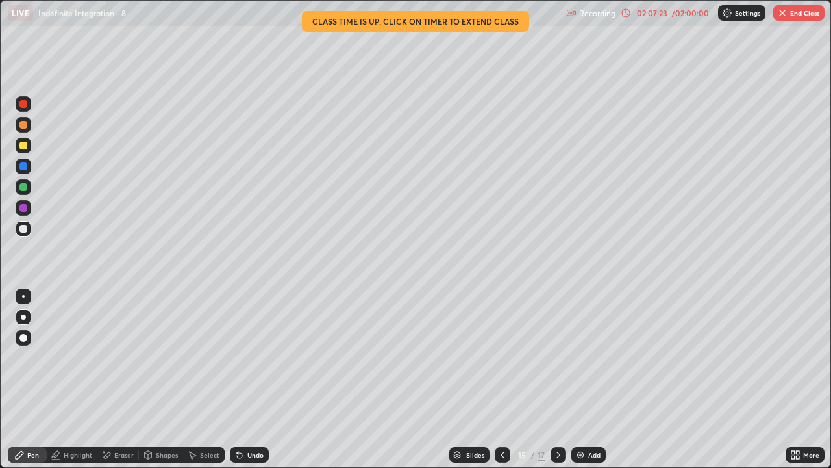
click at [257, 385] on div "Undo" at bounding box center [249, 455] width 39 height 16
click at [258, 385] on div "Undo" at bounding box center [249, 455] width 39 height 16
click at [262, 385] on div "Undo" at bounding box center [249, 455] width 39 height 16
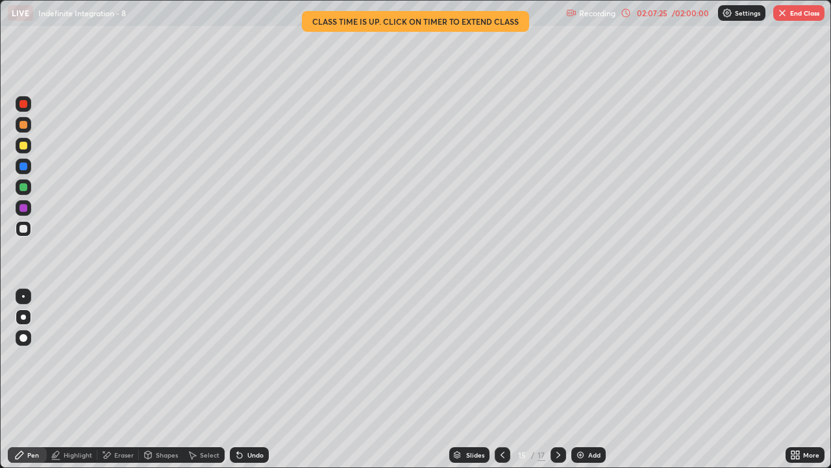
click at [501, 385] on icon at bounding box center [503, 455] width 10 height 10
click at [563, 385] on icon at bounding box center [558, 455] width 10 height 10
click at [501, 385] on icon at bounding box center [503, 455] width 10 height 10
click at [558, 385] on div at bounding box center [559, 455] width 16 height 16
click at [259, 385] on div "Undo" at bounding box center [255, 454] width 16 height 6
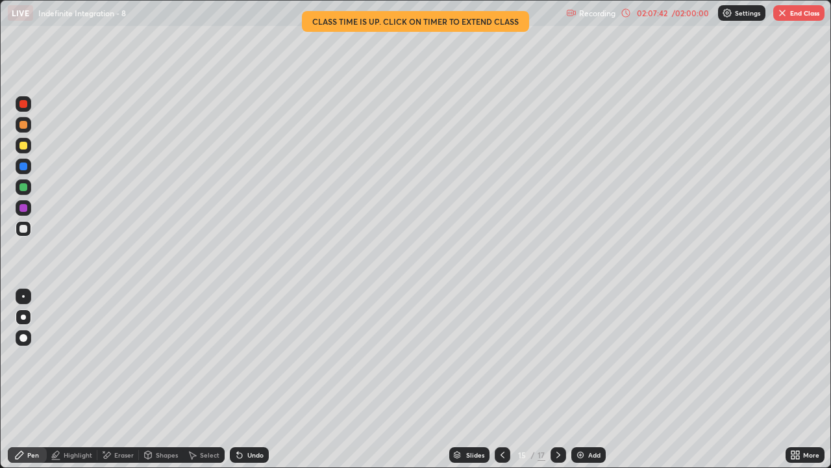
click at [265, 385] on div "Undo" at bounding box center [249, 455] width 39 height 16
click at [501, 385] on icon at bounding box center [503, 455] width 10 height 10
click at [558, 385] on icon at bounding box center [558, 455] width 10 height 10
click at [508, 385] on div at bounding box center [503, 455] width 16 height 16
click at [562, 385] on icon at bounding box center [558, 455] width 10 height 10
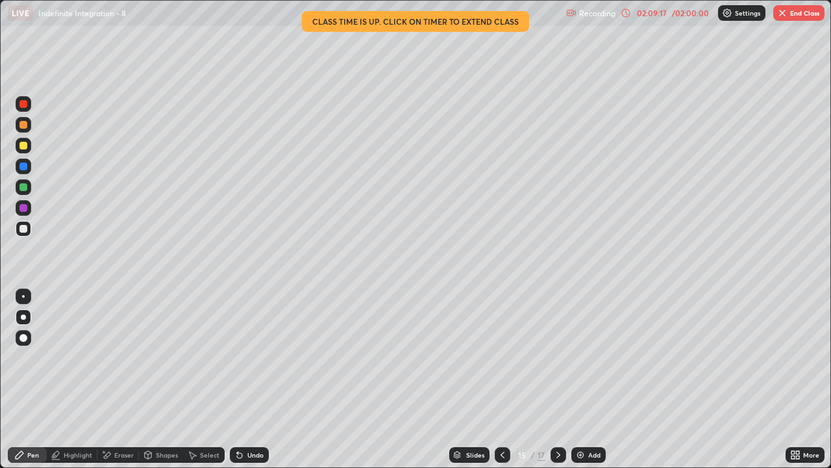
click at [501, 385] on icon at bounding box center [503, 455] width 10 height 10
click at [559, 385] on icon at bounding box center [558, 455] width 10 height 10
click at [502, 385] on icon at bounding box center [503, 455] width 10 height 10
click at [557, 385] on icon at bounding box center [558, 455] width 10 height 10
click at [503, 385] on div at bounding box center [503, 455] width 16 height 16
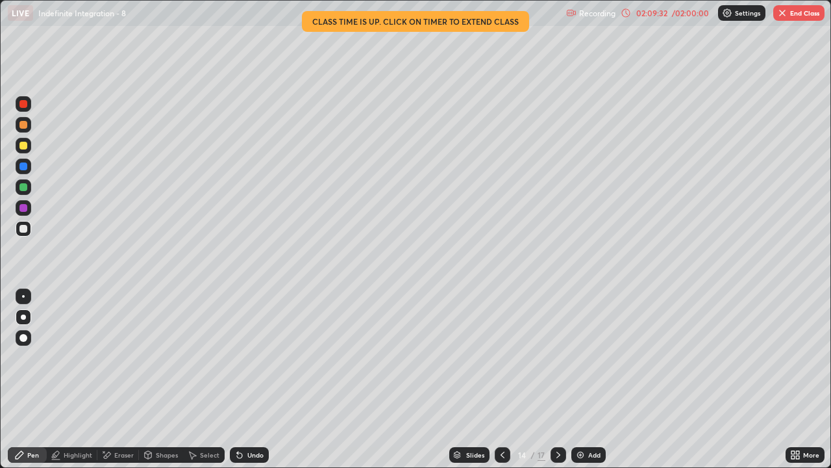
click at [557, 385] on icon at bounding box center [558, 455] width 10 height 10
click at [121, 385] on div "Eraser" at bounding box center [123, 454] width 19 height 6
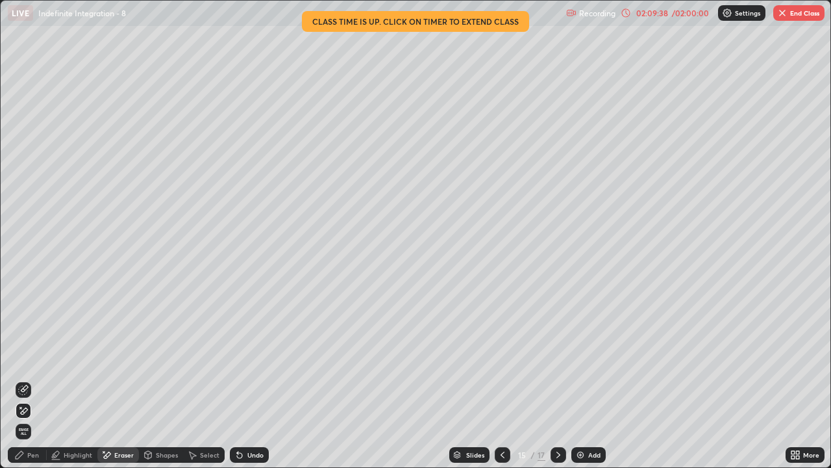
click at [37, 385] on div "Pen" at bounding box center [33, 454] width 12 height 6
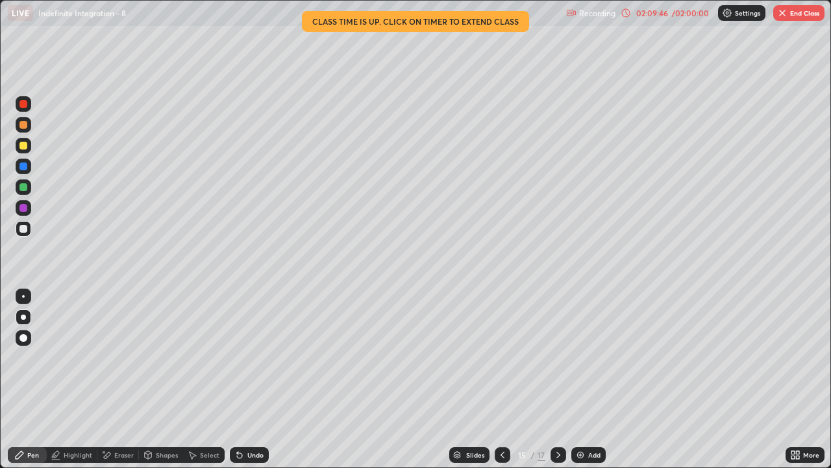
click at [501, 385] on icon at bounding box center [503, 455] width 10 height 10
click at [557, 385] on icon at bounding box center [558, 455] width 10 height 10
click at [244, 385] on div "Undo" at bounding box center [249, 455] width 39 height 16
click at [245, 385] on div "Undo" at bounding box center [249, 455] width 39 height 16
click at [247, 385] on div "Undo" at bounding box center [249, 455] width 39 height 16
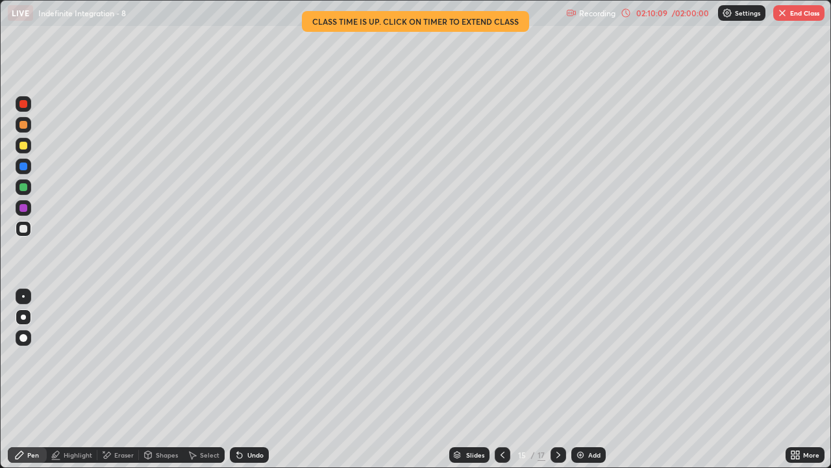
click at [253, 385] on div "Undo" at bounding box center [255, 454] width 16 height 6
click at [789, 16] on button "End Class" at bounding box center [799, 13] width 51 height 16
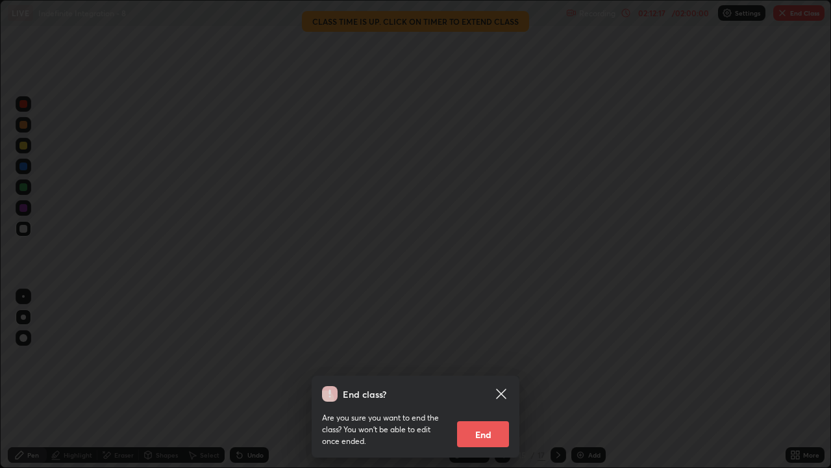
click at [496, 385] on button "End" at bounding box center [483, 434] width 52 height 26
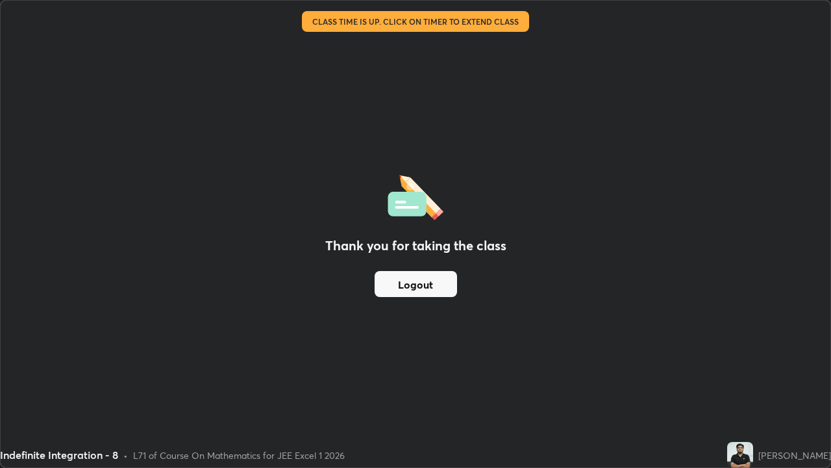
click at [409, 285] on button "Logout" at bounding box center [416, 284] width 82 height 26
